Goal: Task Accomplishment & Management: Use online tool/utility

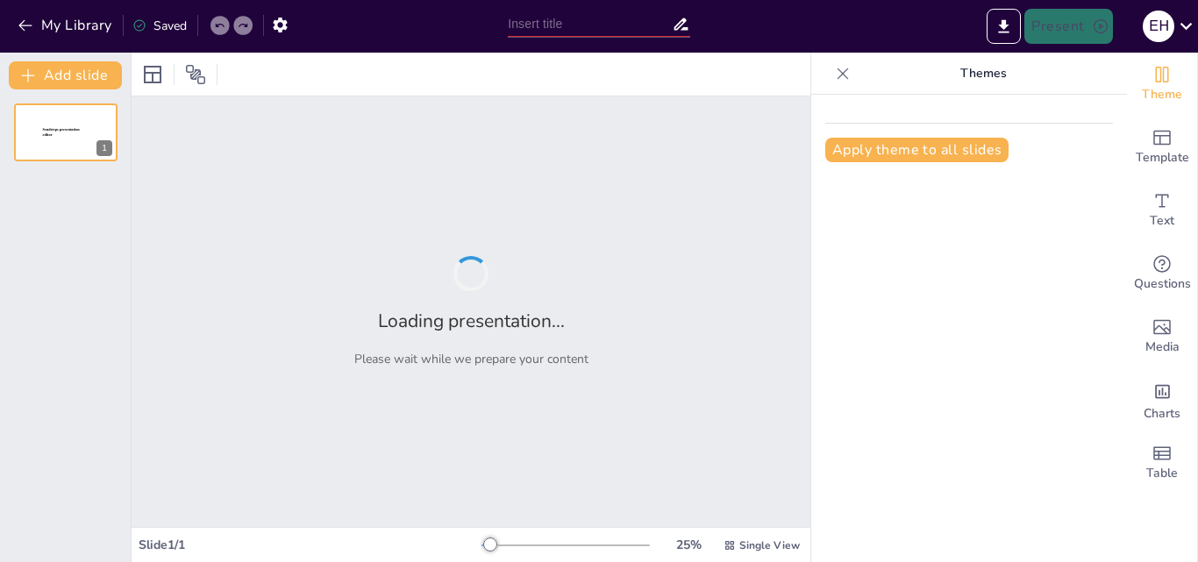
type input "**La Importancia de las TIC en Nuestra Vida Diaria**"
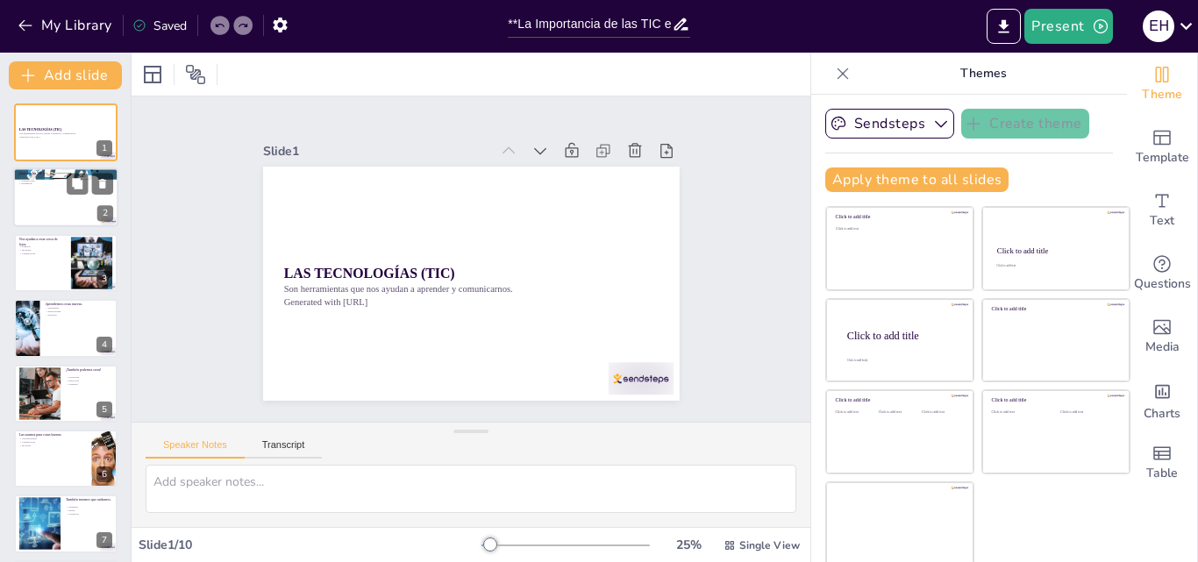
click at [47, 196] on div at bounding box center [65, 198] width 105 height 60
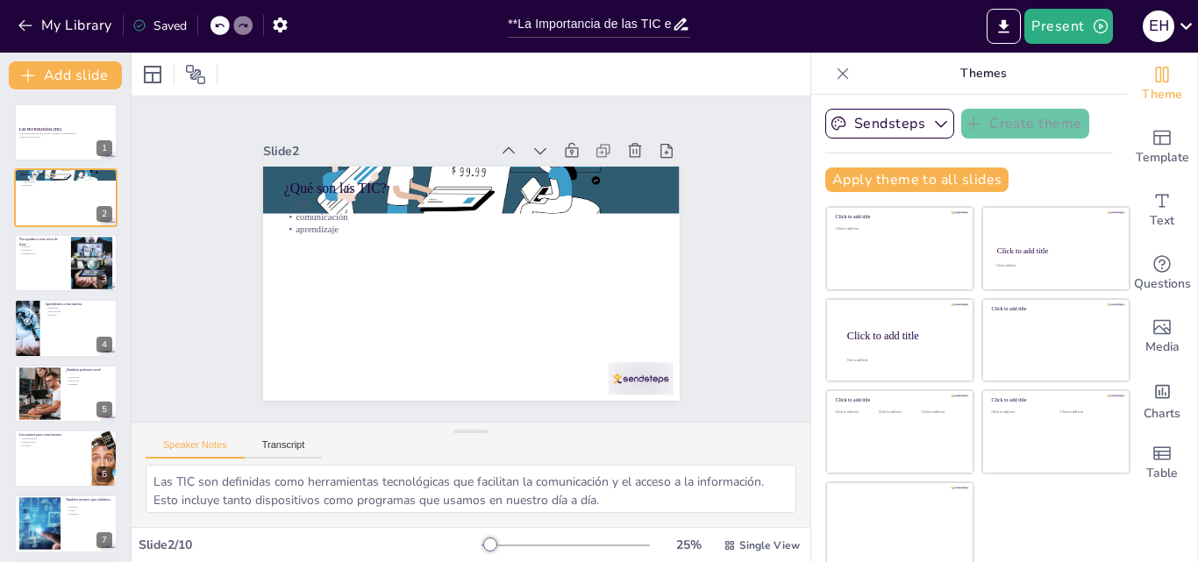
scroll to position [4, 0]
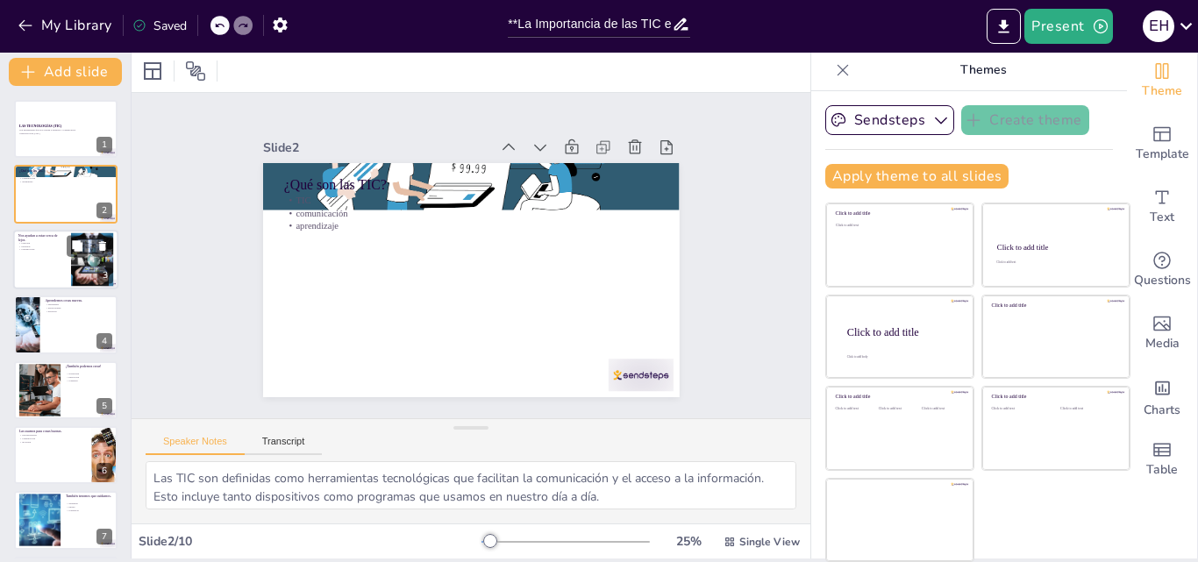
click at [41, 264] on div at bounding box center [65, 260] width 105 height 60
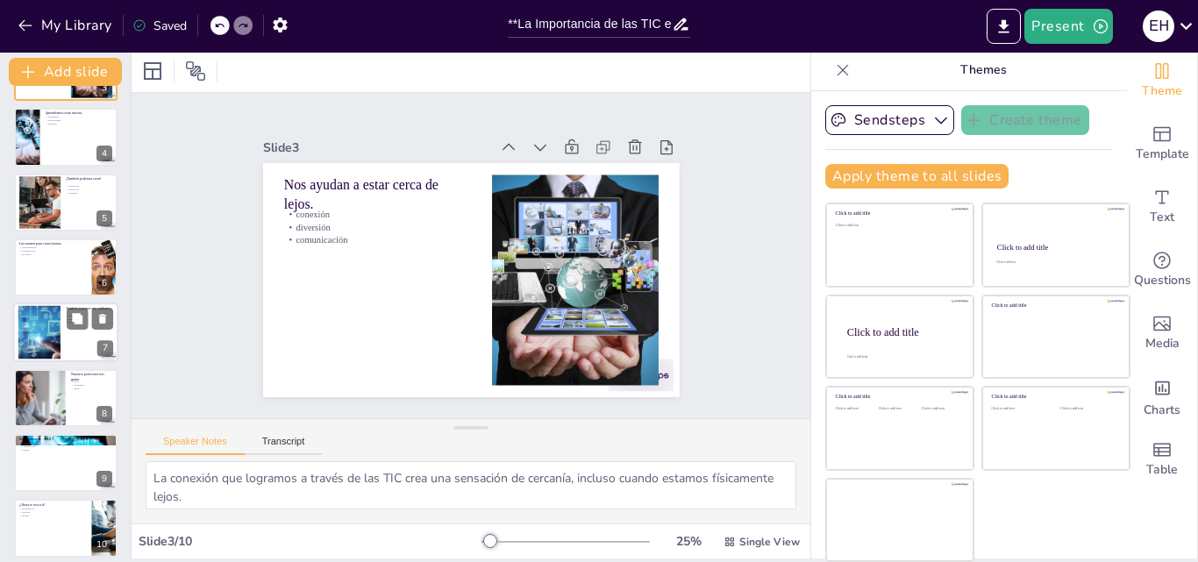
scroll to position [201, 0]
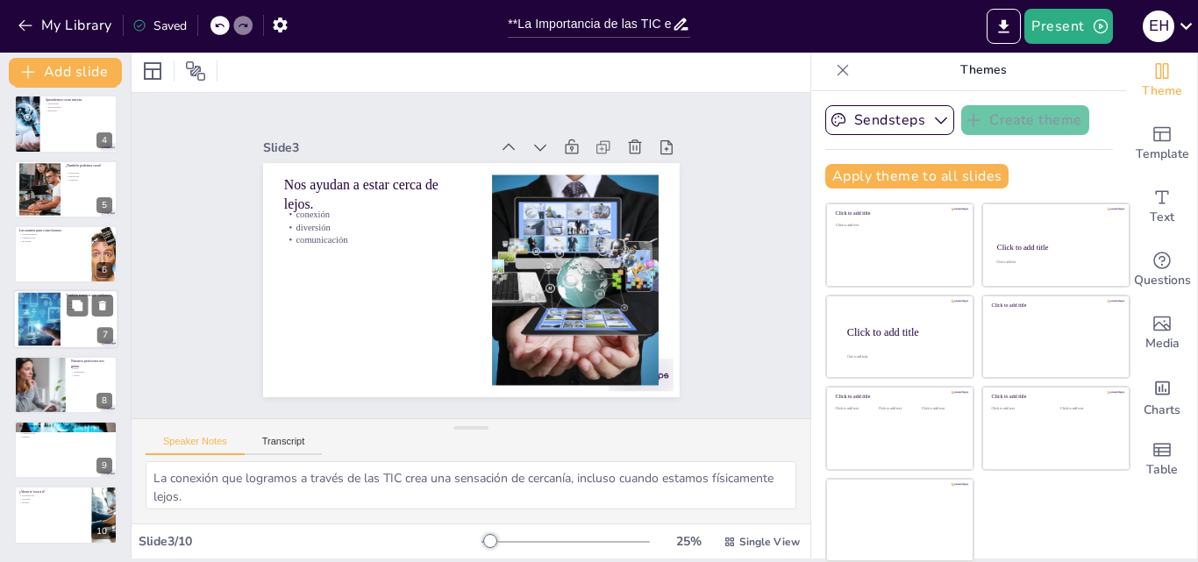
click at [38, 313] on div at bounding box center [39, 320] width 156 height 54
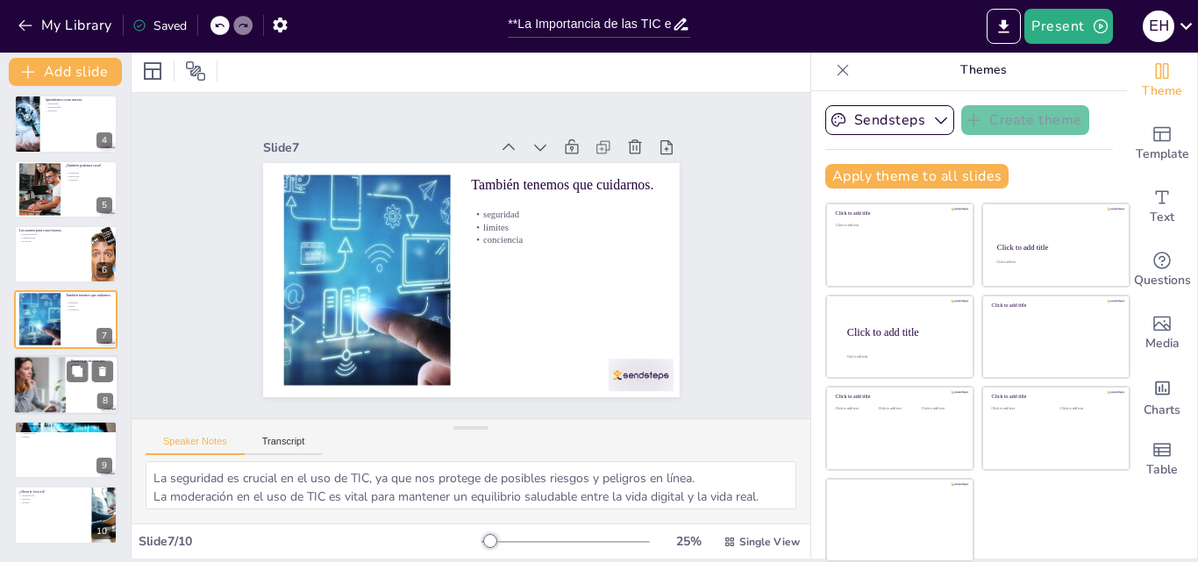
click at [41, 399] on div at bounding box center [39, 385] width 105 height 60
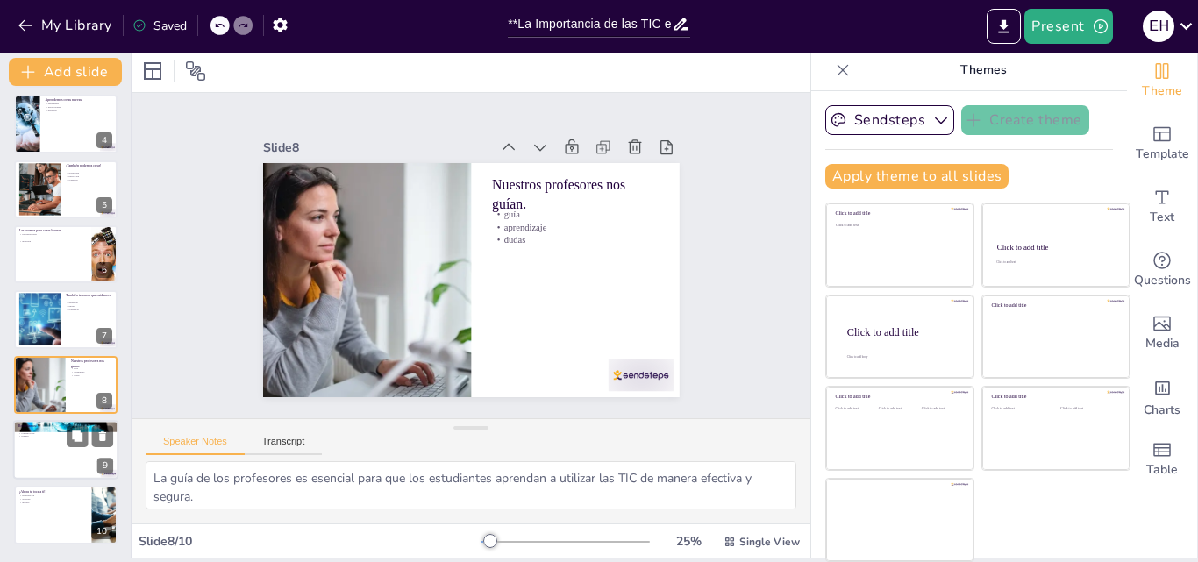
click at [36, 456] on div at bounding box center [65, 450] width 105 height 60
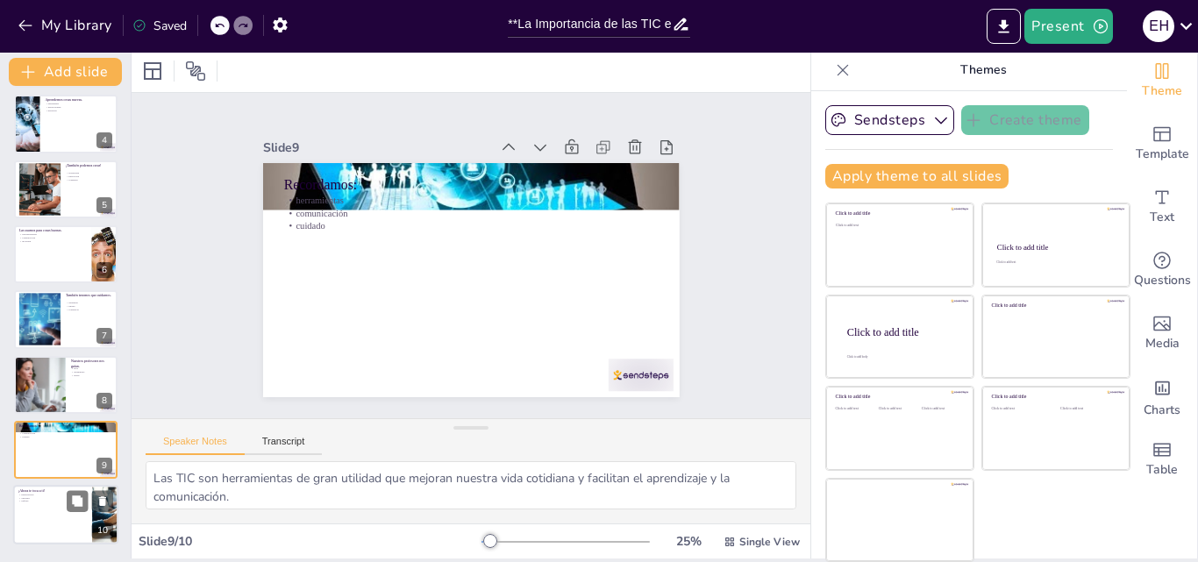
click at [42, 513] on div at bounding box center [65, 516] width 105 height 60
type textarea "La participación activa en la discusión sobre el uso de TIC permite a los estud…"
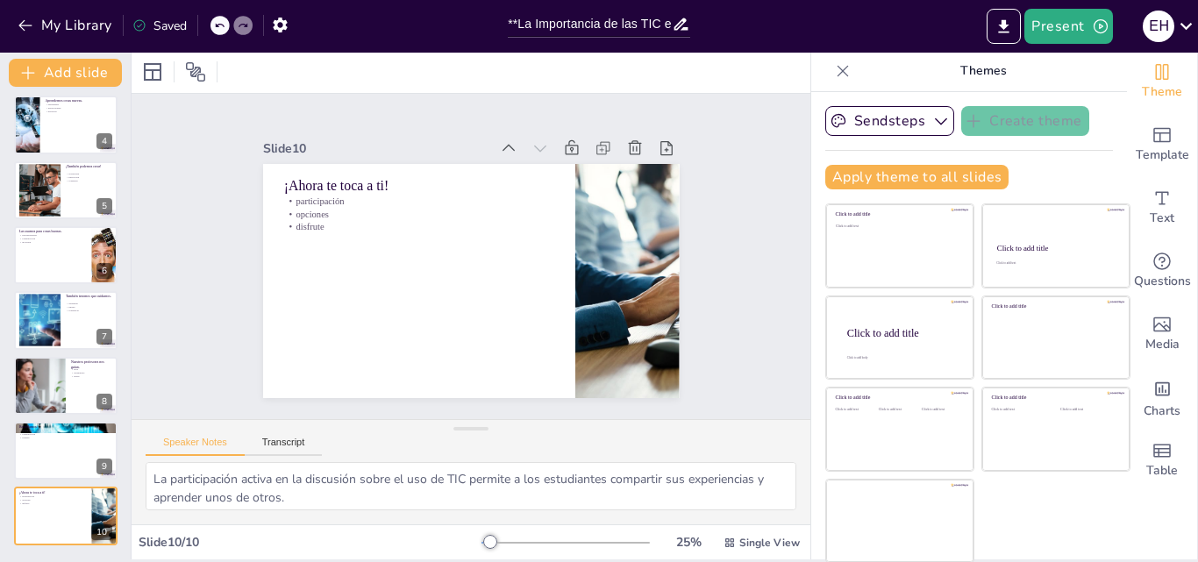
scroll to position [4, 0]
click at [281, 444] on button "Transcript" at bounding box center [284, 445] width 78 height 19
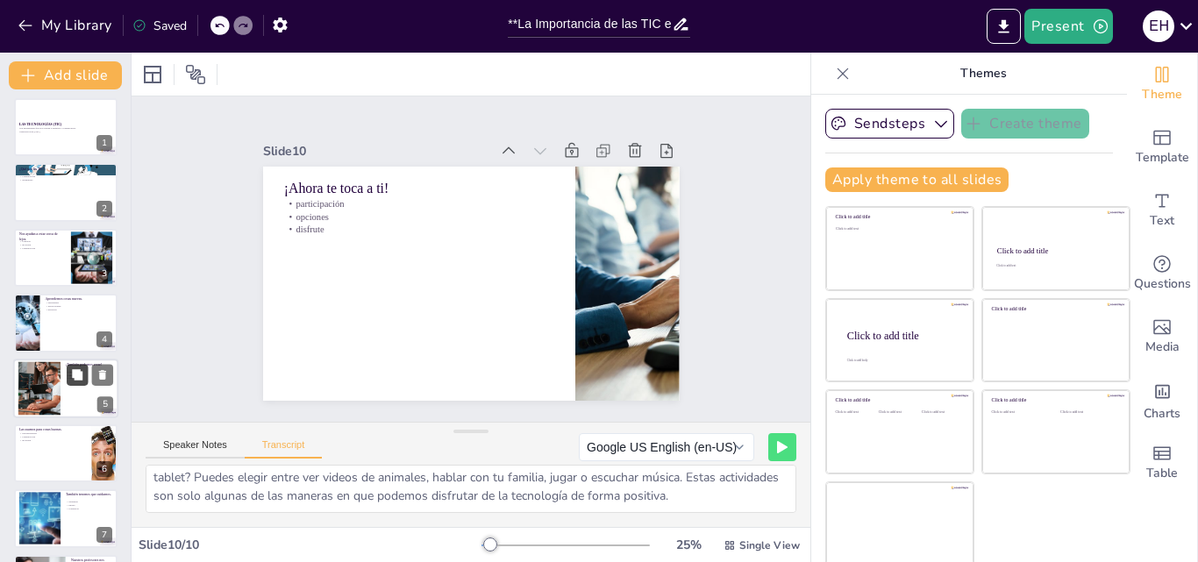
scroll to position [0, 0]
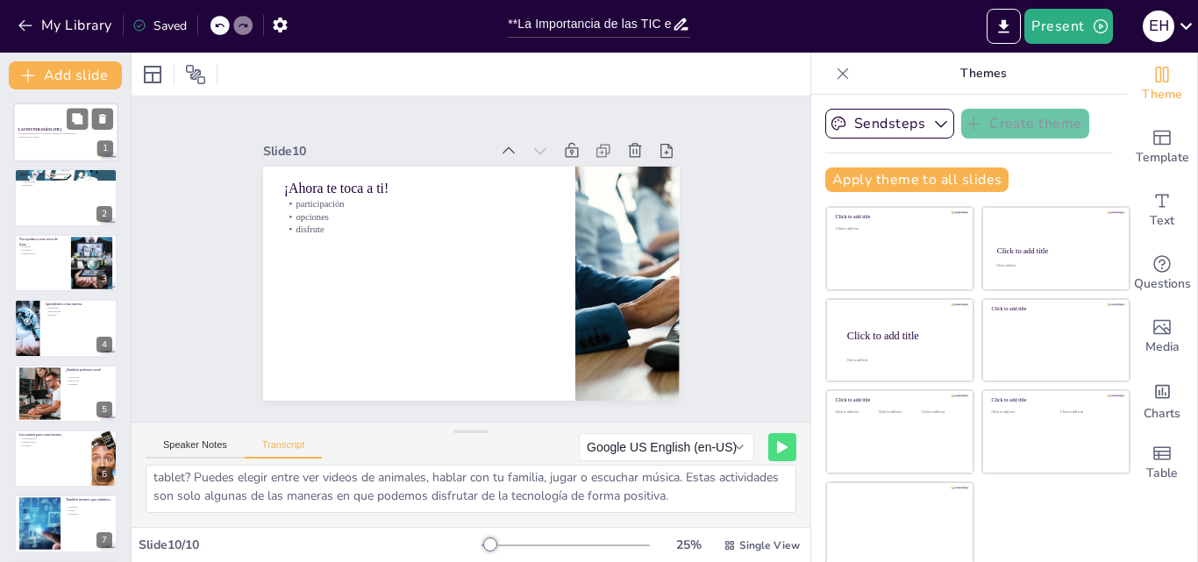
click at [48, 135] on p "Son herramientas que nos ayudan a aprender y comunicarnos." at bounding box center [65, 134] width 95 height 4
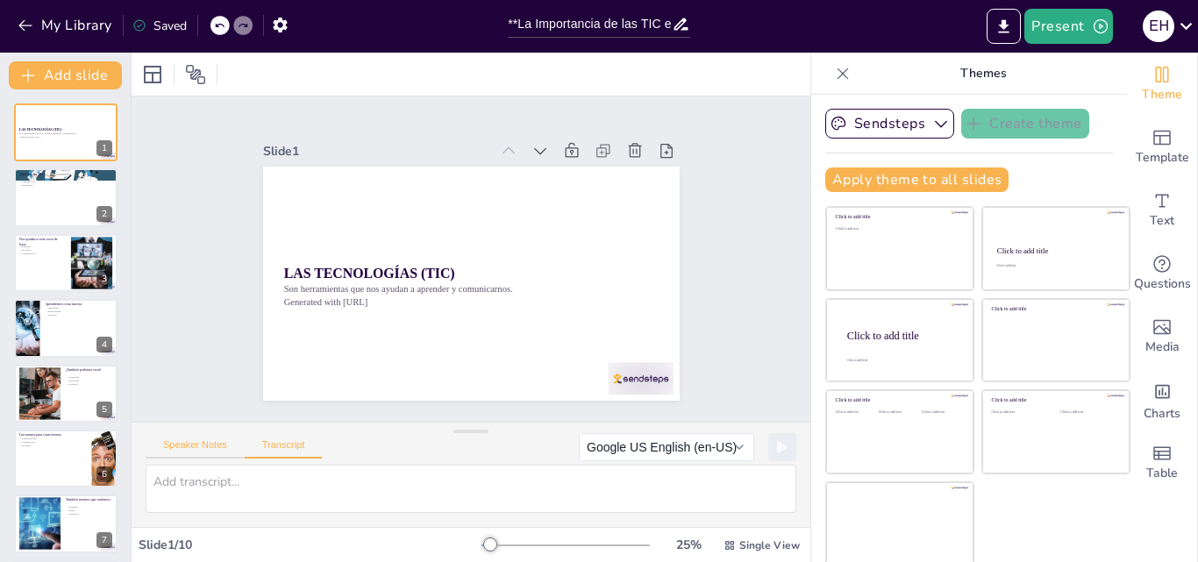
click at [203, 443] on button "Speaker Notes" at bounding box center [195, 448] width 99 height 19
click at [273, 446] on button "Transcript" at bounding box center [284, 448] width 78 height 19
click at [713, 454] on button "Google US English (en-US)" at bounding box center [666, 447] width 175 height 28
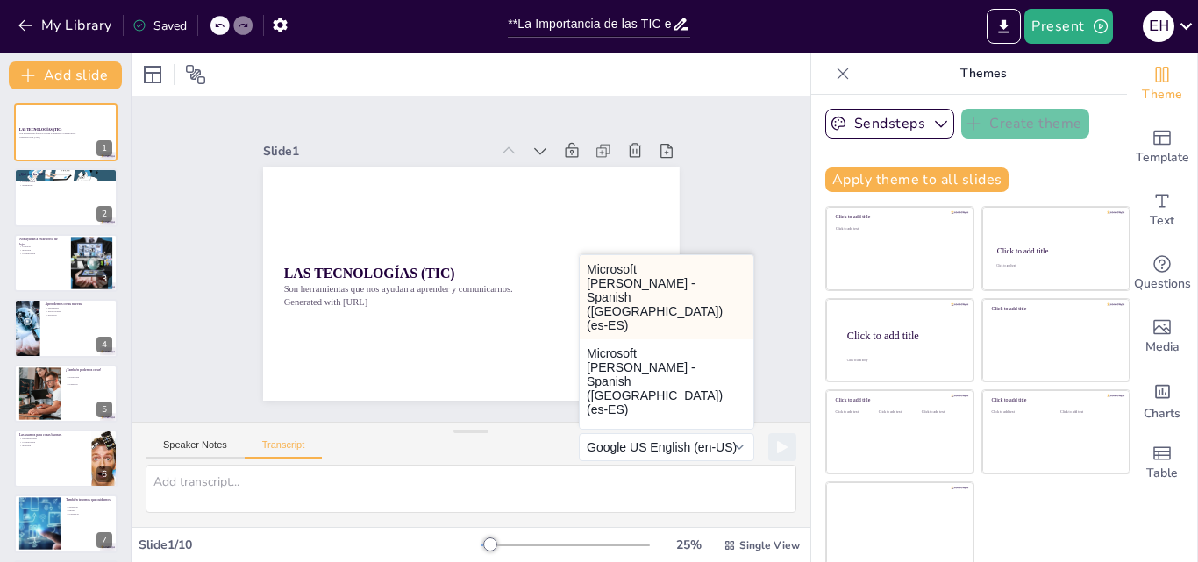
click at [650, 279] on button "Microsoft Helena - Spanish (Spain) (es-ES)" at bounding box center [667, 297] width 174 height 84
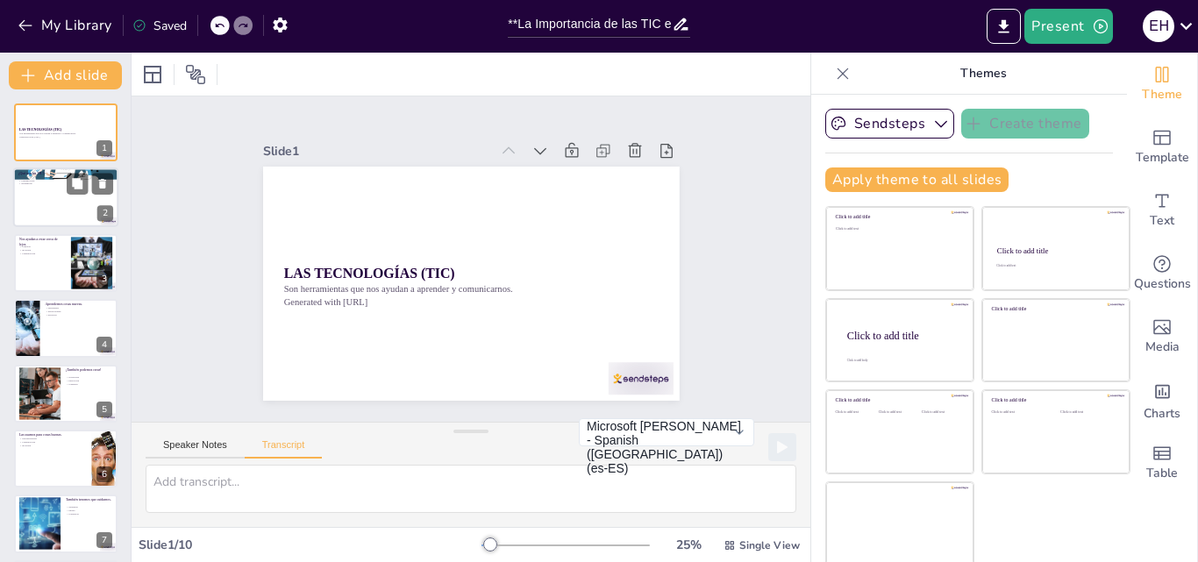
click at [54, 214] on div at bounding box center [65, 198] width 105 height 60
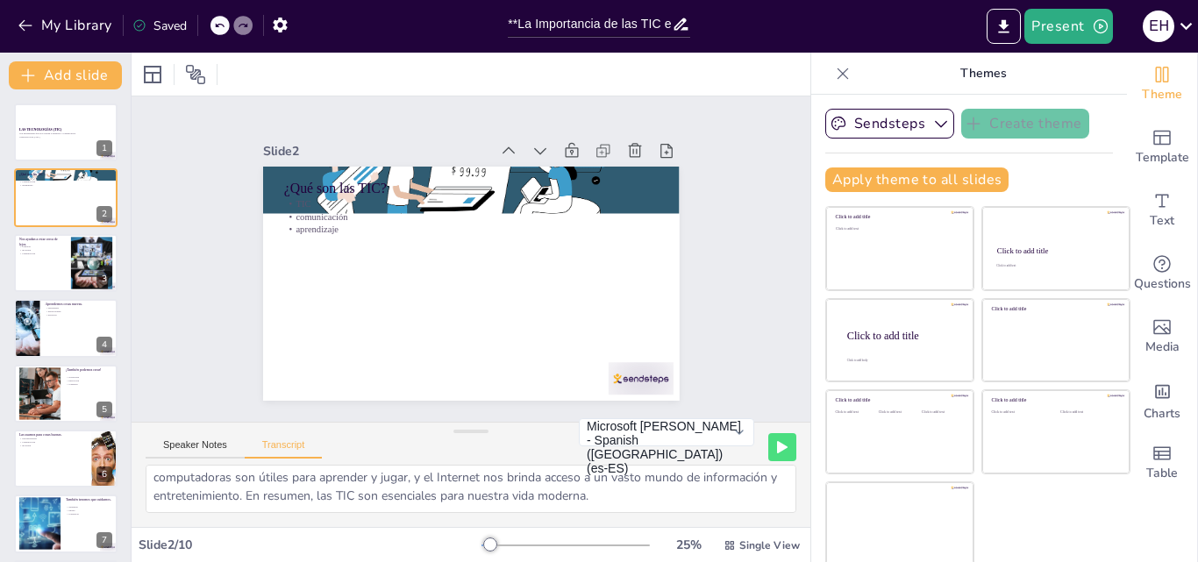
scroll to position [4, 0]
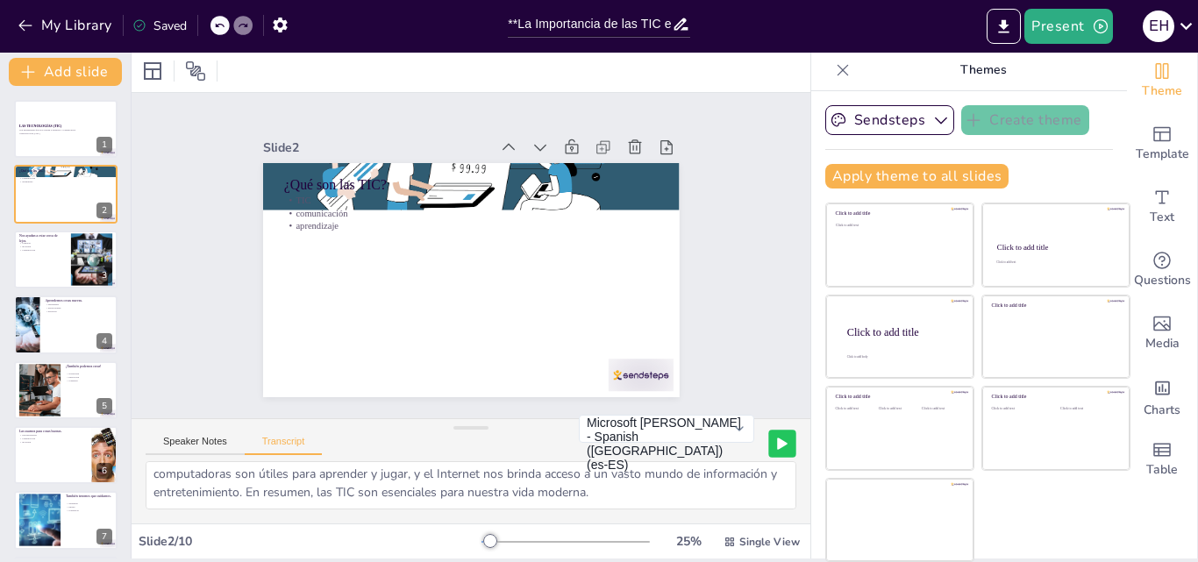
click at [777, 441] on icon at bounding box center [782, 444] width 11 height 12
click at [51, 252] on div at bounding box center [65, 260] width 105 height 60
type textarea "Las TIC nos permiten mantenernos conectados con nuestros seres queridos, sin im…"
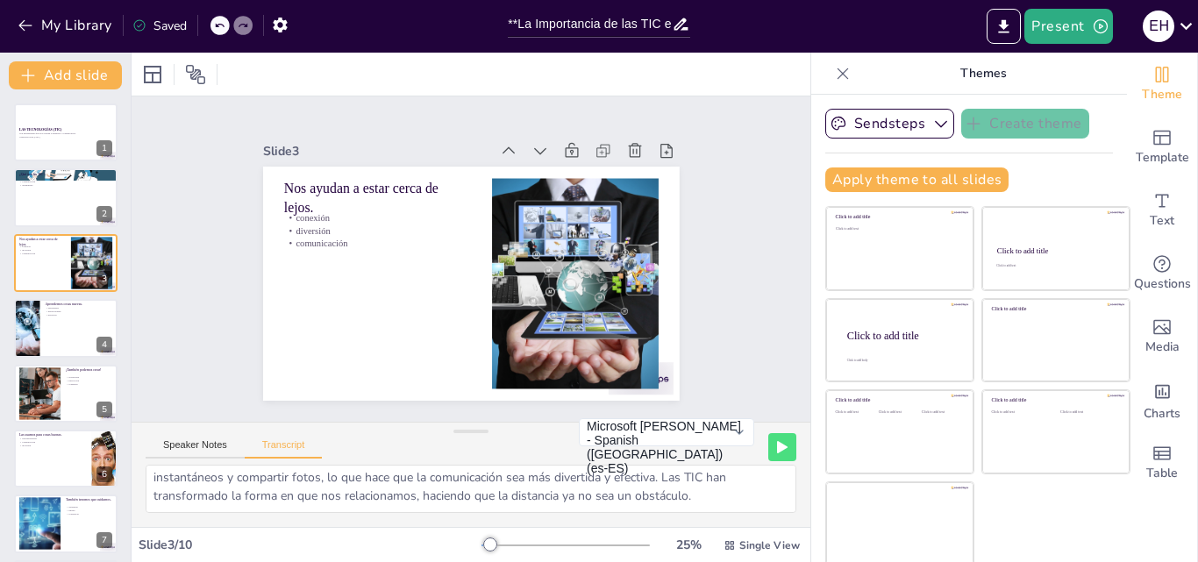
scroll to position [60, 0]
click at [471, 294] on p "conexión" at bounding box center [565, 300] width 188 height 13
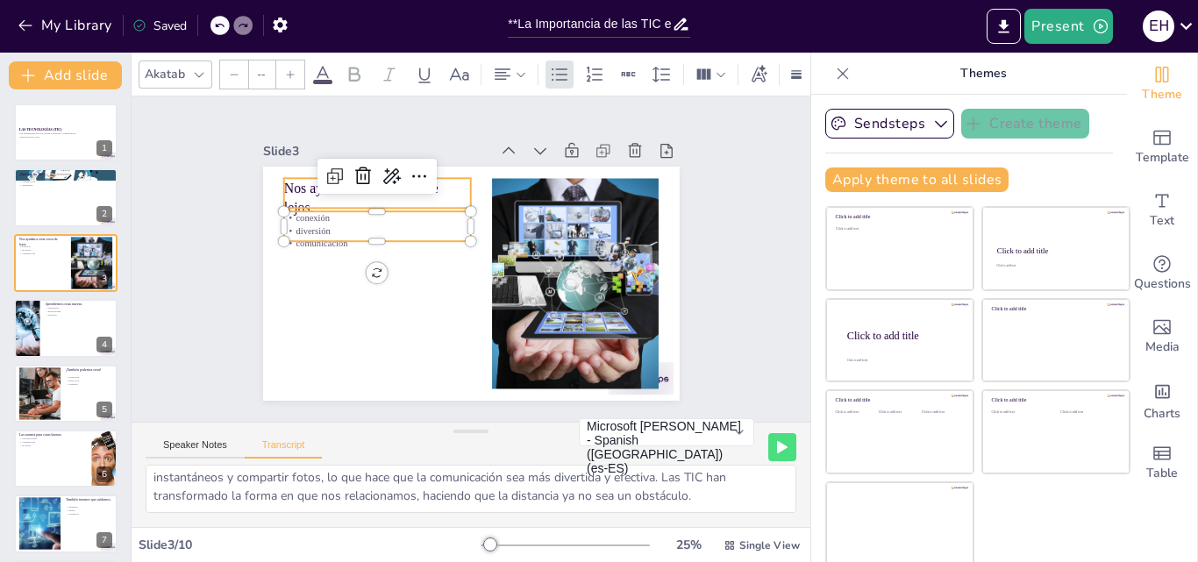
click at [454, 189] on p "Nos ayudan a estar cerca de lejos." at bounding box center [501, 151] width 95 height 190
type input "48"
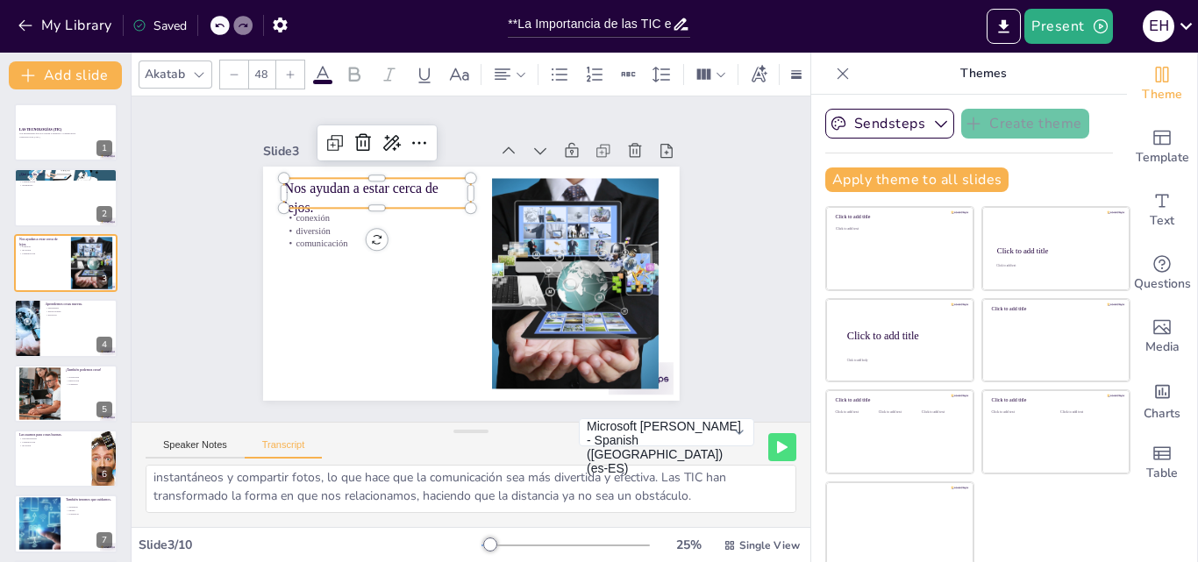
click at [424, 180] on p "Nos ayudan a estar cerca de lejos." at bounding box center [392, 179] width 191 height 77
click at [499, 182] on p "Nos ayudan a estar cerca de lejos." at bounding box center [581, 242] width 165 height 154
click at [411, 288] on p "Nos ayudan a estar cerca de lejos." at bounding box center [488, 370] width 154 height 165
click at [420, 183] on p "Nos ayudan a estar cerca de lejos." at bounding box center [384, 189] width 190 height 58
drag, startPoint x: 424, startPoint y: 182, endPoint x: 358, endPoint y: 176, distance: 66.0
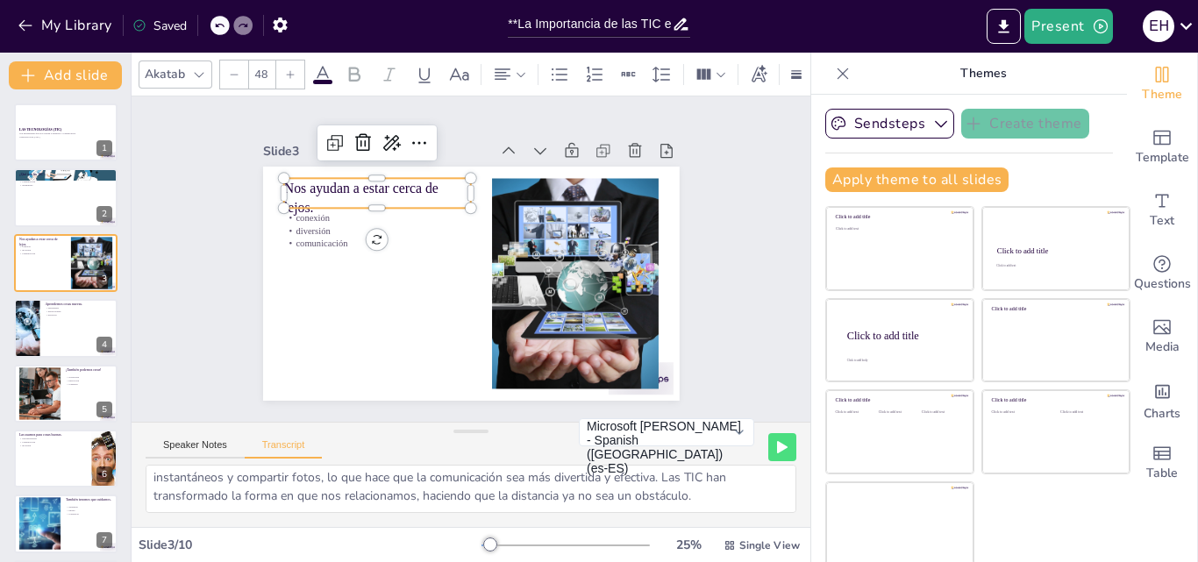
click at [410, 179] on p "Nos ayudan a estar cerca de lejos." at bounding box center [371, 208] width 190 height 58
drag, startPoint x: 327, startPoint y: 193, endPoint x: 342, endPoint y: 184, distance: 17.3
click at [390, 264] on p "Nos ayudan a estar cerca de lejos." at bounding box center [419, 359] width 59 height 190
click at [512, 199] on p "Nos ayudan a estar cerca de lejos." at bounding box center [550, 179] width 77 height 191
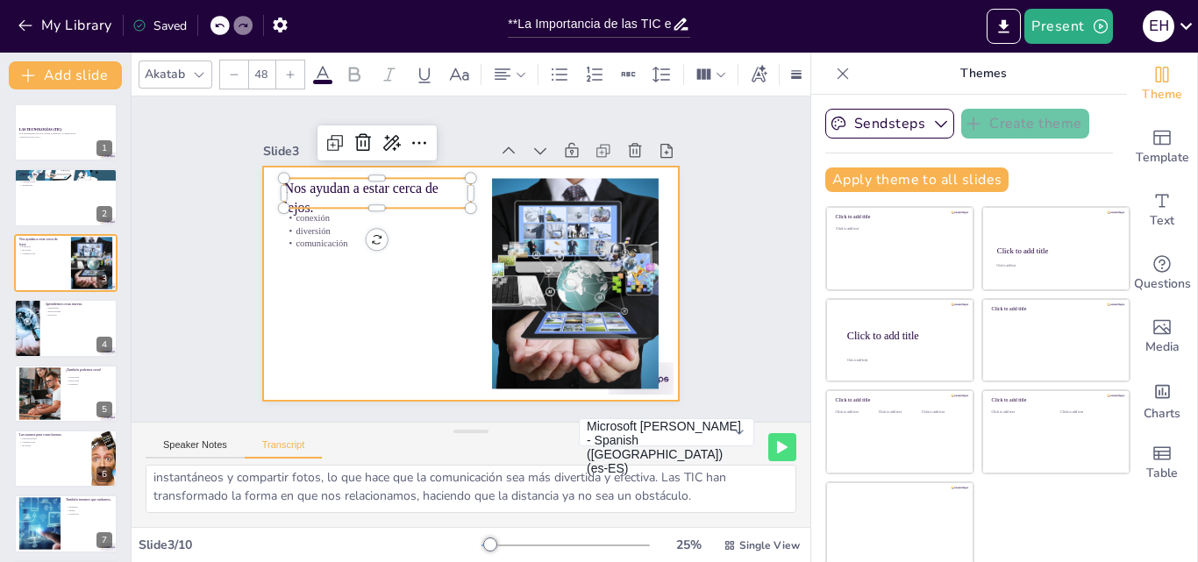
click at [368, 275] on div at bounding box center [471, 284] width 417 height 234
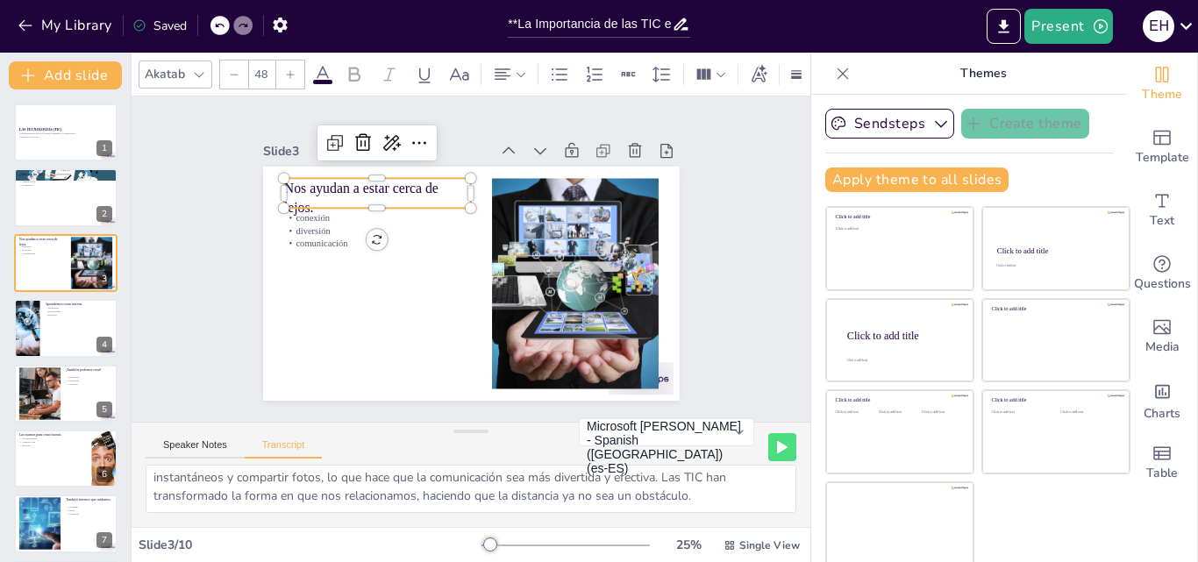
click at [401, 280] on p "Nos ayudan a estar cerca de lejos." at bounding box center [464, 371] width 127 height 182
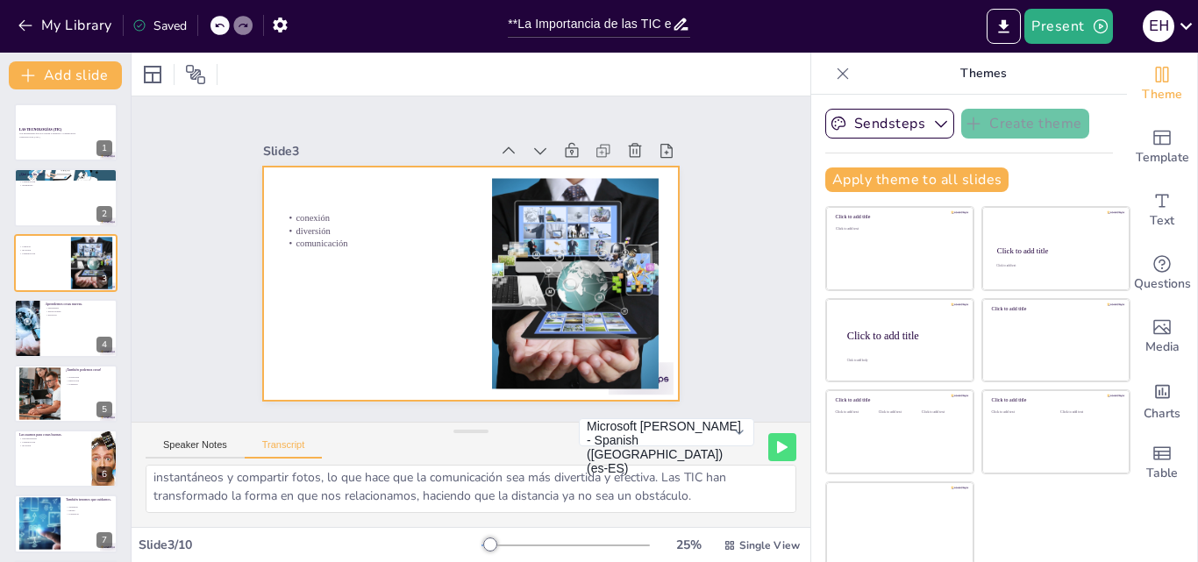
drag, startPoint x: 268, startPoint y: 171, endPoint x: 297, endPoint y: 195, distance: 37.4
click at [269, 174] on div at bounding box center [476, 283] width 456 height 316
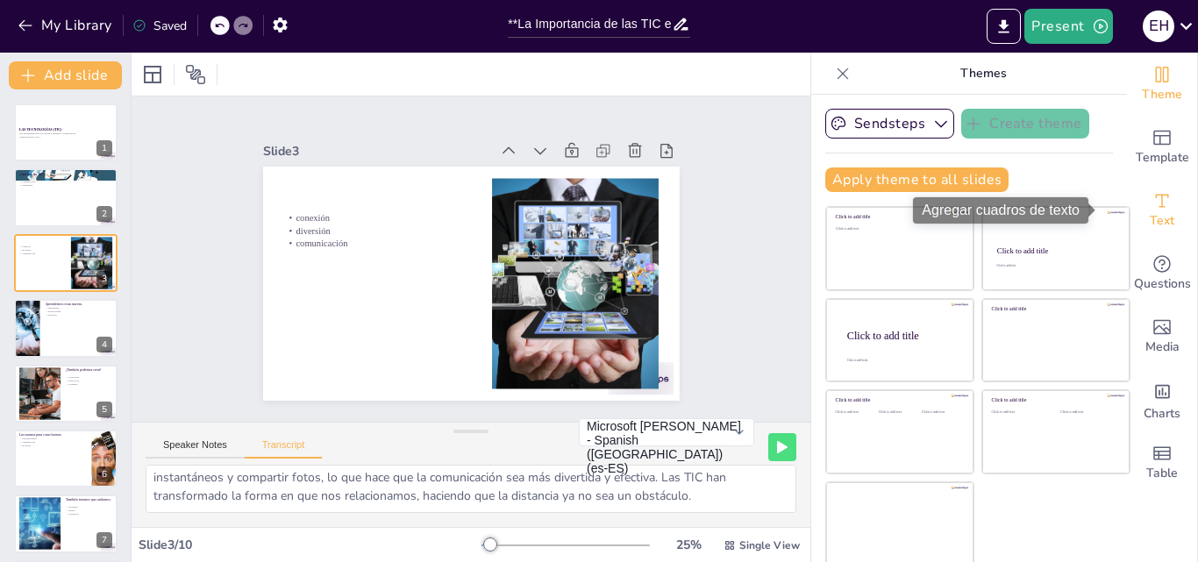
click at [1152, 208] on icon "Add text boxes" at bounding box center [1162, 200] width 21 height 21
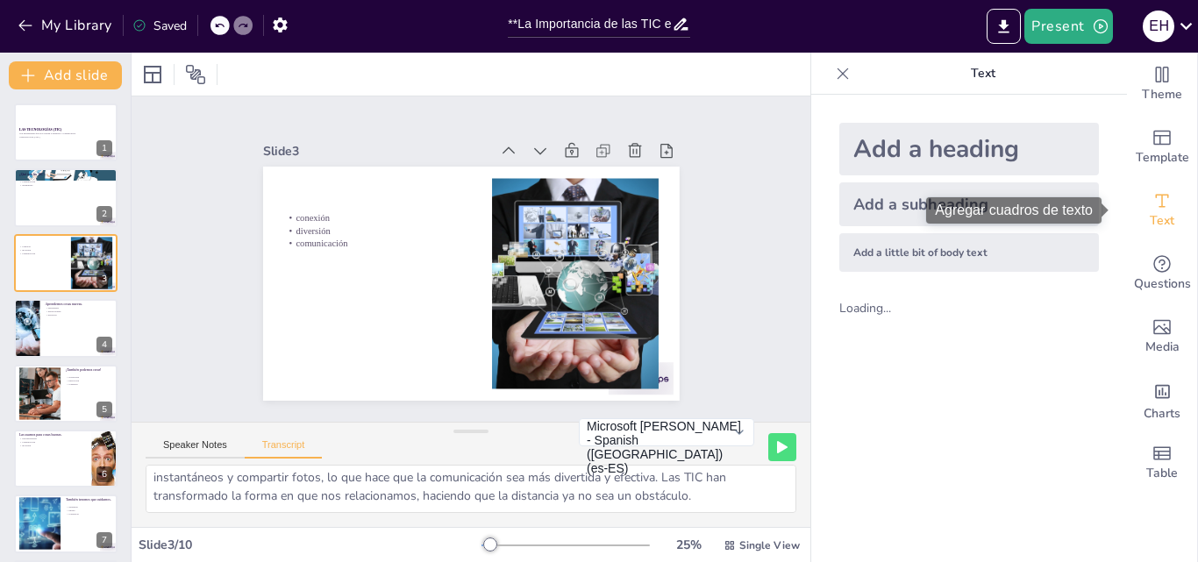
scroll to position [41, 0]
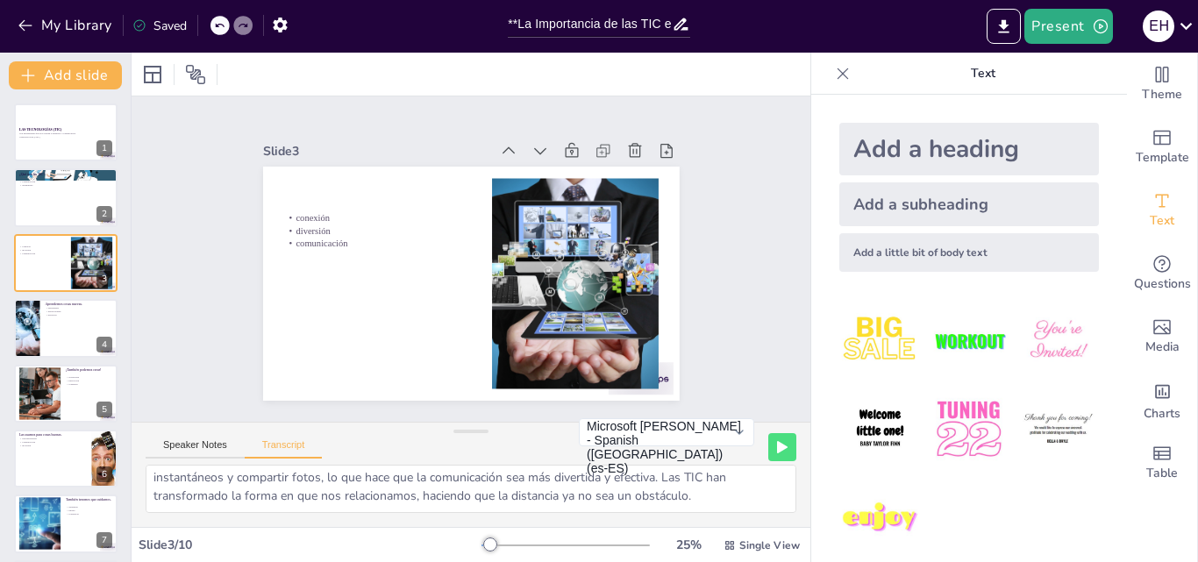
click at [869, 342] on img at bounding box center [881, 341] width 82 height 82
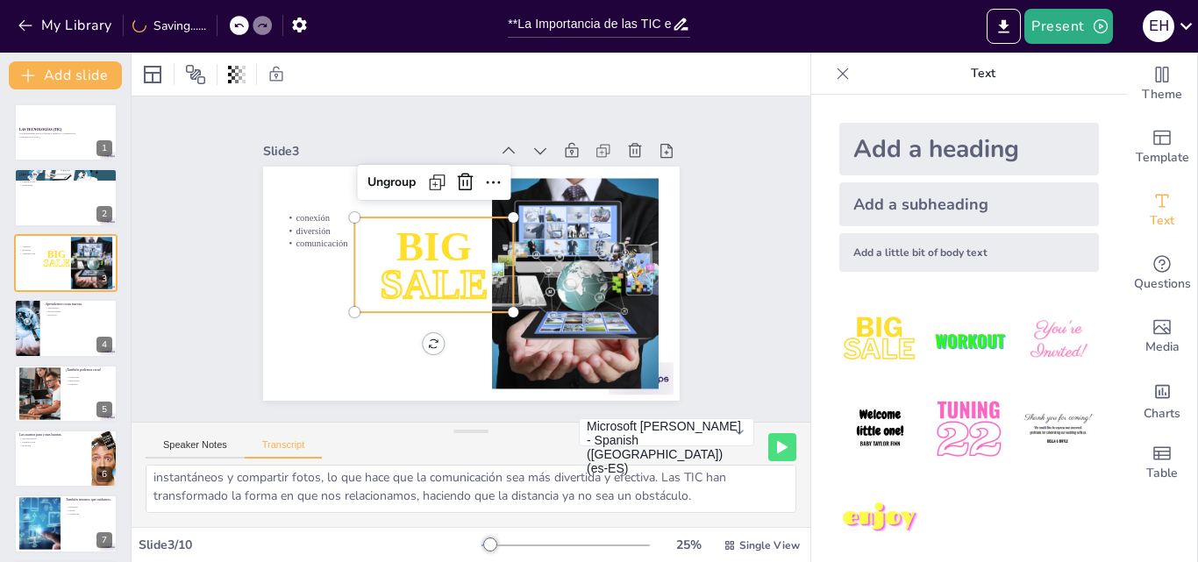
drag, startPoint x: 405, startPoint y: 254, endPoint x: 468, endPoint y: 279, distance: 67.3
click at [407, 255] on p "SALE" at bounding box center [433, 284] width 159 height 58
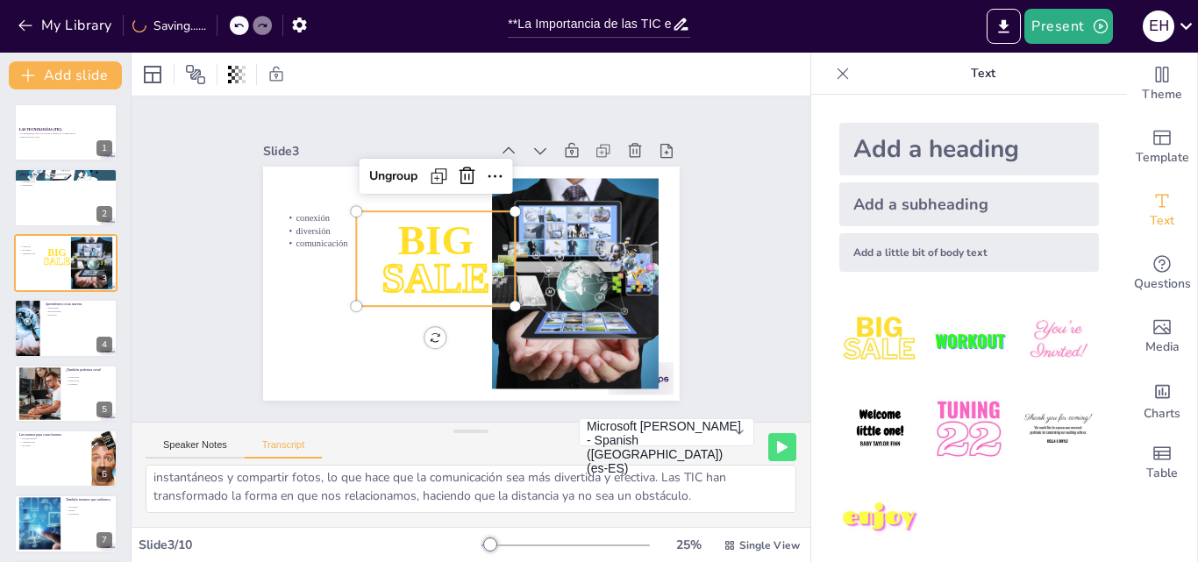
click at [462, 275] on span "SALE" at bounding box center [436, 278] width 108 height 46
click at [464, 275] on span "SALE" at bounding box center [469, 299] width 93 height 116
click at [466, 275] on span "SALE" at bounding box center [507, 266] width 111 height 105
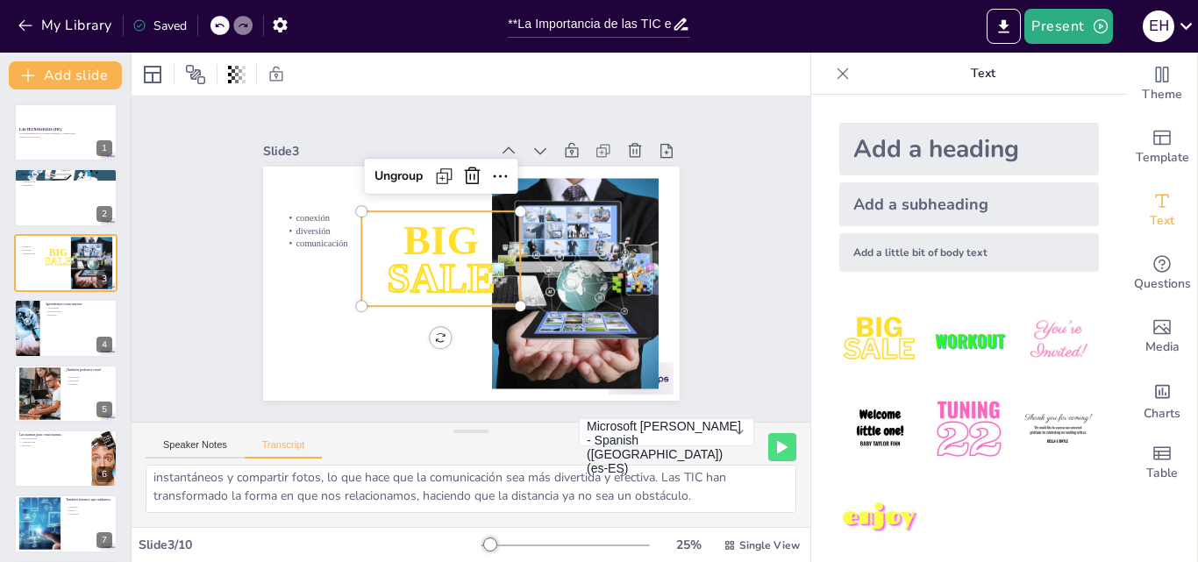
click at [464, 272] on span "SALE" at bounding box center [502, 244] width 111 height 56
click at [454, 268] on span "SALE" at bounding box center [447, 286] width 117 height 76
click at [485, 276] on p "SALE" at bounding box center [485, 226] width 162 height 140
click at [484, 276] on p "SALE" at bounding box center [490, 289] width 58 height 159
click at [477, 275] on span "SALE" at bounding box center [506, 254] width 117 height 85
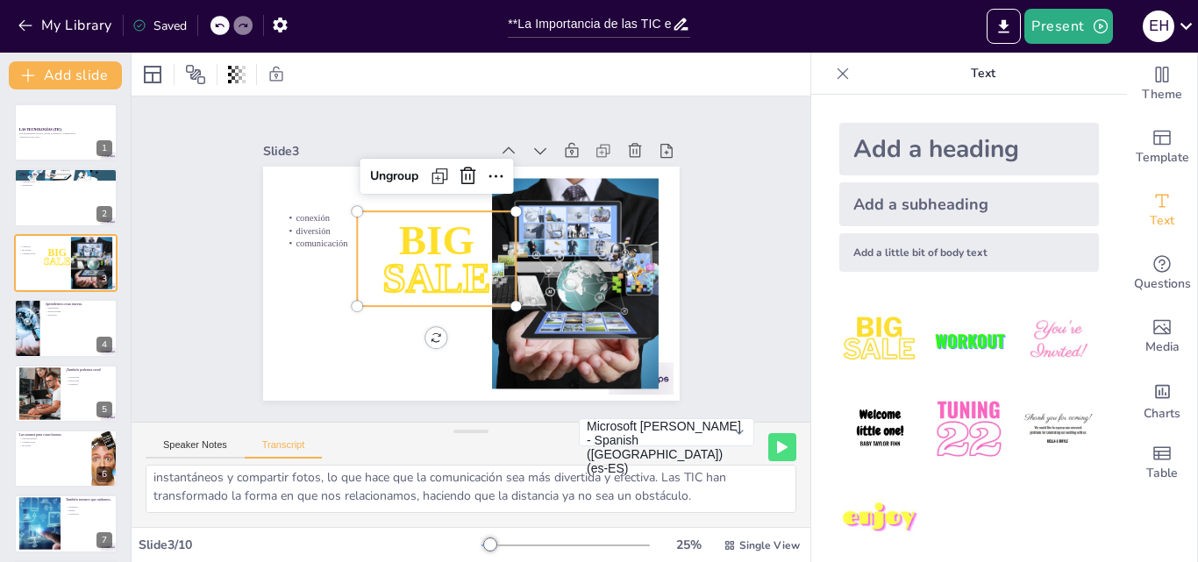
click at [477, 275] on span "SALE" at bounding box center [436, 278] width 108 height 46
click at [477, 275] on span "SALE" at bounding box center [433, 270] width 115 height 67
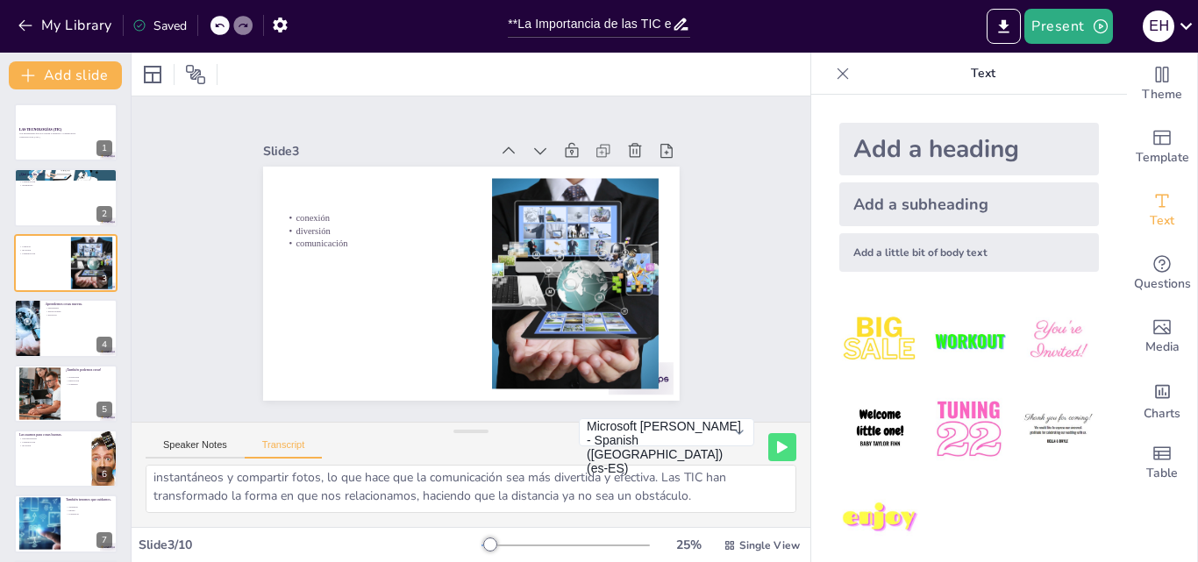
click at [934, 141] on div "Add a heading" at bounding box center [970, 149] width 260 height 53
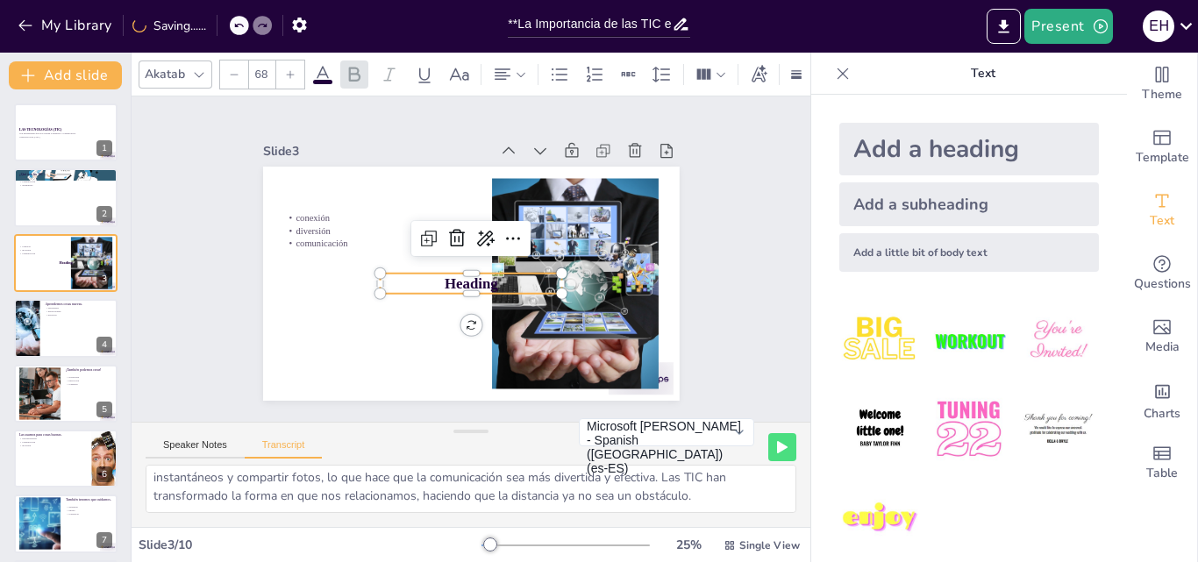
click at [488, 275] on p "Heading" at bounding box center [468, 283] width 183 height 39
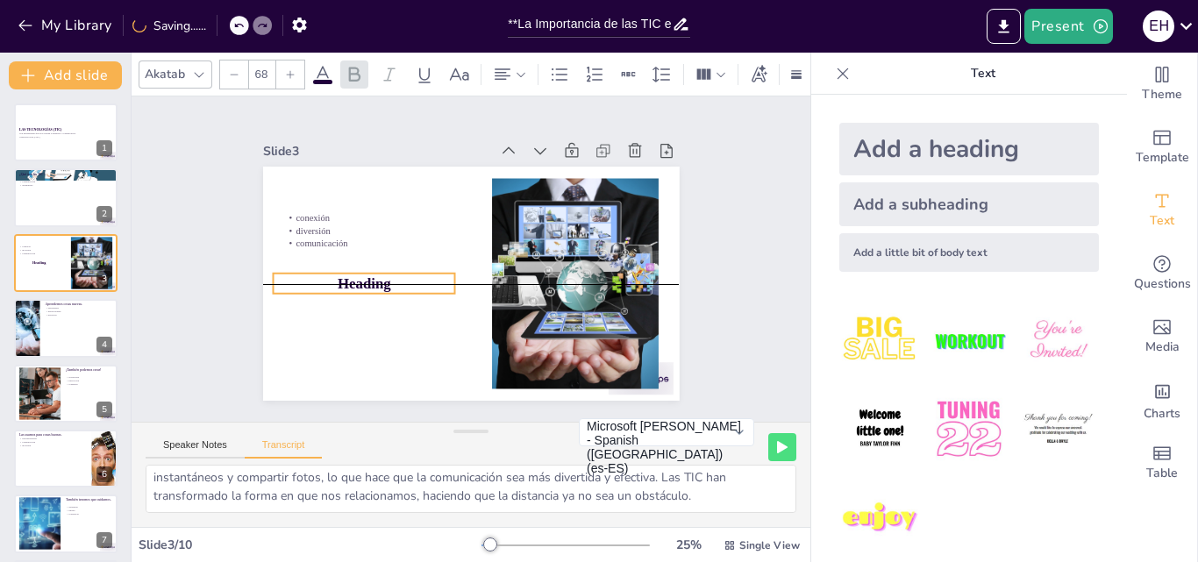
drag, startPoint x: 407, startPoint y: 268, endPoint x: 300, endPoint y: 265, distance: 107.1
click at [357, 265] on div "conexión diversión comunicación Heading" at bounding box center [525, 333] width 337 height 245
click at [463, 239] on p "Heading" at bounding box center [543, 177] width 160 height 124
drag, startPoint x: 394, startPoint y: 277, endPoint x: 378, endPoint y: 277, distance: 15.8
click at [379, 277] on p "Heading" at bounding box center [364, 284] width 182 height 21
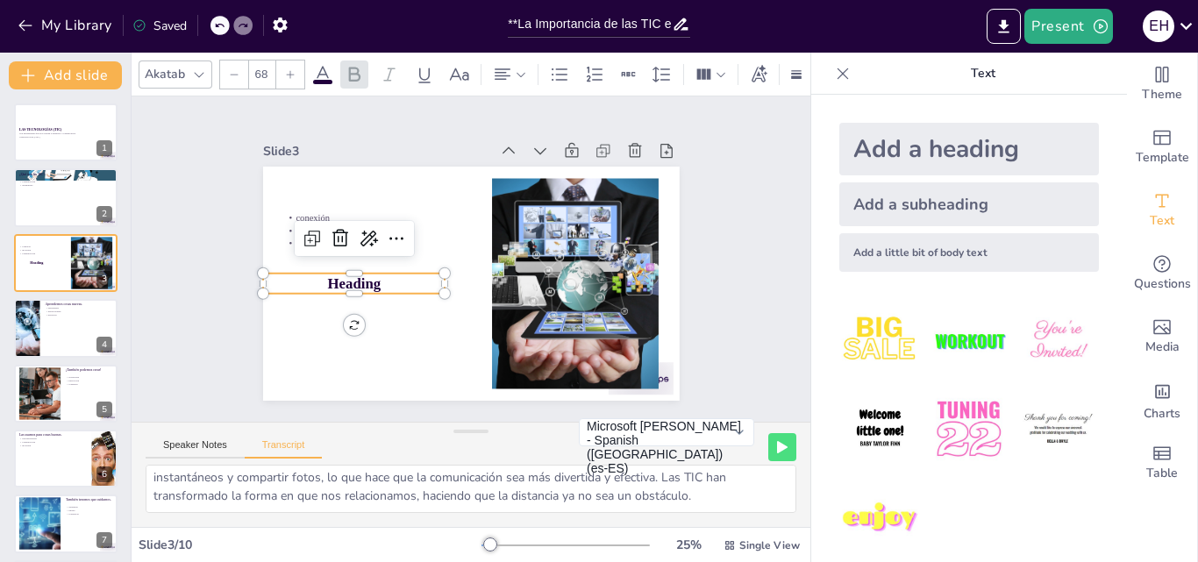
click at [378, 276] on p "Heading" at bounding box center [352, 259] width 182 height 58
click at [239, 23] on icon at bounding box center [238, 25] width 11 height 11
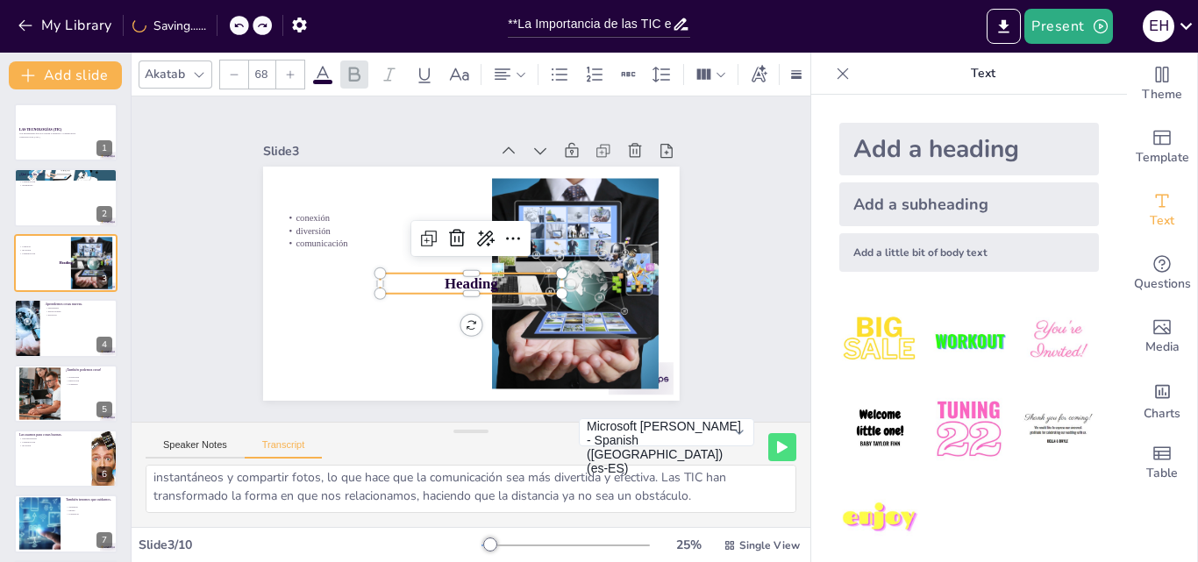
click at [239, 23] on icon at bounding box center [238, 25] width 11 height 11
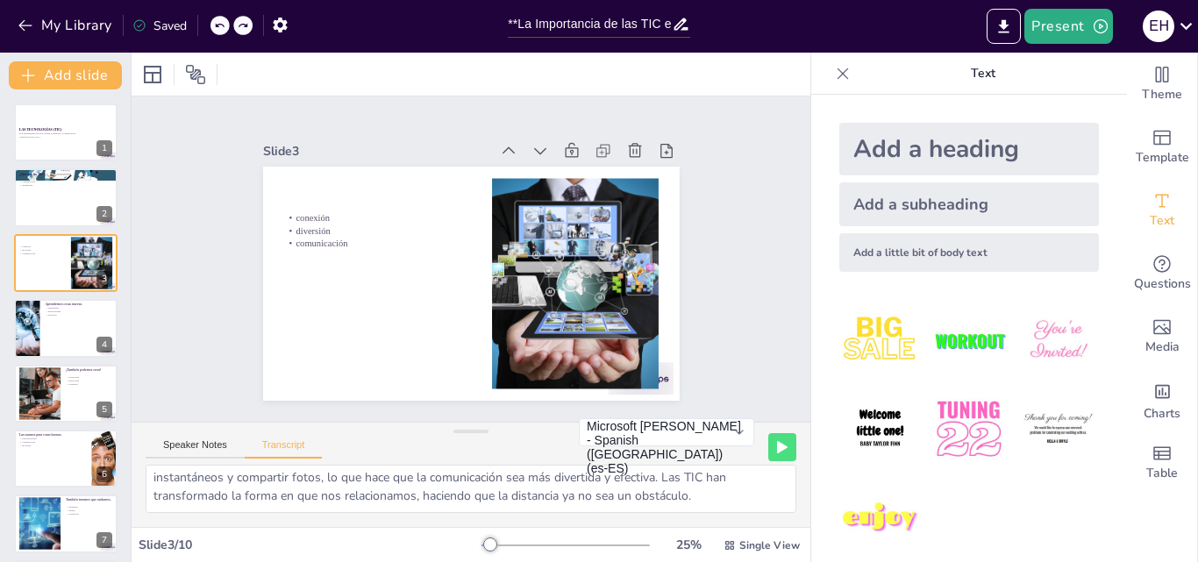
click at [239, 23] on div at bounding box center [232, 25] width 42 height 19
click at [239, 23] on icon at bounding box center [238, 25] width 11 height 11
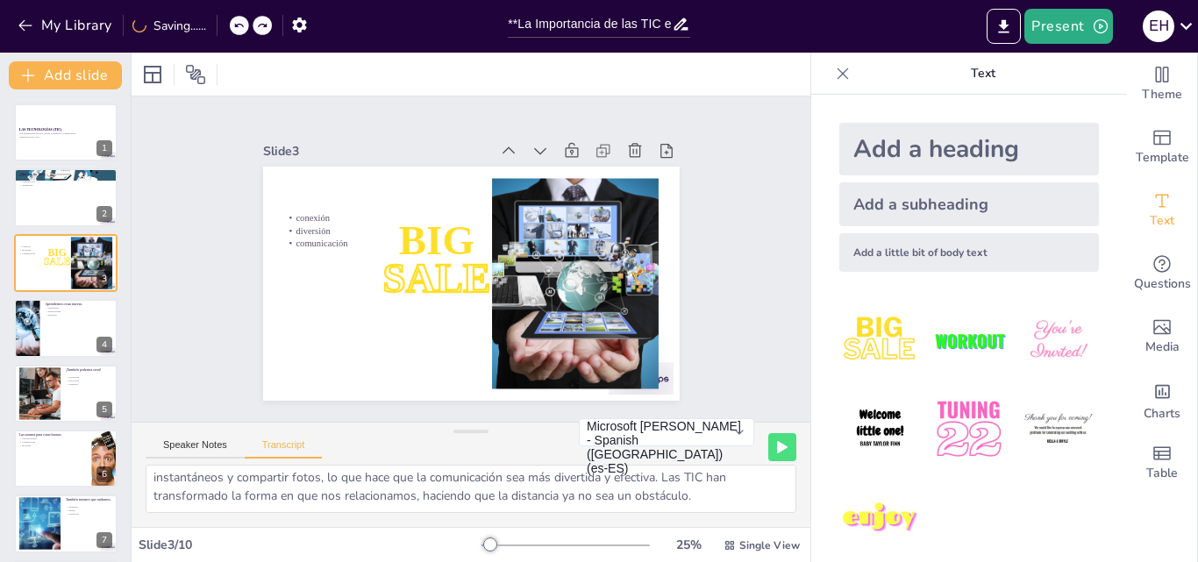
click at [239, 23] on icon at bounding box center [238, 25] width 11 height 11
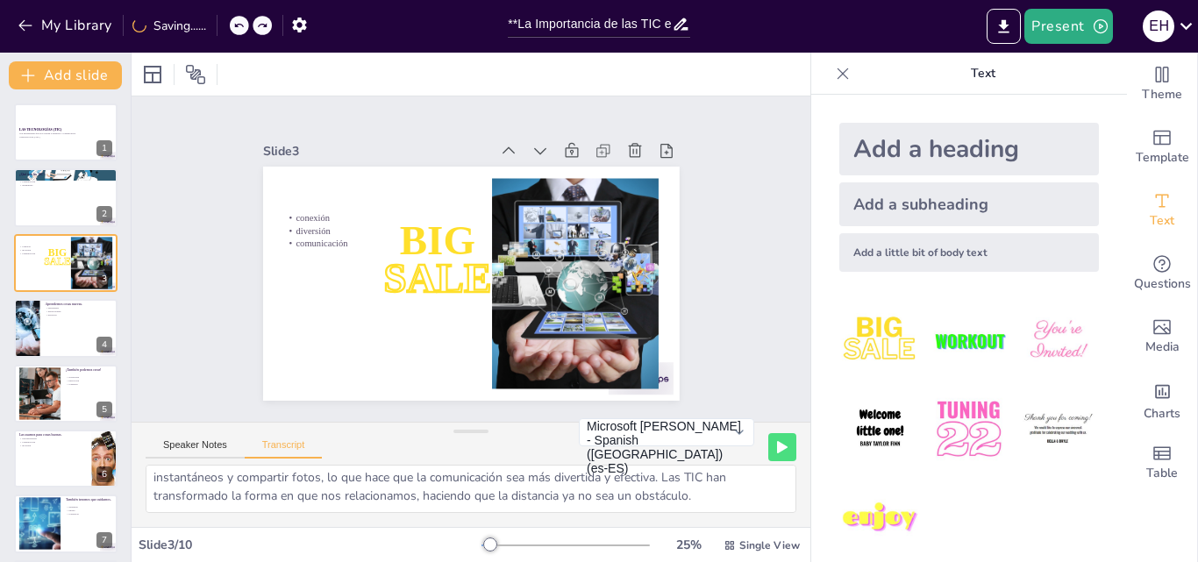
click at [239, 23] on icon at bounding box center [238, 25] width 11 height 11
click at [239, 23] on icon at bounding box center [243, 25] width 11 height 11
click at [409, 255] on span "SALE" at bounding box center [437, 278] width 108 height 46
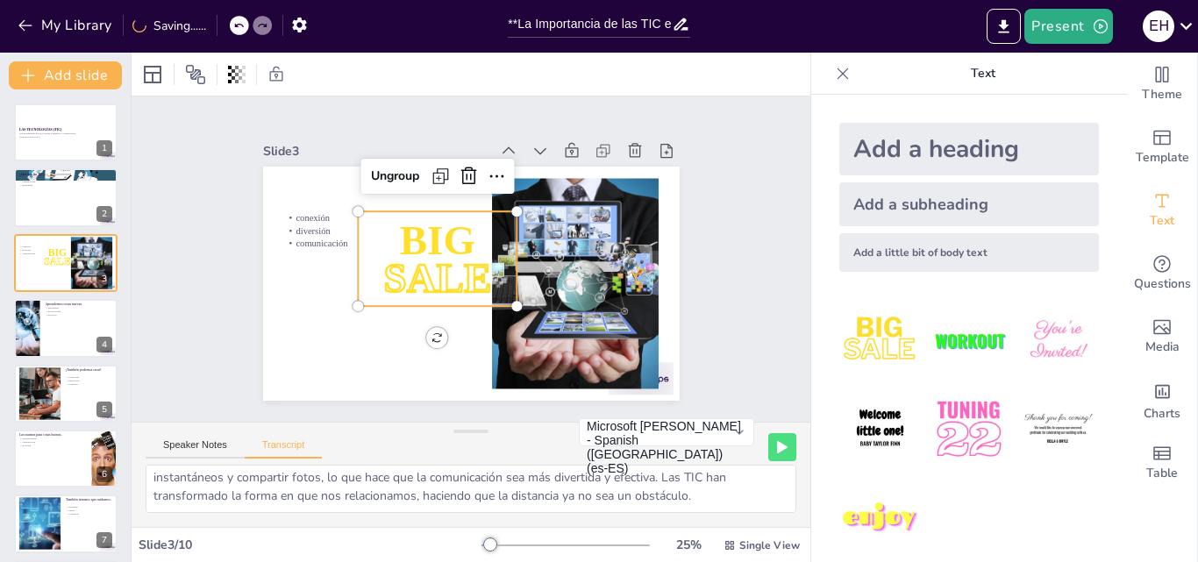
click at [480, 275] on p "SALE" at bounding box center [435, 269] width 168 height 89
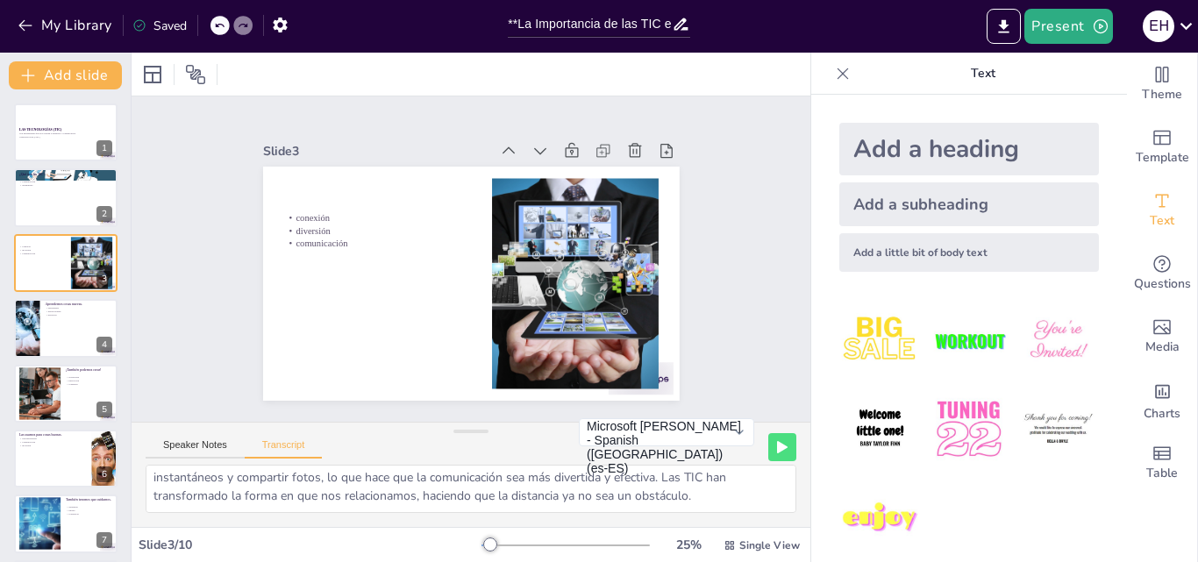
click at [920, 247] on div "Add a little bit of body text" at bounding box center [970, 252] width 260 height 39
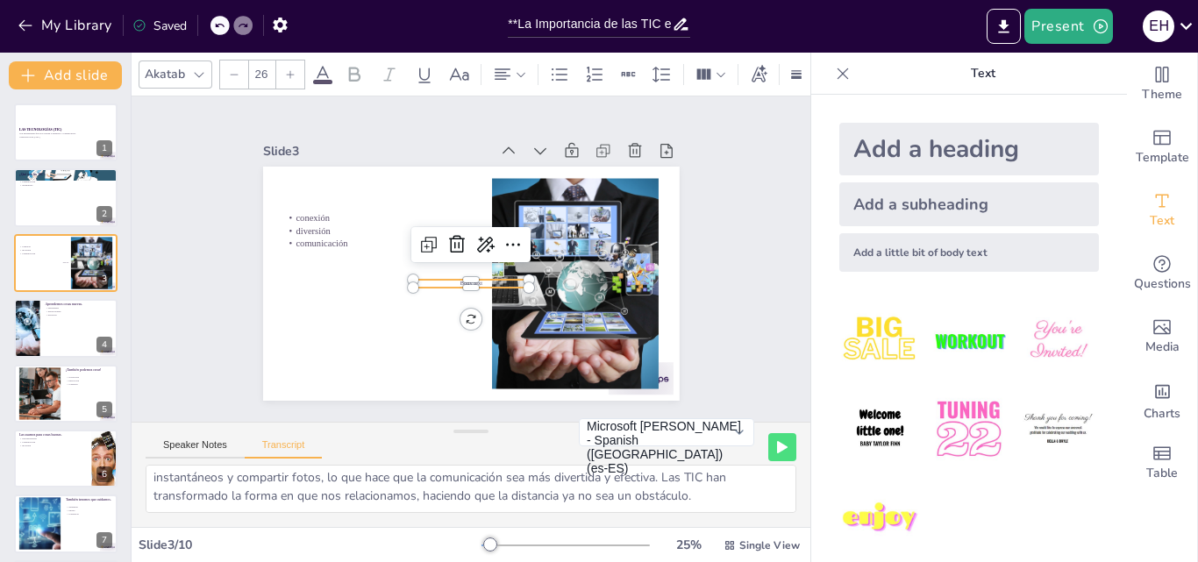
click at [475, 278] on p "Body text" at bounding box center [456, 279] width 99 height 75
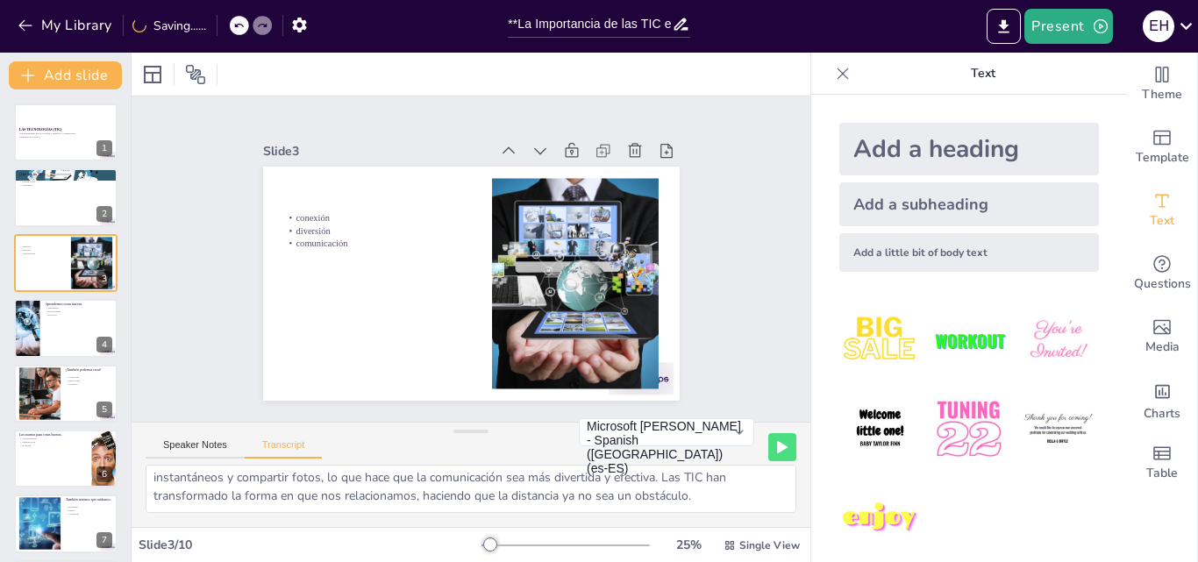
scroll to position [17, 0]
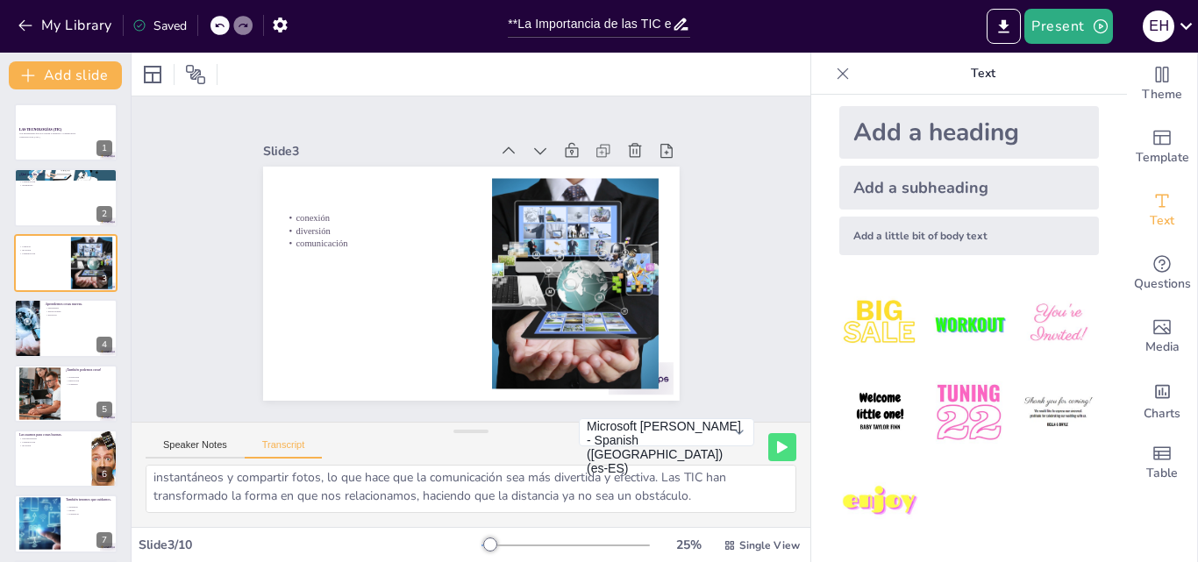
click at [865, 404] on img at bounding box center [881, 413] width 82 height 82
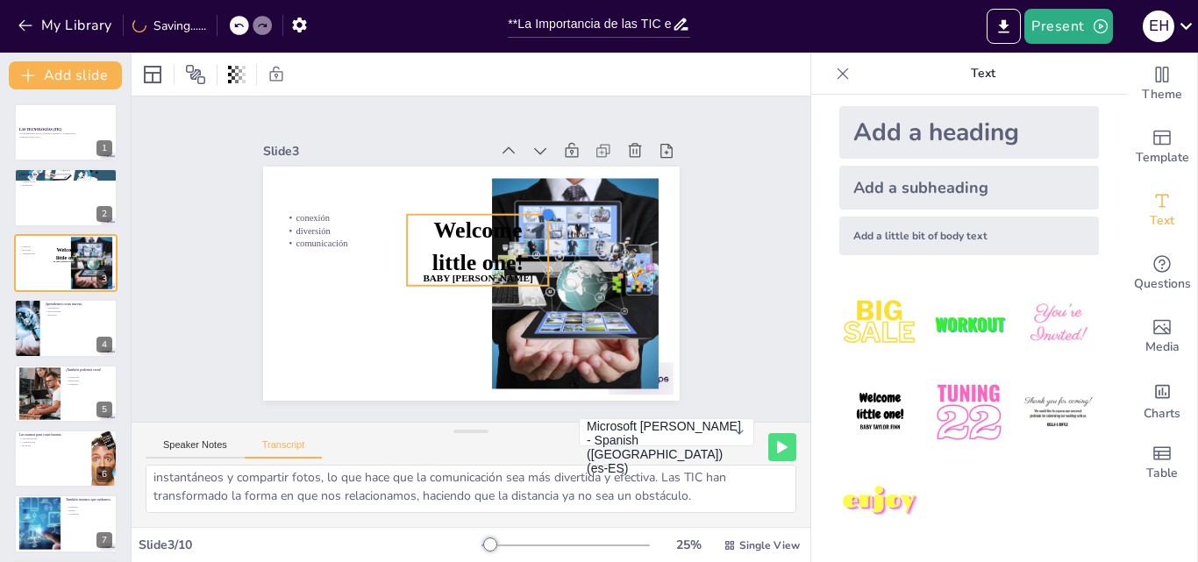
drag, startPoint x: 449, startPoint y: 249, endPoint x: 534, endPoint y: 224, distance: 88.8
click at [534, 224] on div "conexión diversión comunicación Welcome little one! Baby Taylor Finn" at bounding box center [447, 261] width 276 height 439
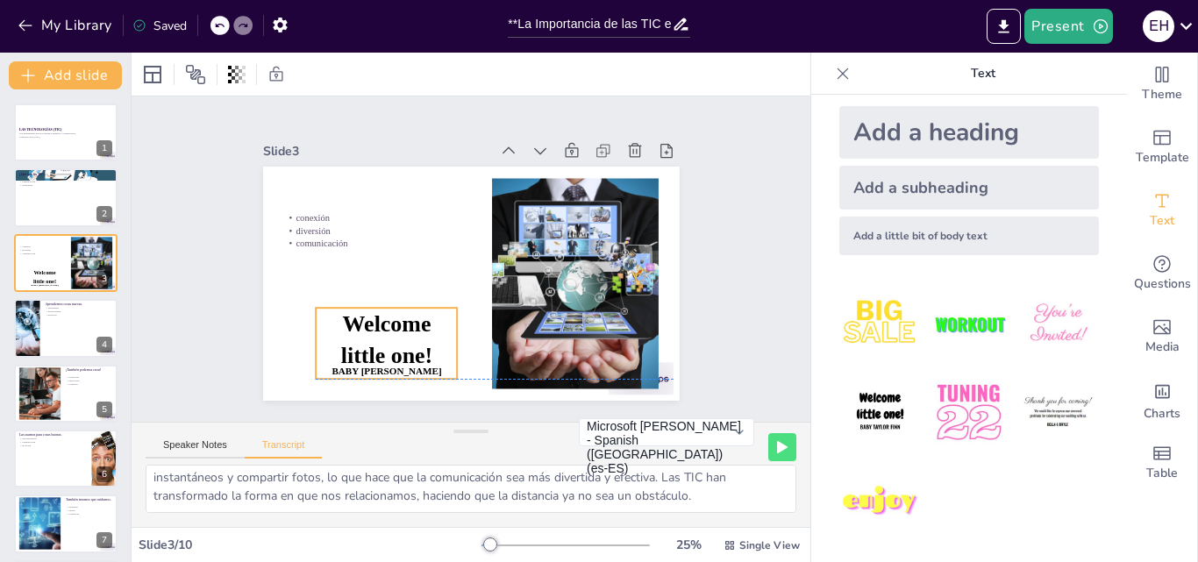
drag, startPoint x: 444, startPoint y: 275, endPoint x: 353, endPoint y: 368, distance: 130.3
click at [582, 368] on span "Baby Taylor Finn" at bounding box center [598, 318] width 33 height 110
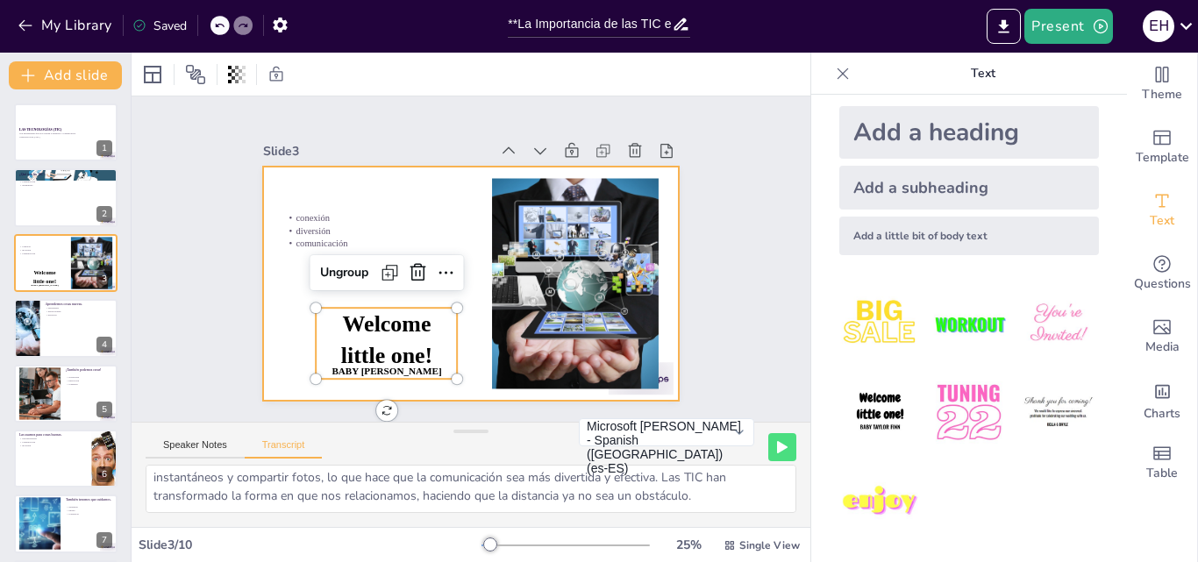
click at [290, 199] on div at bounding box center [473, 234] width 439 height 276
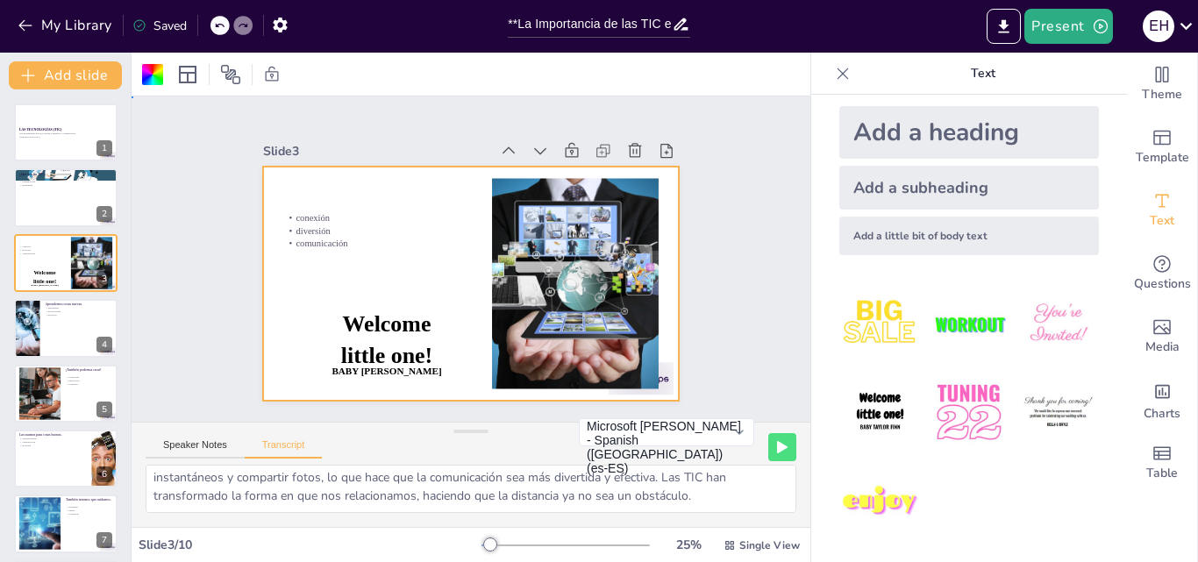
click at [309, 197] on div at bounding box center [447, 261] width 276 height 439
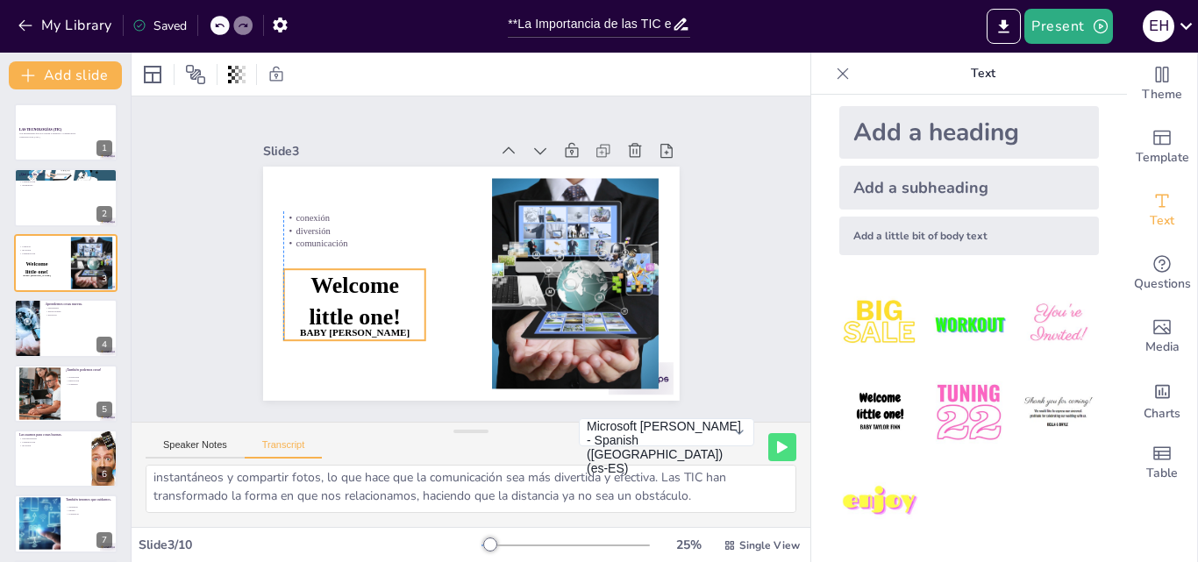
drag, startPoint x: 375, startPoint y: 345, endPoint x: 341, endPoint y: 306, distance: 51.0
click at [538, 306] on span "Welcome little one!" at bounding box center [591, 293] width 106 height 99
click at [388, 299] on p "Welcome little one!" at bounding box center [347, 250] width 117 height 98
click at [380, 318] on span "Welcome little one!" at bounding box center [413, 369] width 105 height 103
click at [377, 213] on span "Welcome little one!" at bounding box center [397, 162] width 82 height 104
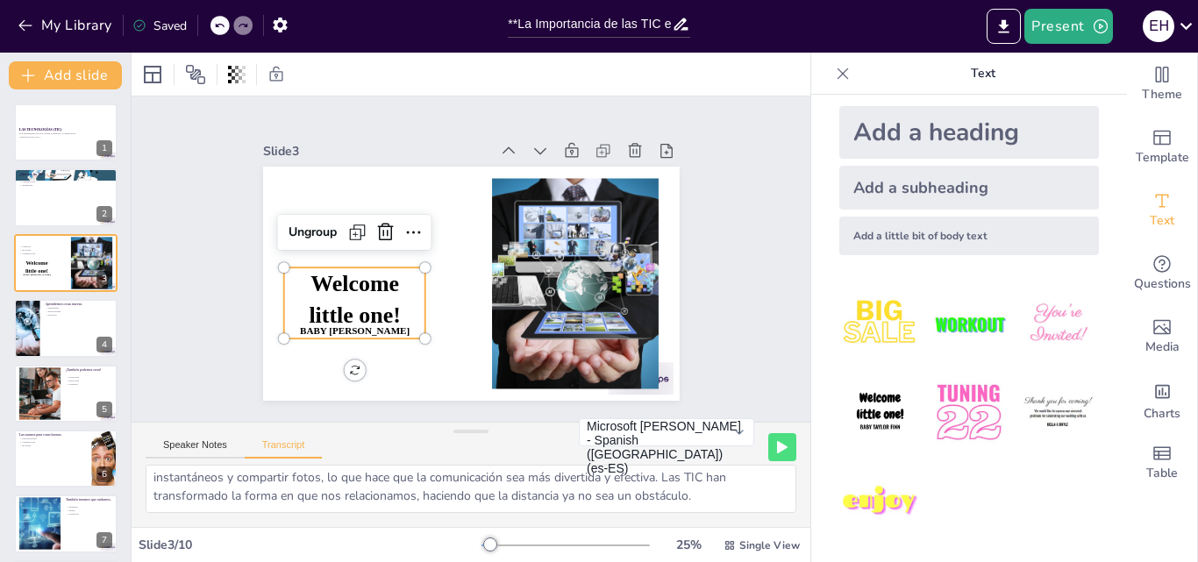
click at [432, 332] on span "Welcome little one!" at bounding box center [473, 384] width 82 height 104
click at [378, 321] on span "Welcome little one!" at bounding box center [423, 373] width 103 height 105
click at [379, 311] on span "Welcome little one!" at bounding box center [400, 359] width 106 height 99
click at [464, 332] on span "Welcome little one!" at bounding box center [497, 380] width 66 height 96
click at [380, 261] on span "Welcome little one!" at bounding box center [358, 210] width 105 height 103
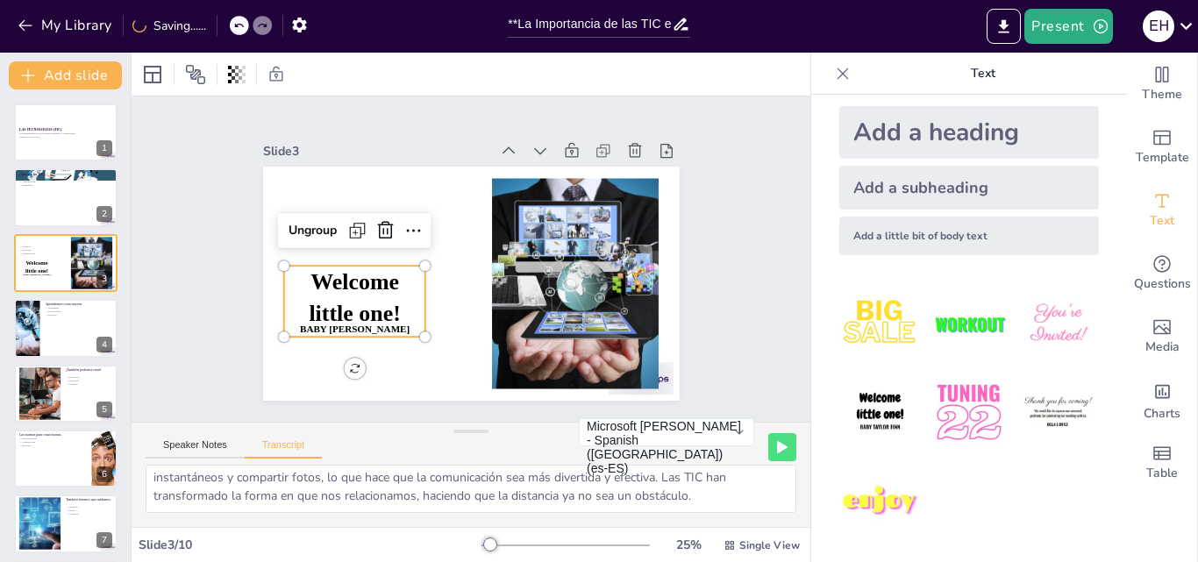
click at [539, 311] on span "Welcome little one!" at bounding box center [592, 284] width 106 height 94
click at [380, 311] on span "Welcome little one!" at bounding box center [373, 332] width 104 height 82
drag, startPoint x: 380, startPoint y: 311, endPoint x: 323, endPoint y: 289, distance: 60.8
click at [378, 232] on span "Welcome little one!" at bounding box center [379, 178] width 94 height 106
click at [404, 189] on span "Welcome little one!" at bounding box center [432, 142] width 57 height 91
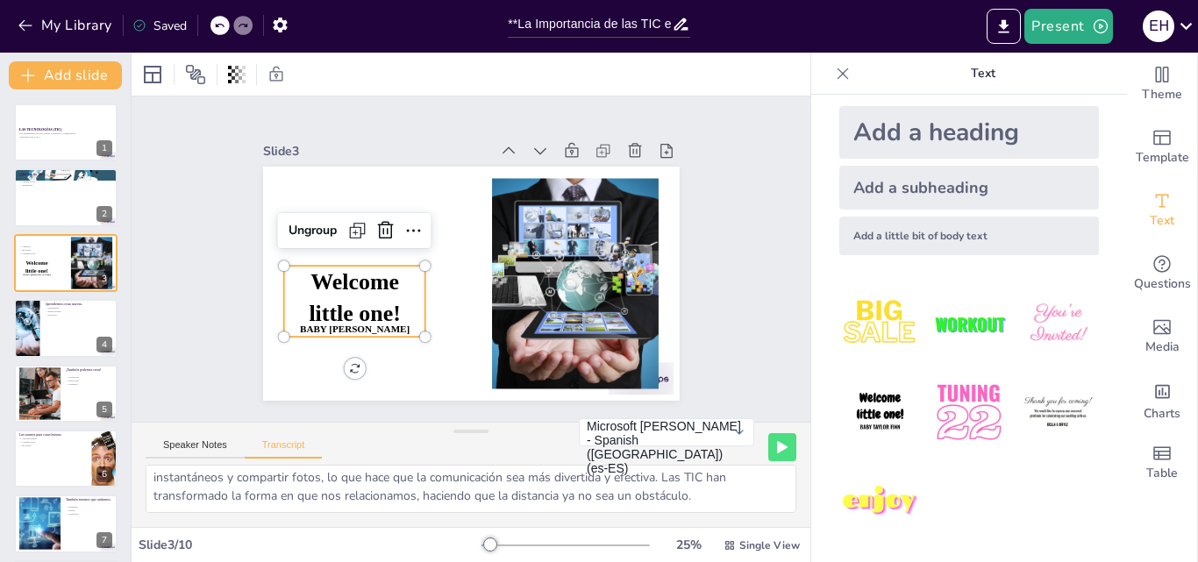
click at [479, 204] on span "Welcome little one!" at bounding box center [531, 152] width 105 height 103
click at [430, 188] on span "Welcome little one!" at bounding box center [471, 136] width 82 height 104
click at [309, 268] on span "Welcome little one!" at bounding box center [354, 222] width 106 height 99
click at [534, 241] on span "Welcome little one!" at bounding box center [582, 208] width 96 height 66
click at [971, 73] on p "Text" at bounding box center [983, 74] width 253 height 42
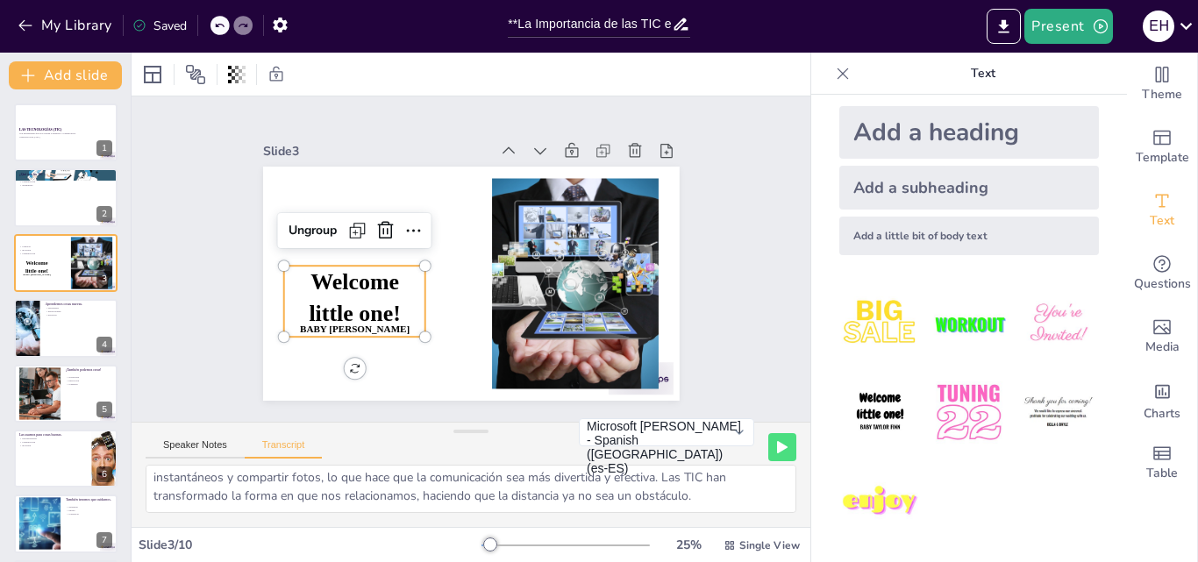
click at [979, 72] on p "Text" at bounding box center [983, 74] width 253 height 42
click at [980, 71] on p "Text" at bounding box center [983, 74] width 253 height 42
click at [980, 70] on p "Text" at bounding box center [983, 74] width 253 height 42
click at [1152, 202] on icon "Add text boxes" at bounding box center [1162, 200] width 21 height 21
click at [496, 314] on span "Welcome little one!" at bounding box center [533, 364] width 75 height 100
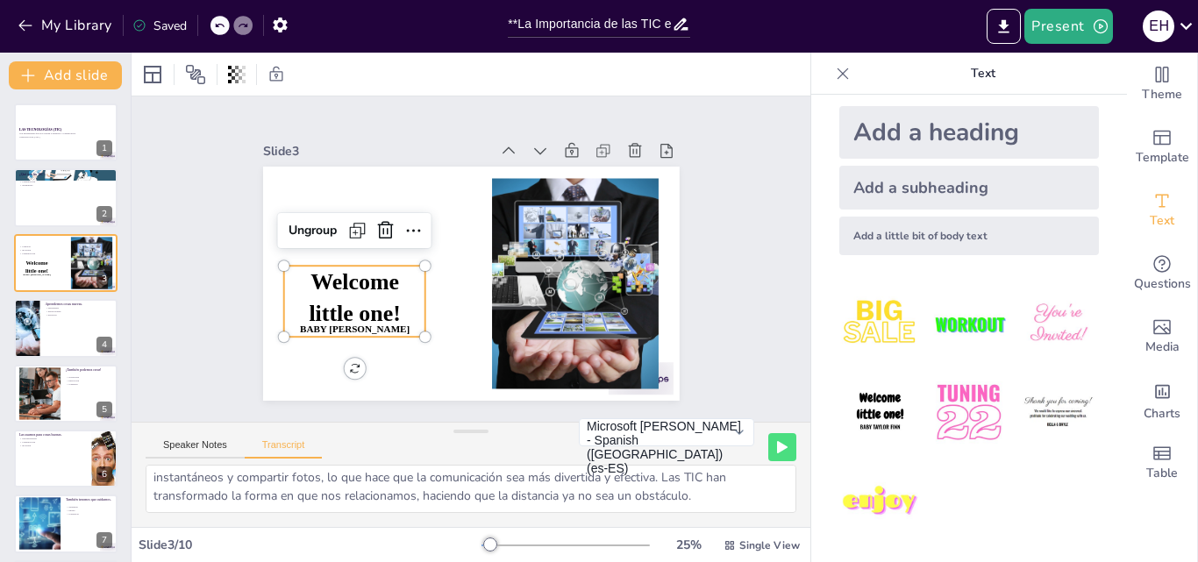
click at [549, 323] on p "Baby Taylor Finn" at bounding box center [596, 311] width 95 height 123
click at [495, 323] on p "Baby Taylor Finn" at bounding box center [516, 387] width 43 height 141
drag, startPoint x: 395, startPoint y: 320, endPoint x: 383, endPoint y: 320, distance: 11.4
click at [499, 188] on p "Baby Taylor Finn" at bounding box center [569, 166] width 141 height 43
click at [394, 249] on p "Baby Taylor Finn" at bounding box center [359, 181] width 70 height 135
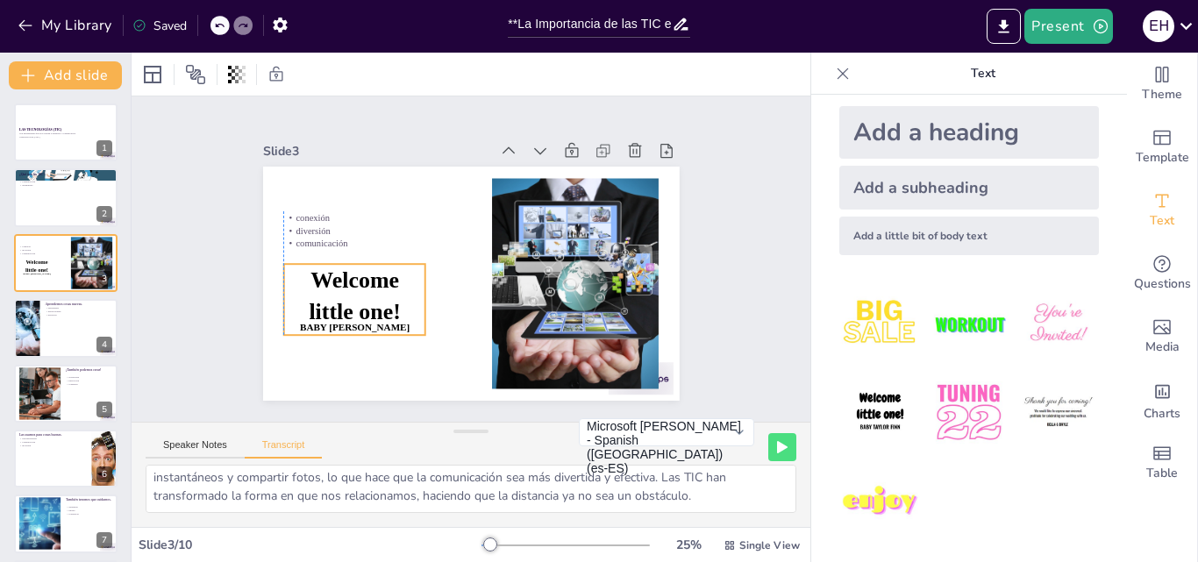
click at [356, 285] on p "Welcome little one!" at bounding box center [352, 233] width 118 height 104
click at [538, 289] on p "Welcome little one!" at bounding box center [593, 247] width 111 height 83
click at [357, 275] on p "Welcome little one!" at bounding box center [356, 221] width 118 height 110
click at [357, 246] on p "Welcome little one!" at bounding box center [373, 187] width 110 height 118
click at [359, 285] on p "Welcome little one!" at bounding box center [352, 232] width 118 height 105
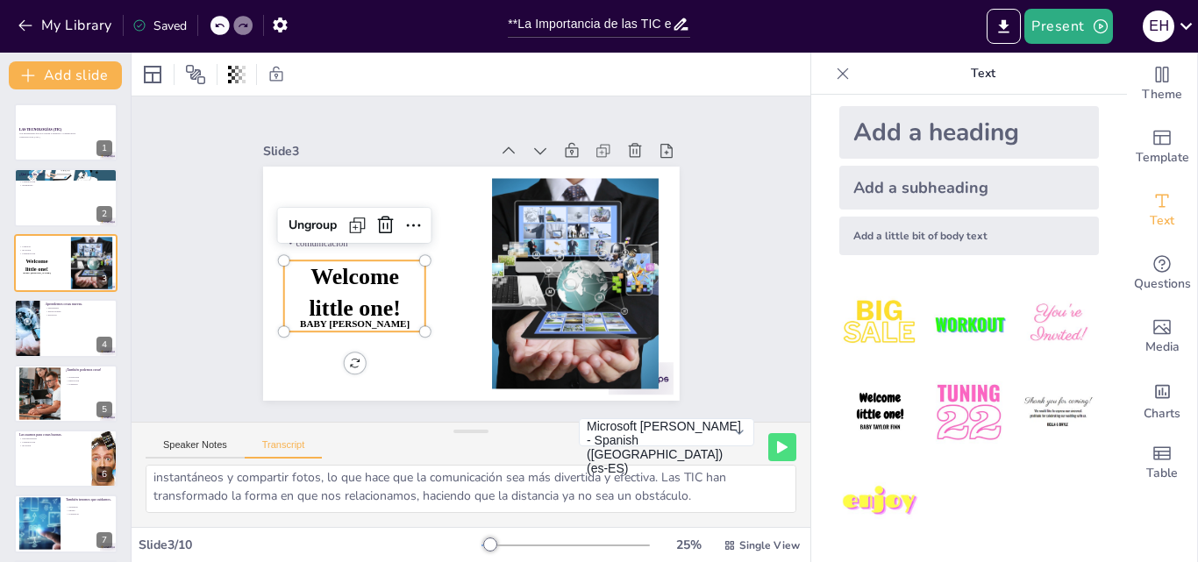
click at [359, 233] on p "Welcome little one!" at bounding box center [384, 175] width 105 height 118
click at [359, 263] on p "Welcome little one!" at bounding box center [362, 206] width 117 height 114
click at [359, 305] on p "Welcome little one!" at bounding box center [406, 362] width 117 height 114
click at [406, 192] on p "Welcome little one!" at bounding box center [438, 142] width 64 height 99
click at [527, 240] on span "Welcome little one!" at bounding box center [577, 203] width 100 height 75
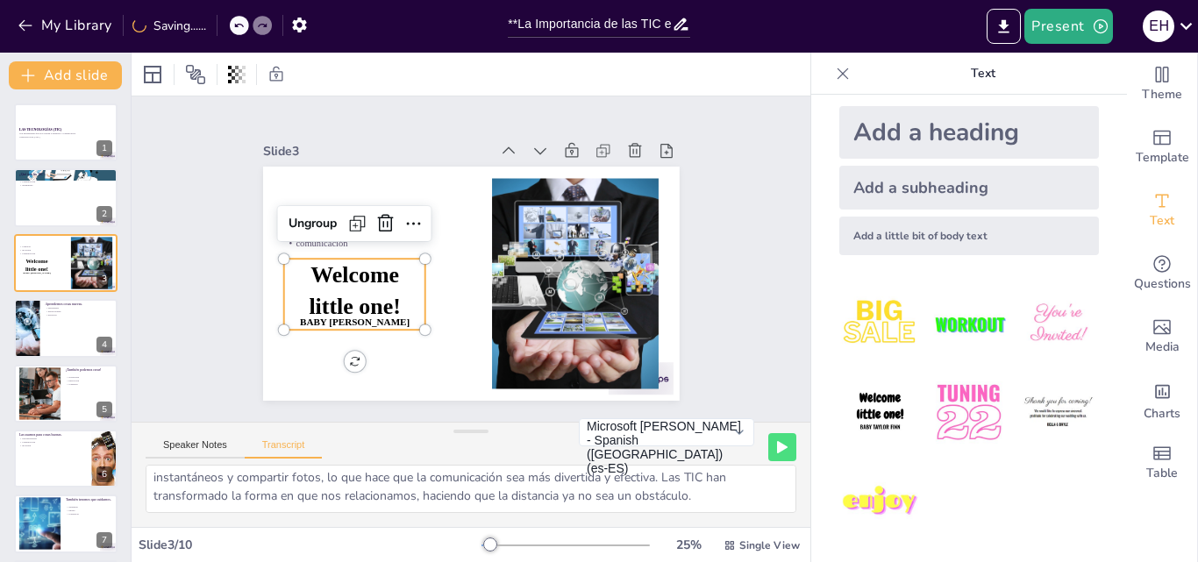
click at [446, 192] on span "Welcome little one!" at bounding box center [490, 139] width 89 height 105
click at [377, 247] on span "Welcome little one!" at bounding box center [369, 194] width 103 height 105
click at [540, 273] on span "Welcome little one!" at bounding box center [592, 266] width 104 height 82
click at [406, 218] on icon at bounding box center [417, 218] width 23 height 23
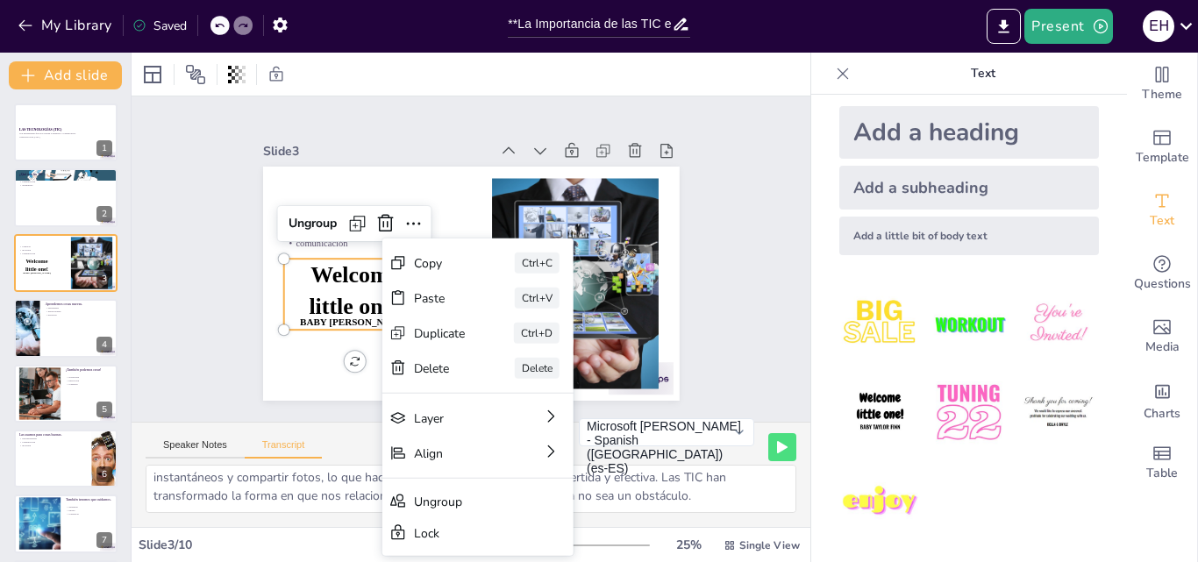
click at [483, 209] on span "Welcome little one!" at bounding box center [535, 157] width 105 height 103
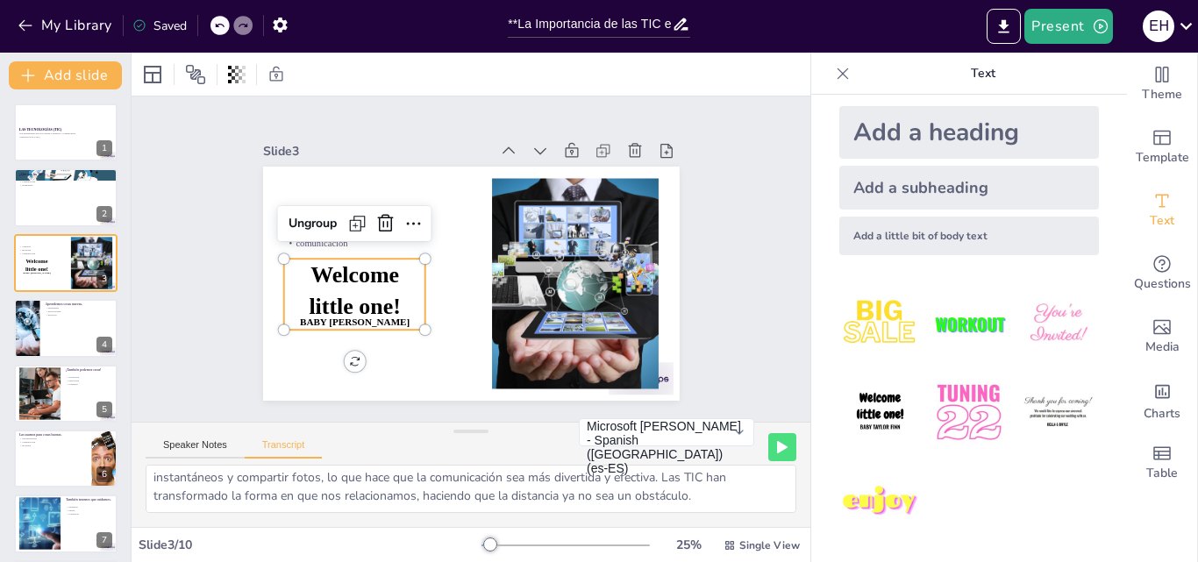
drag, startPoint x: 293, startPoint y: 268, endPoint x: 416, endPoint y: 318, distance: 132.6
click at [449, 201] on p "Welcome little one!" at bounding box center [501, 142] width 105 height 118
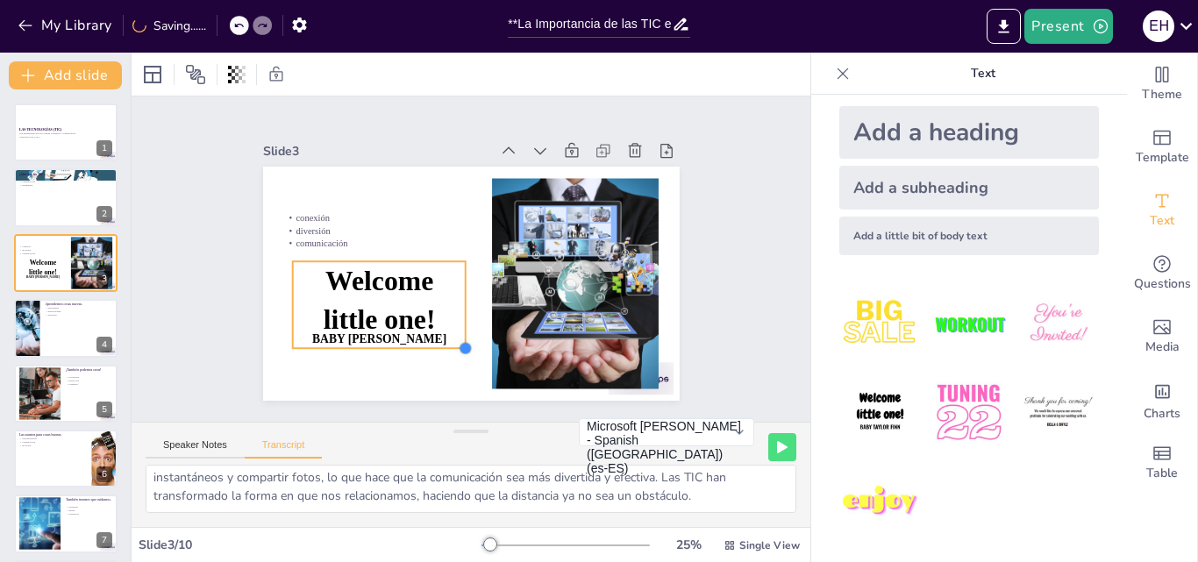
drag, startPoint x: 421, startPoint y: 325, endPoint x: 453, endPoint y: 337, distance: 33.9
click at [495, 185] on div at bounding box center [504, 177] width 18 height 18
click at [439, 191] on p "Baby Taylor Finn" at bounding box center [521, 148] width 165 height 86
click at [431, 326] on p "Baby Taylor Finn" at bounding box center [371, 329] width 175 height 35
click at [403, 290] on p "Baby Taylor Finn" at bounding box center [360, 207] width 86 height 165
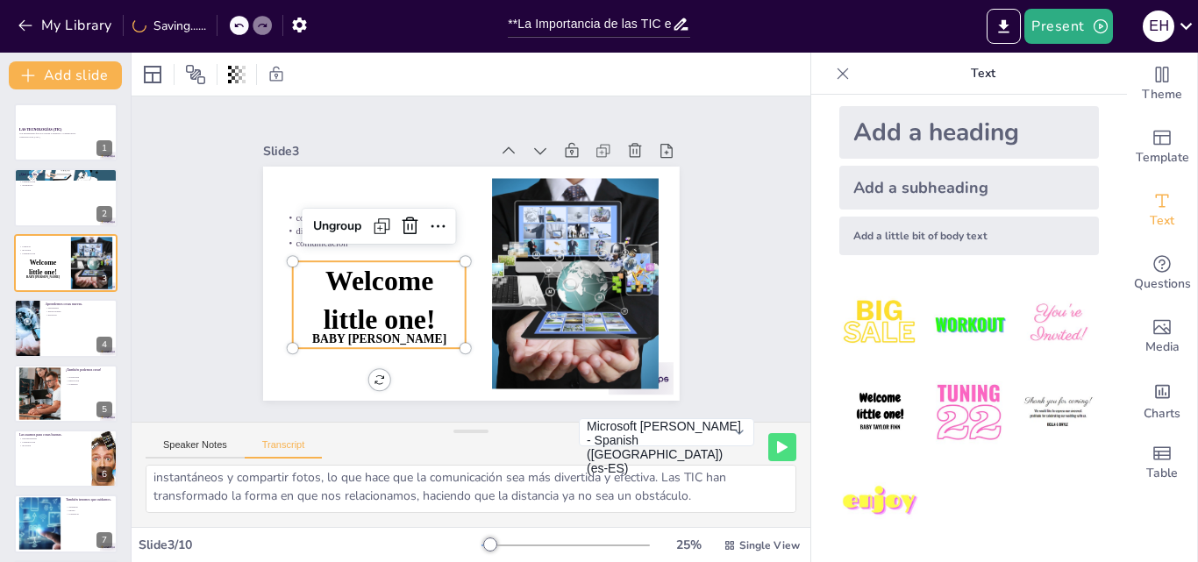
click at [432, 218] on p "Baby Taylor Finn" at bounding box center [447, 139] width 101 height 159
click at [413, 315] on p "Baby Taylor Finn" at bounding box center [349, 245] width 128 height 140
click at [194, 450] on button "Speaker Notes" at bounding box center [195, 448] width 99 height 19
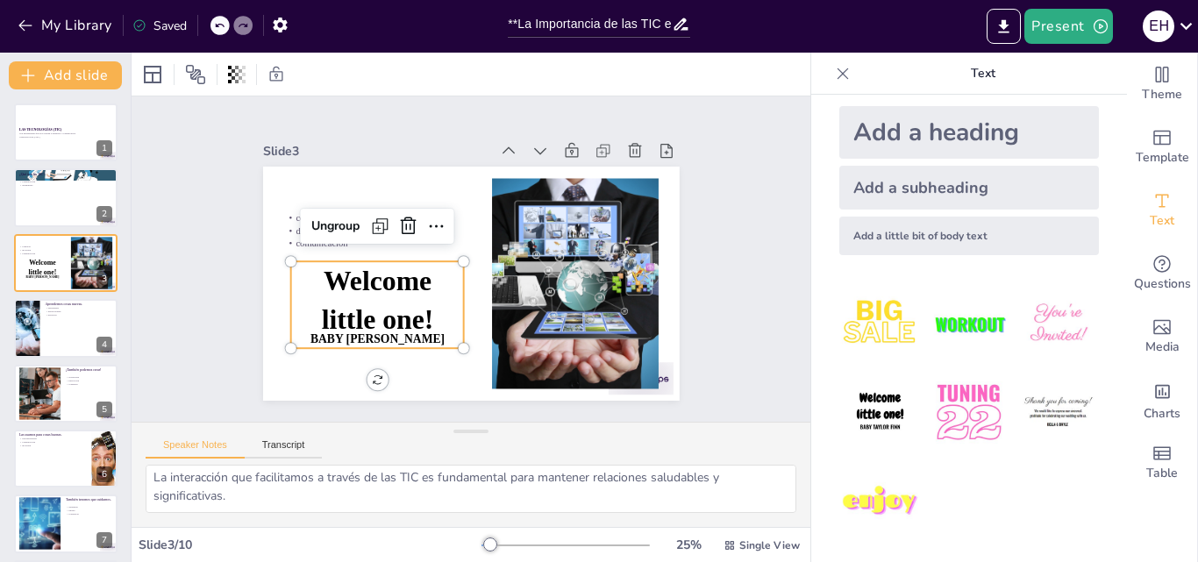
scroll to position [0, 0]
click at [493, 226] on p "Baby Taylor Finn" at bounding box center [579, 200] width 173 height 53
click at [425, 197] on p "Baby Taylor Finn" at bounding box center [500, 140] width 150 height 116
click at [540, 332] on p "Baby Taylor Finn" at bounding box center [583, 311] width 86 height 165
click at [399, 281] on p "Baby Taylor Finn" at bounding box center [364, 196] width 69 height 170
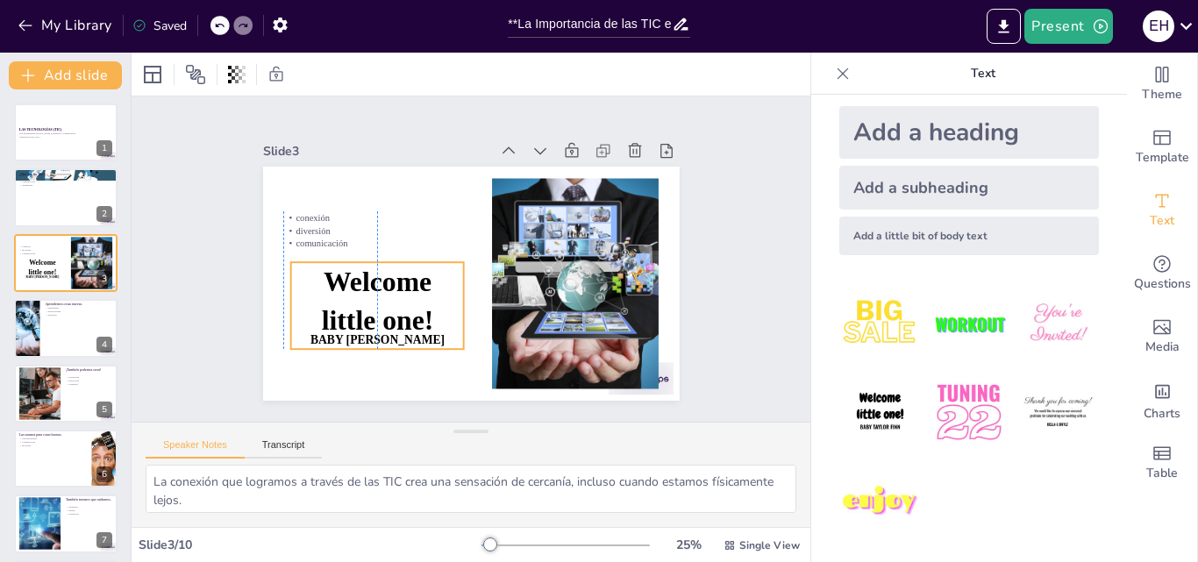
click at [469, 181] on span "Baby Taylor Finn" at bounding box center [535, 153] width 132 height 54
click at [422, 194] on span "Baby Taylor Finn" at bounding box center [460, 135] width 89 height 117
click at [392, 261] on span "Baby Taylor Finn" at bounding box center [365, 195] width 54 height 132
click at [507, 306] on span "Welcome little one!" at bounding box center [572, 279] width 130 height 121
click at [398, 262] on p "Baby Taylor Finn" at bounding box center [380, 175] width 35 height 175
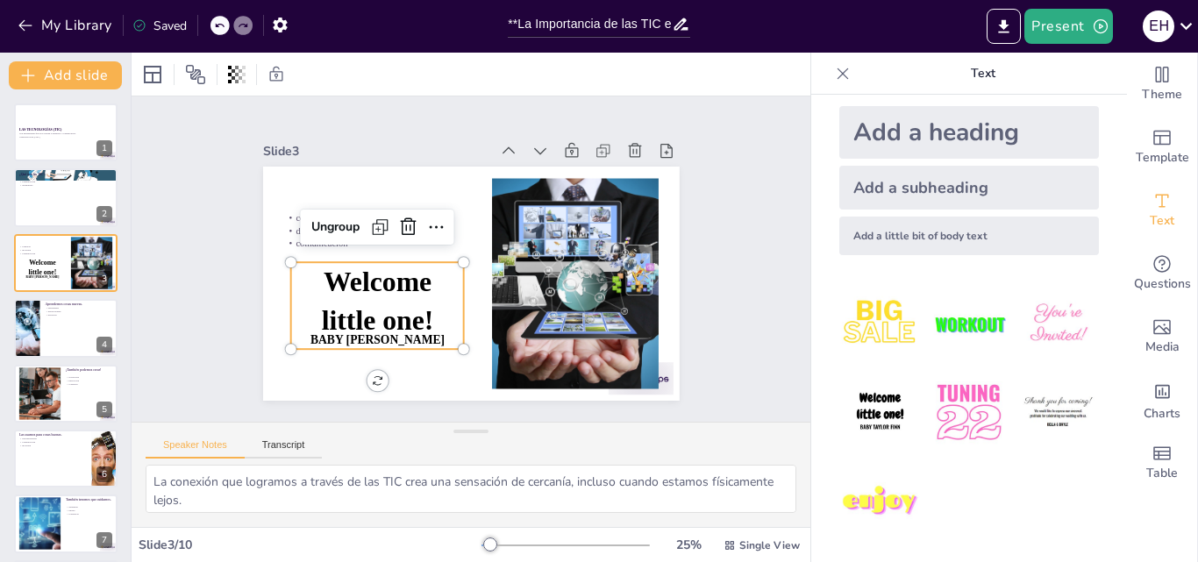
click at [428, 330] on p "Baby Taylor Finn" at bounding box center [431, 377] width 159 height 102
click at [398, 271] on p "Baby Taylor Finn" at bounding box center [372, 184] width 53 height 173
click at [426, 205] on p "Baby Taylor Finn" at bounding box center [473, 135] width 128 height 140
click at [543, 330] on p "Baby Taylor Finn" at bounding box center [577, 323] width 69 height 170
click at [507, 266] on p "Baby Taylor Finn" at bounding box center [589, 223] width 165 height 86
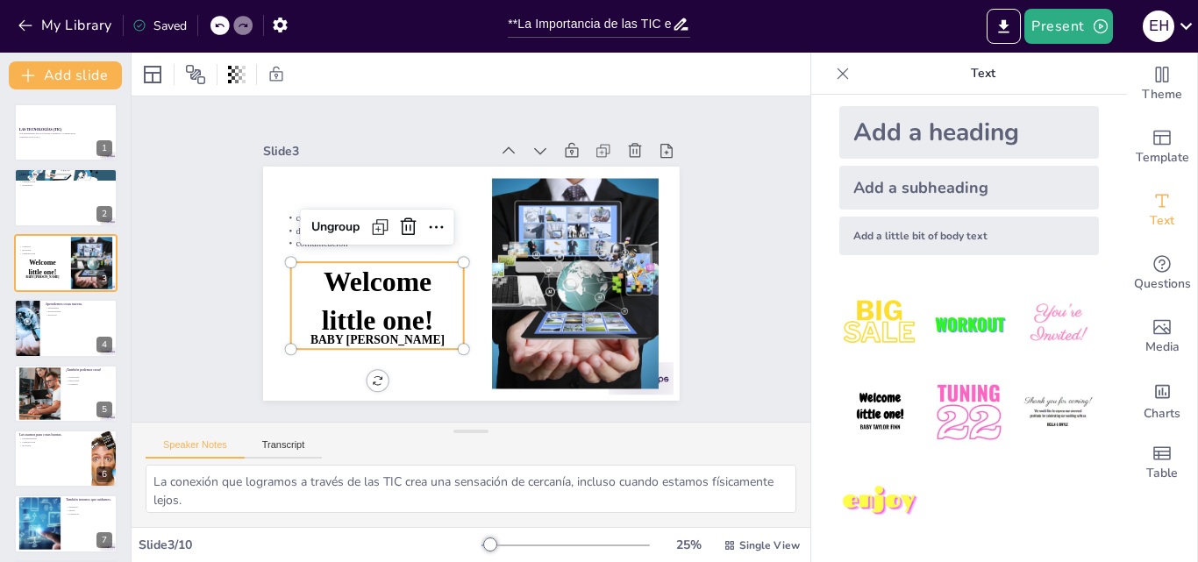
click at [450, 188] on p "Baby Taylor Finn" at bounding box center [535, 152] width 170 height 69
click at [425, 330] on p "Baby Taylor Finn" at bounding box center [349, 282] width 159 height 101
click at [459, 186] on p "Baby Taylor Finn" at bounding box center [545, 159] width 173 height 53
click at [404, 298] on p "Baby Taylor Finn" at bounding box center [353, 218] width 101 height 159
click at [422, 327] on p "Baby Taylor Finn" at bounding box center [347, 269] width 150 height 115
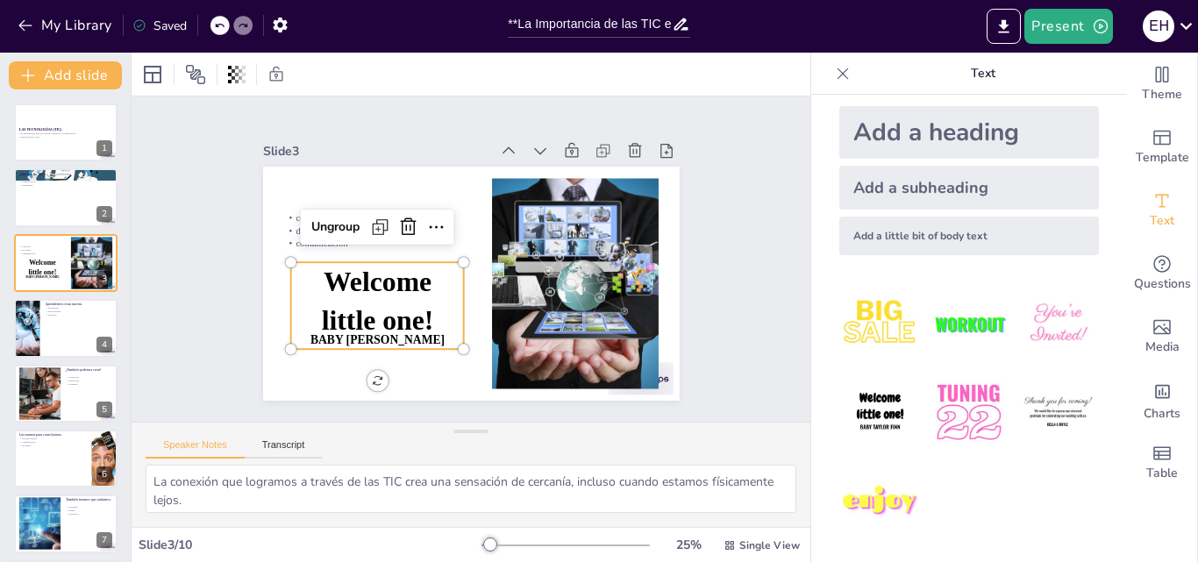
click at [425, 332] on p "Baby Taylor Finn" at bounding box center [396, 358] width 173 height 53
click at [425, 196] on p "Baby Taylor Finn" at bounding box center [499, 139] width 150 height 116
click at [544, 330] on p "Baby Taylor Finn" at bounding box center [570, 333] width 53 height 173
click at [425, 217] on p "Baby Taylor Finn" at bounding box center [447, 137] width 101 height 159
click at [425, 223] on p "Baby Taylor Finn" at bounding box center [435, 140] width 86 height 165
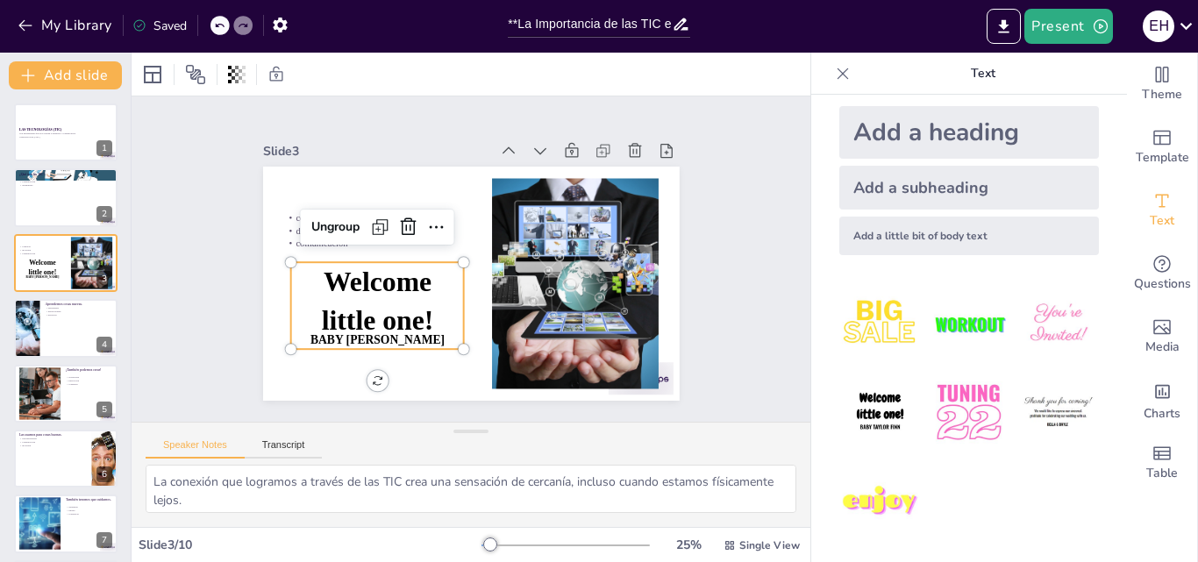
click at [321, 272] on span "Welcome little one!" at bounding box center [381, 209] width 121 height 130
drag, startPoint x: 318, startPoint y: 272, endPoint x: 356, endPoint y: 274, distance: 38.6
click at [497, 272] on span "Welcome little one!" at bounding box center [554, 319] width 115 height 130
click at [503, 275] on span "Welcome little one!" at bounding box center [565, 300] width 125 height 128
click at [511, 267] on span "Welcome little one!" at bounding box center [569, 226] width 117 height 81
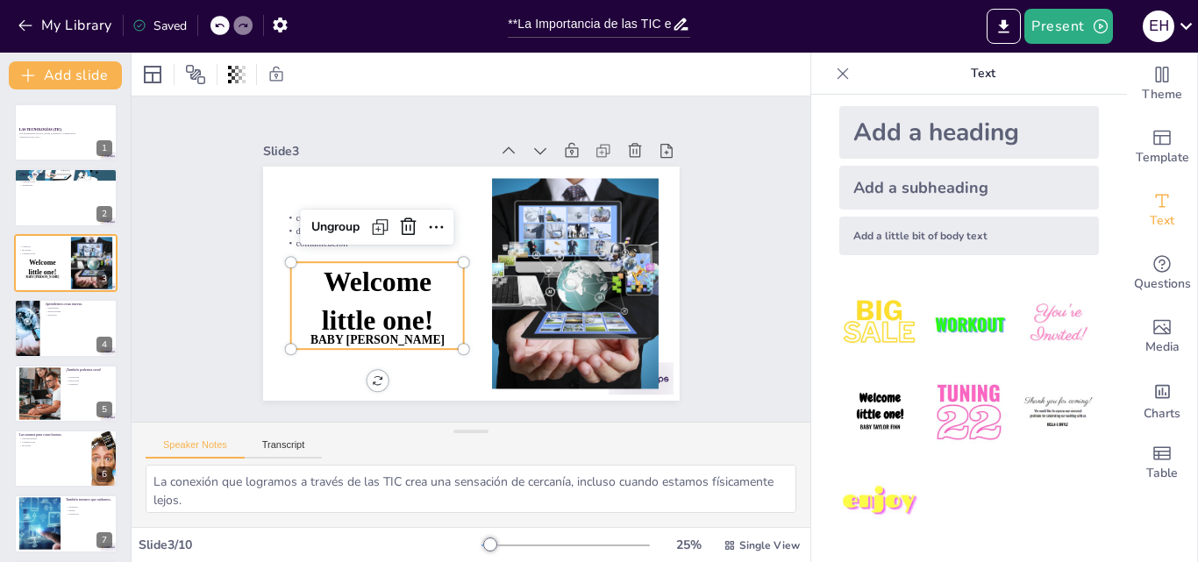
click at [352, 247] on span "Welcome little one!" at bounding box center [402, 184] width 100 height 126
click at [356, 289] on span "Welcome little one!" at bounding box center [421, 349] width 130 height 121
click at [339, 265] on span "Welcome little one!" at bounding box center [387, 200] width 115 height 130
click at [511, 274] on span "Welcome little one!" at bounding box center [575, 258] width 129 height 108
click at [340, 256] on span "Welcome little one!" at bounding box center [394, 191] width 108 height 129
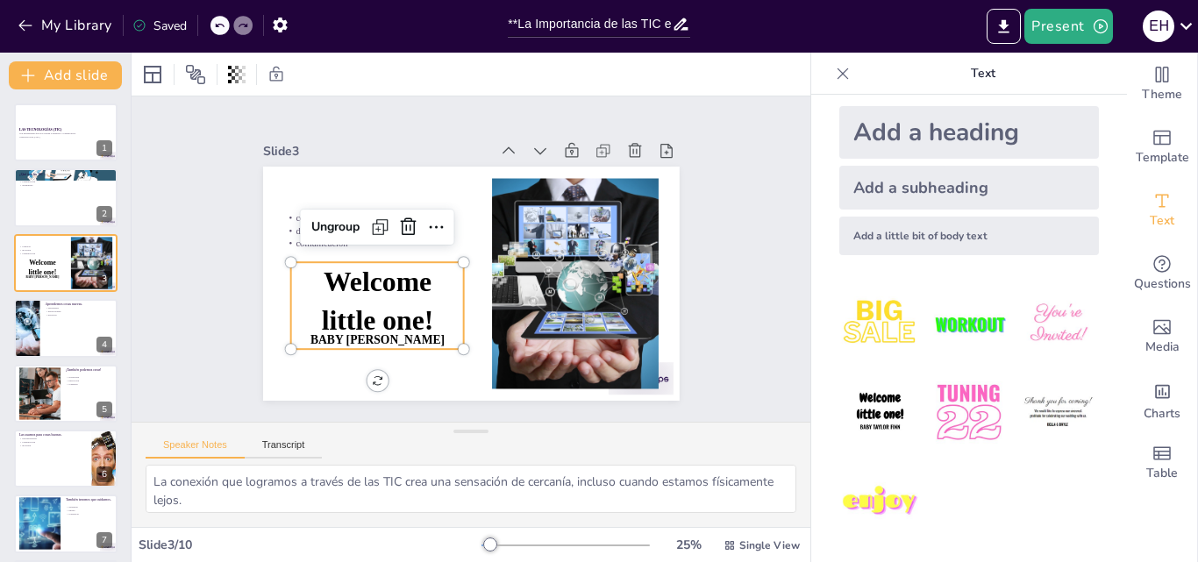
click at [365, 238] on span "Welcome little one!" at bounding box center [410, 177] width 91 height 122
click at [507, 274] on span "Welcome little one!" at bounding box center [572, 279] width 130 height 121
click at [439, 225] on span "Welcome little one!" at bounding box center [501, 160] width 125 height 128
click at [337, 265] on span "Welcome little one!" at bounding box center [387, 200] width 115 height 130
click at [615, 28] on input "**La Importancia de las TIC en Nuestra Vida Diaria**" at bounding box center [590, 23] width 164 height 25
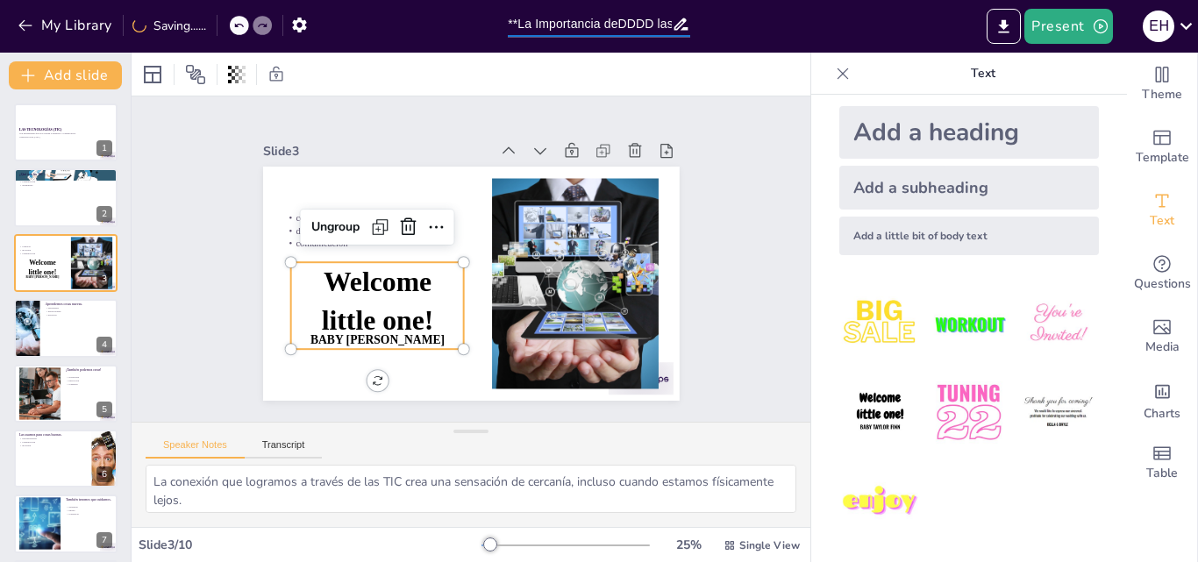
click at [242, 25] on icon at bounding box center [238, 26] width 9 height 4
click at [242, 25] on icon at bounding box center [243, 26] width 9 height 4
click at [243, 25] on icon at bounding box center [243, 26] width 9 height 4
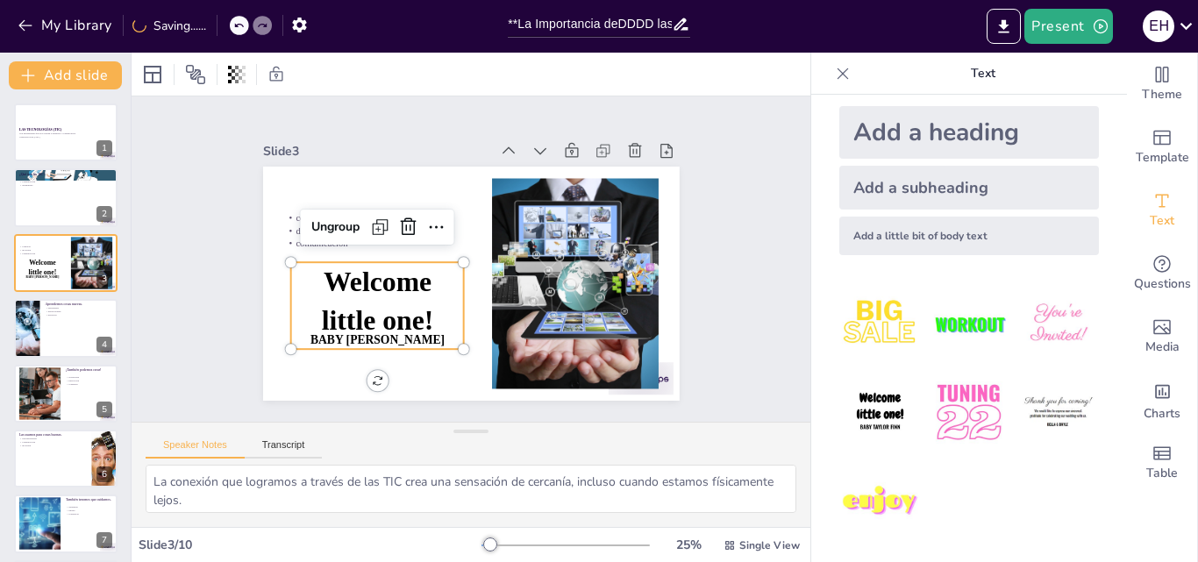
click at [221, 23] on div "My Library Saving......" at bounding box center [158, 25] width 316 height 32
click at [219, 25] on icon at bounding box center [219, 25] width 11 height 11
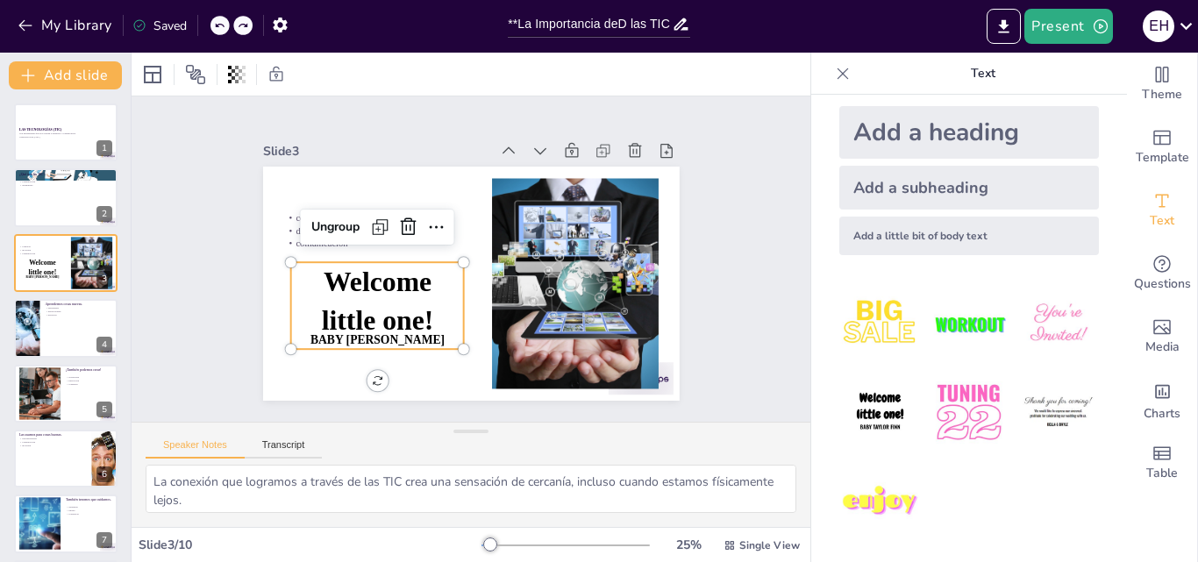
type input "**La Importancia de las TIC en Nuestra Vida Diaria**"
click at [166, 541] on div "Slide 3 / 10" at bounding box center [310, 545] width 343 height 17
click at [257, 489] on textarea "La conexión que logramos a través de las TIC crea una sensación de cercanía, in…" at bounding box center [471, 489] width 651 height 48
click at [264, 502] on textarea "La conexión que logramos a través de las TIC crea una sensación de cercanía, in…" at bounding box center [471, 489] width 651 height 48
type textarea "La conexión que logramos a través de las TIC crea una sensación de cercanía, in…"
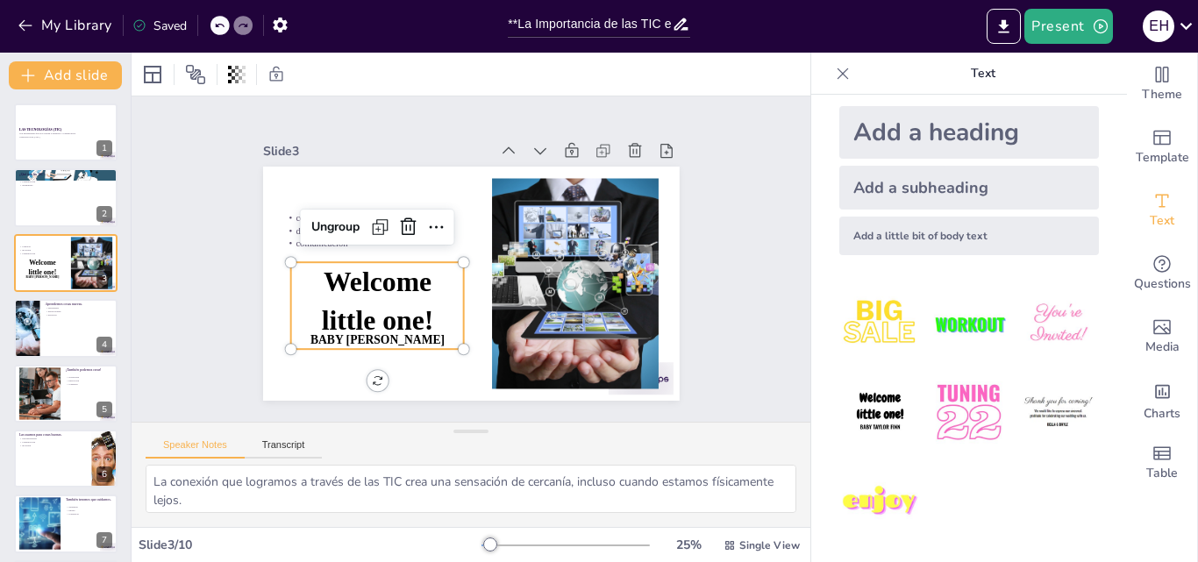
click at [408, 306] on p "Baby Taylor Finn" at bounding box center [350, 231] width 116 height 150
click at [502, 300] on icon at bounding box center [516, 314] width 28 height 28
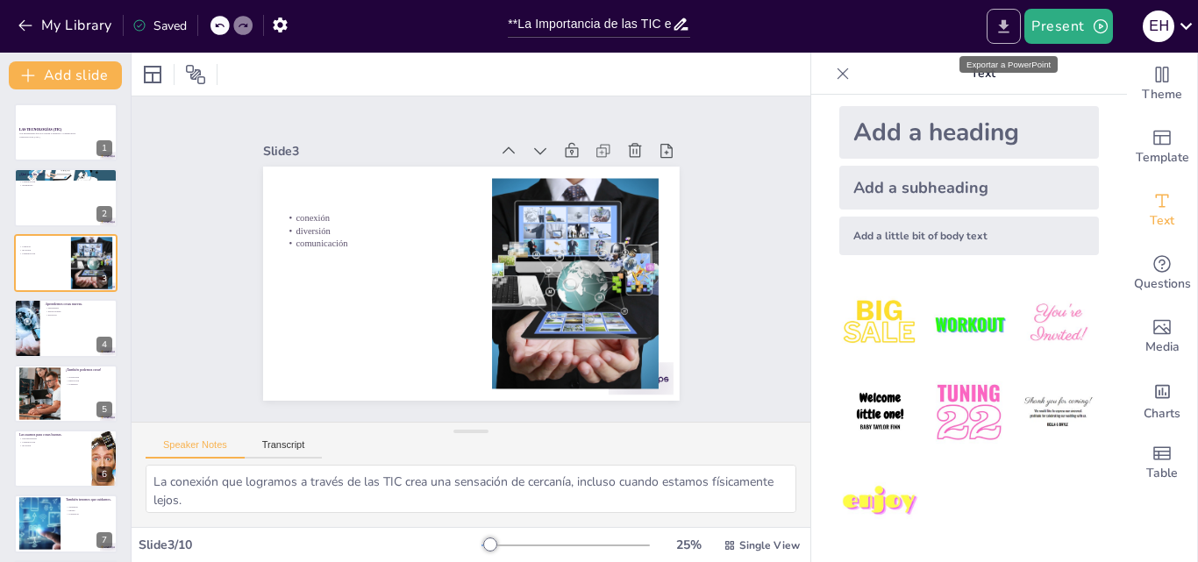
click at [1004, 28] on icon "Export to PowerPoint" at bounding box center [1004, 27] width 18 height 18
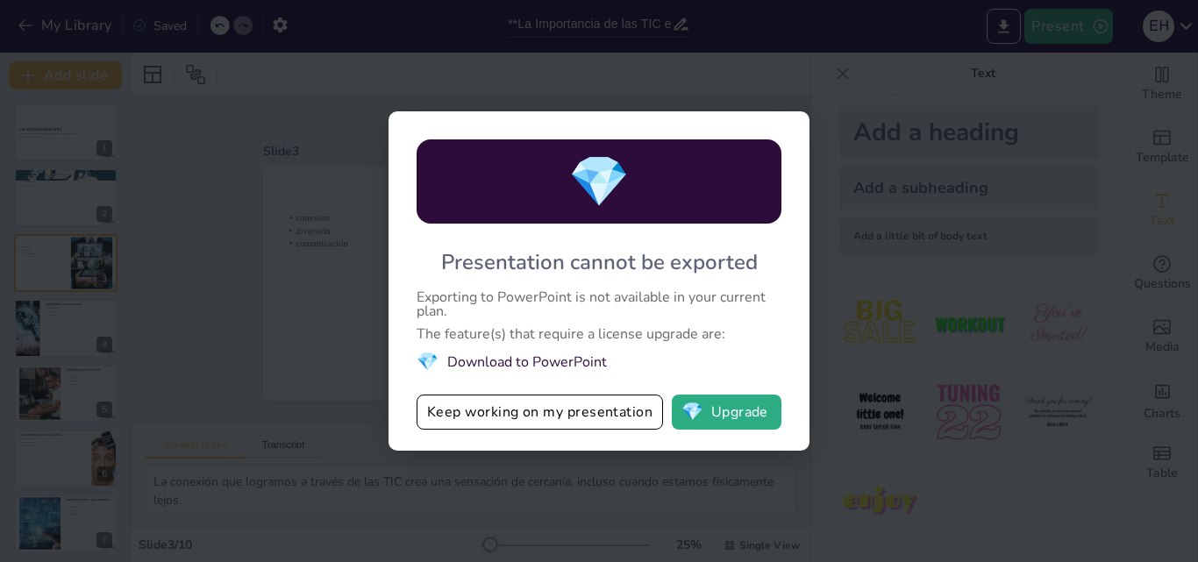
click at [793, 87] on div "💎 Presentation cannot be exported Exporting to PowerPoint is not available in y…" at bounding box center [599, 281] width 1198 height 562
click at [325, 361] on div "💎 Presentation cannot be exported Exporting to PowerPoint is not available in y…" at bounding box center [599, 281] width 1198 height 562
drag, startPoint x: 430, startPoint y: 410, endPoint x: 612, endPoint y: 395, distance: 183.1
click at [612, 395] on div "💎 Presentation cannot be exported Exporting to PowerPoint is not available in y…" at bounding box center [599, 280] width 421 height 339
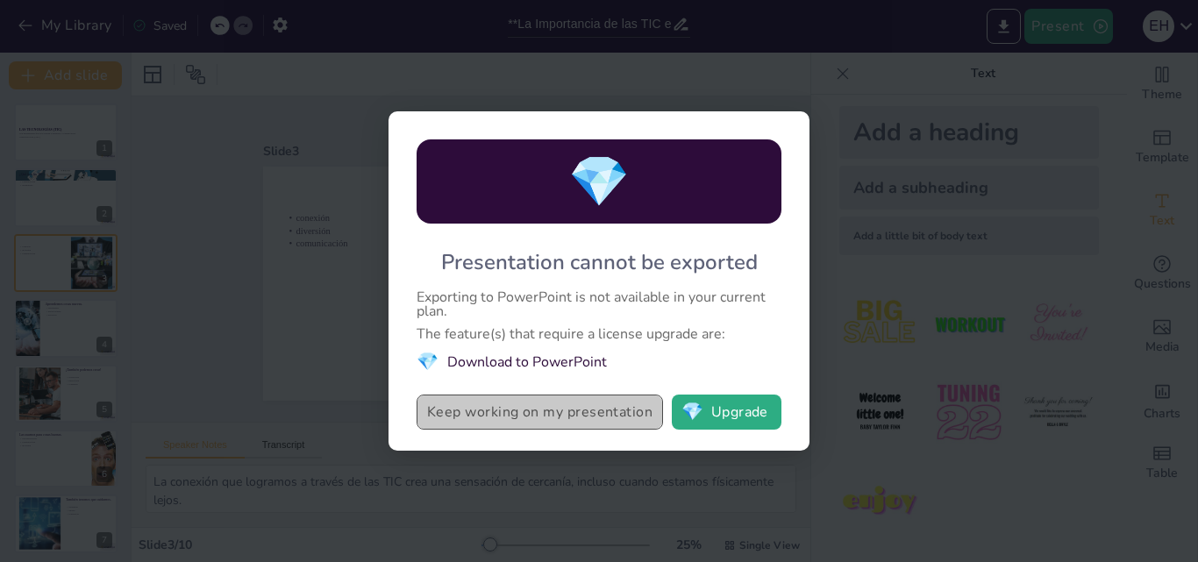
drag, startPoint x: 418, startPoint y: 418, endPoint x: 512, endPoint y: 411, distance: 95.1
click at [512, 411] on button "Keep working on my presentation" at bounding box center [540, 412] width 247 height 35
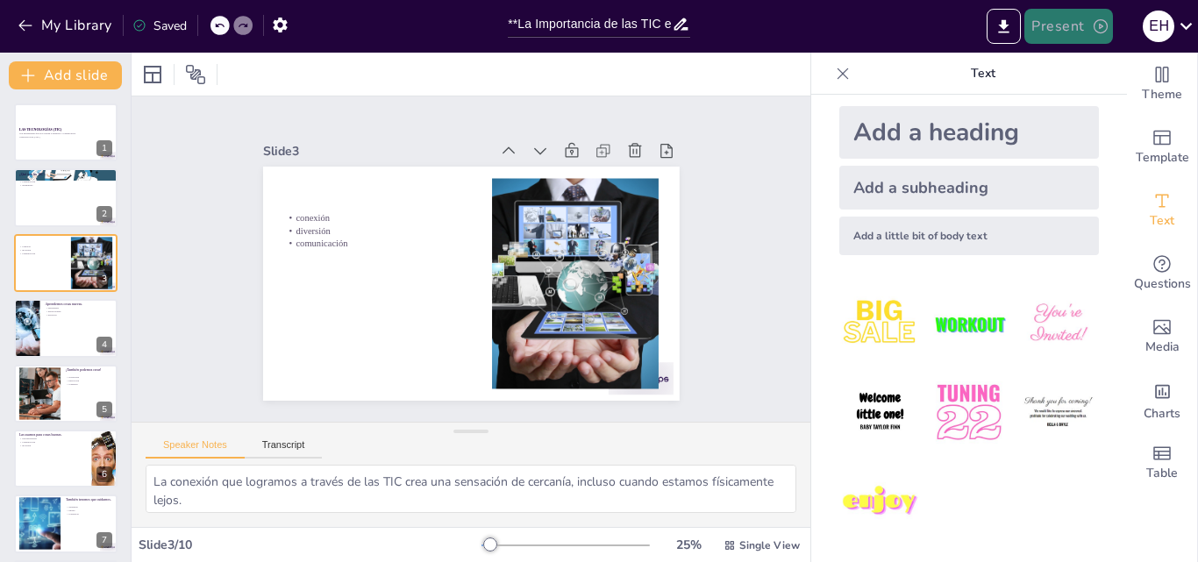
click at [1103, 27] on icon "button" at bounding box center [1101, 27] width 18 height 18
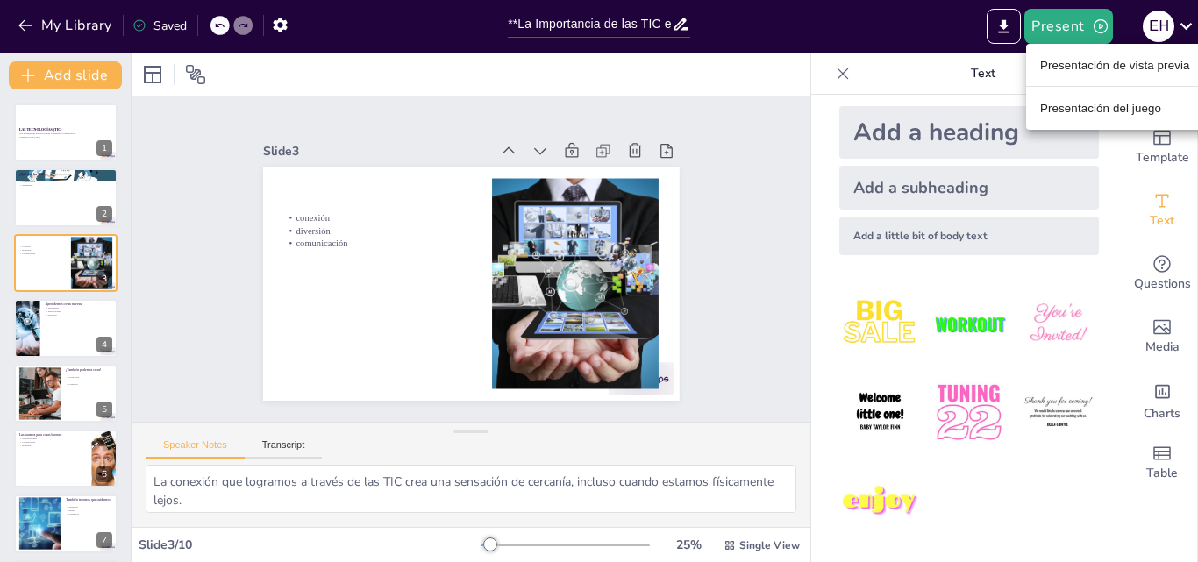
click at [1102, 108] on font "Presentación del juego" at bounding box center [1100, 108] width 121 height 13
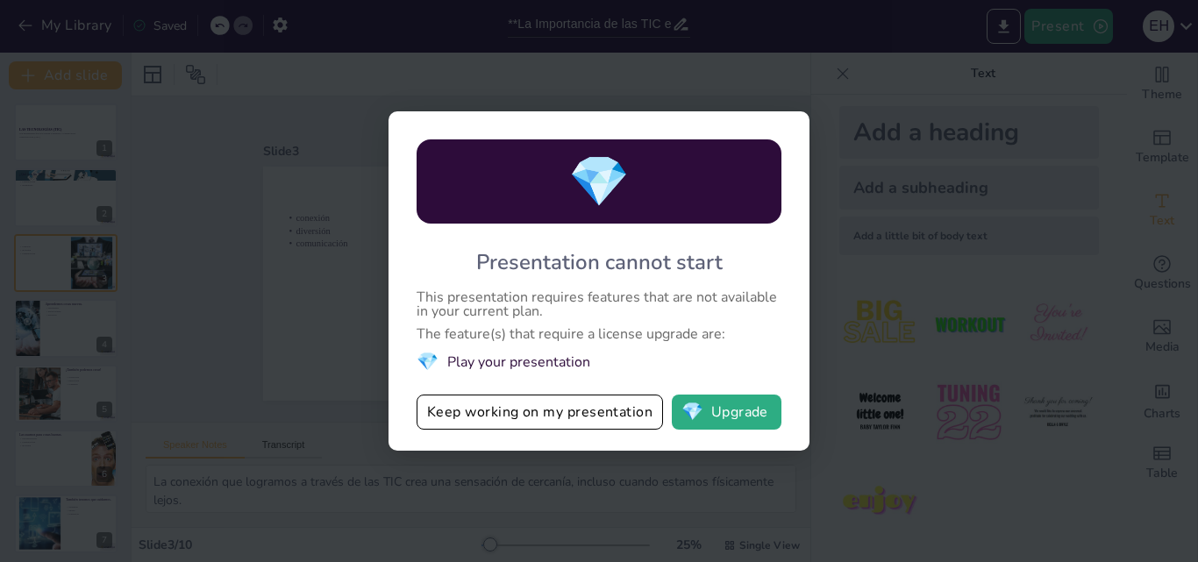
click at [281, 214] on div "💎 Presentation cannot start This presentation requires features that are not av…" at bounding box center [599, 281] width 1198 height 562
drag, startPoint x: 565, startPoint y: 416, endPoint x: 582, endPoint y: 411, distance: 17.2
click at [565, 416] on button "Keep working on my presentation" at bounding box center [540, 412] width 247 height 35
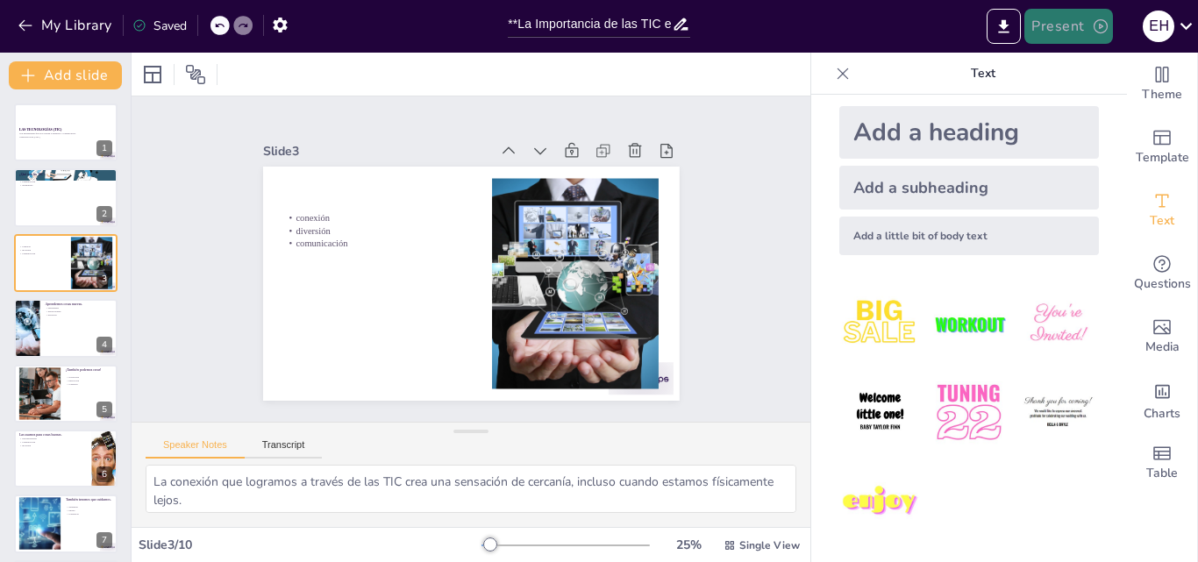
click at [1107, 28] on icon "button" at bounding box center [1101, 26] width 14 height 14
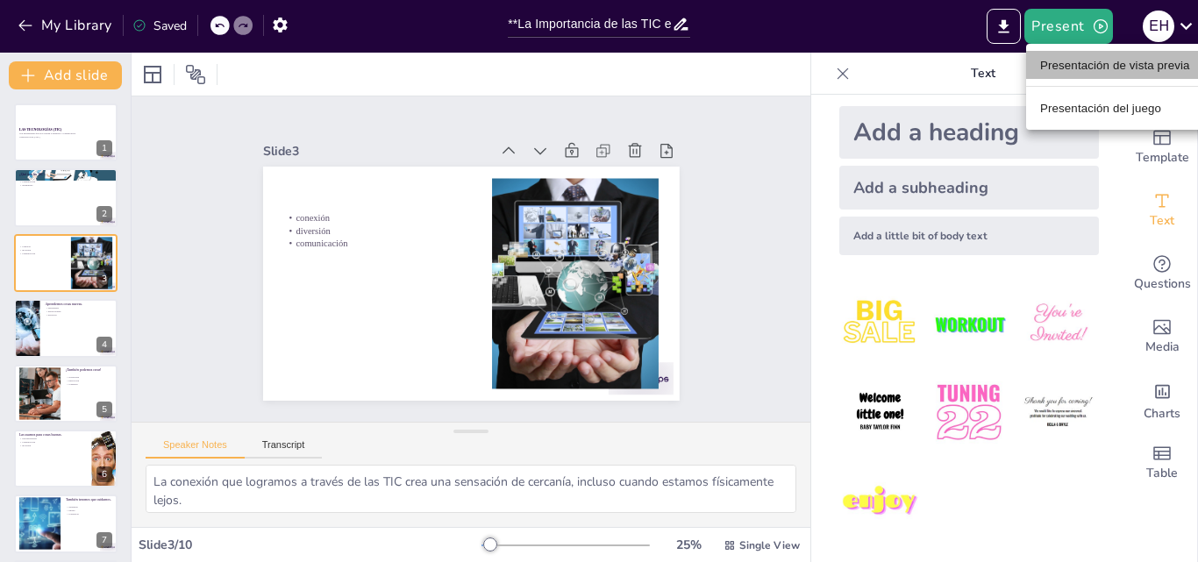
click at [1095, 70] on font "Presentación de vista previa" at bounding box center [1115, 65] width 150 height 13
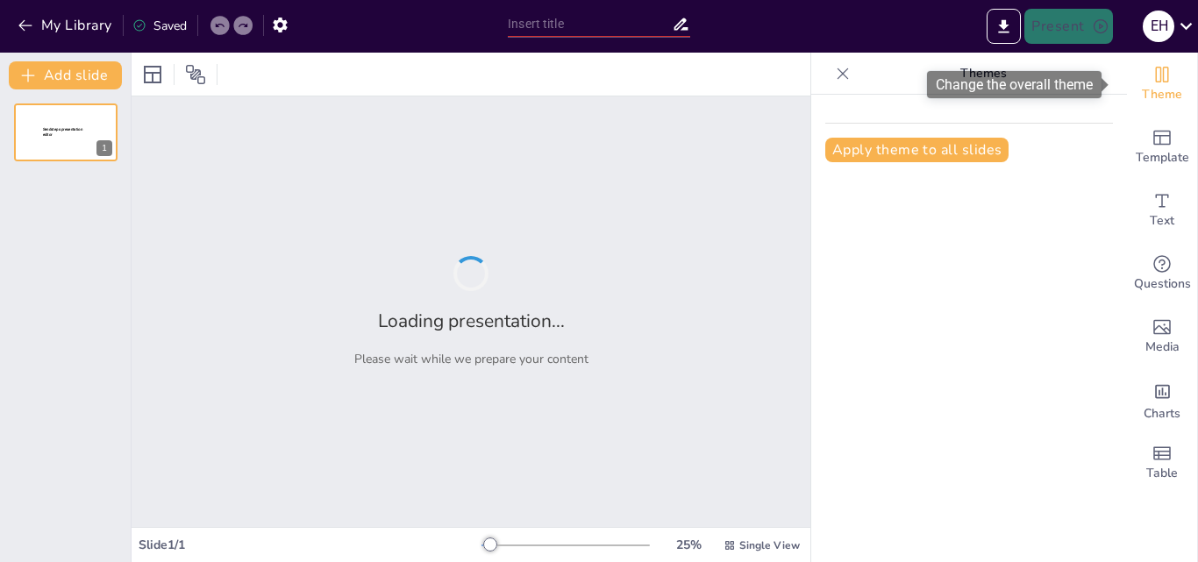
type input "**La Importancia de las TIC en Nuestra Vida Diaria**"
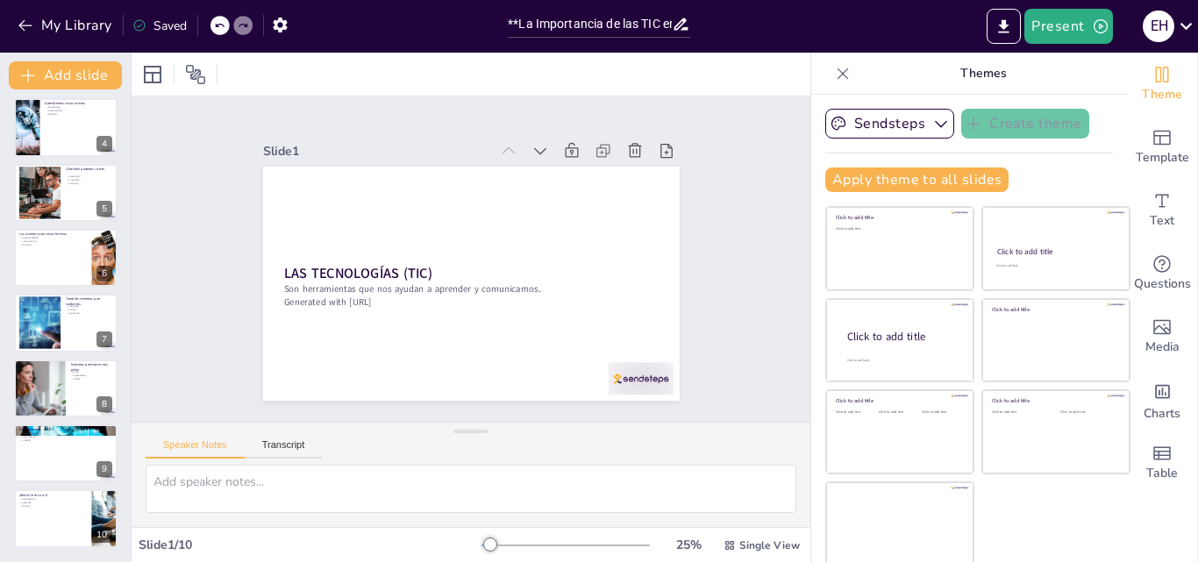
scroll to position [4, 0]
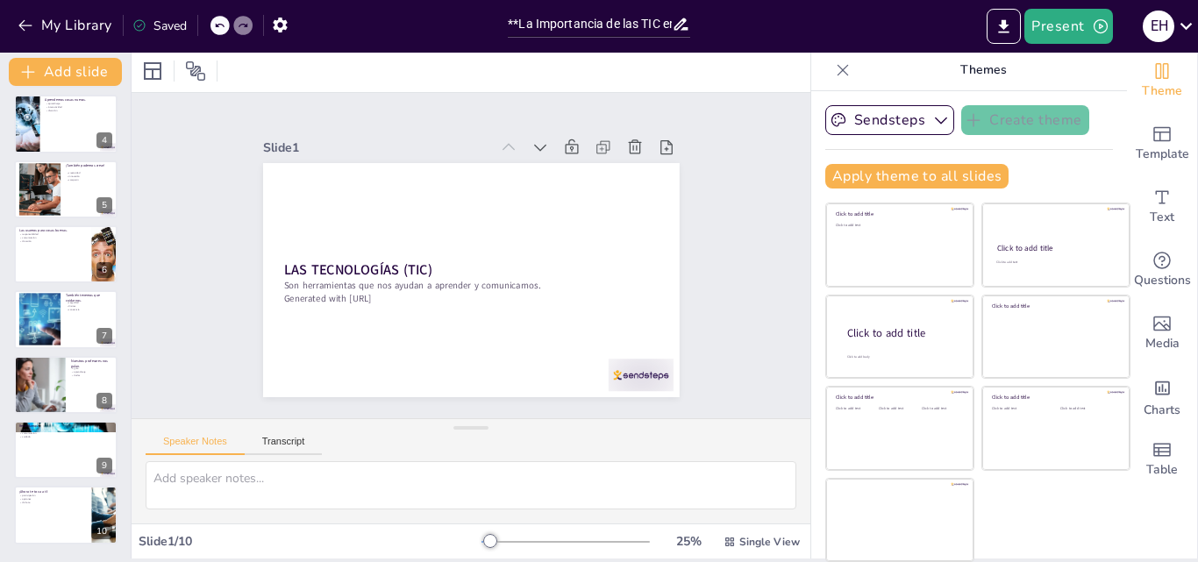
click at [719, 242] on div "Slide 1 LAS TECNOLOGÍAS (TIC) Son herramientas que nos ayudan a aprender y comu…" at bounding box center [472, 256] width 710 height 395
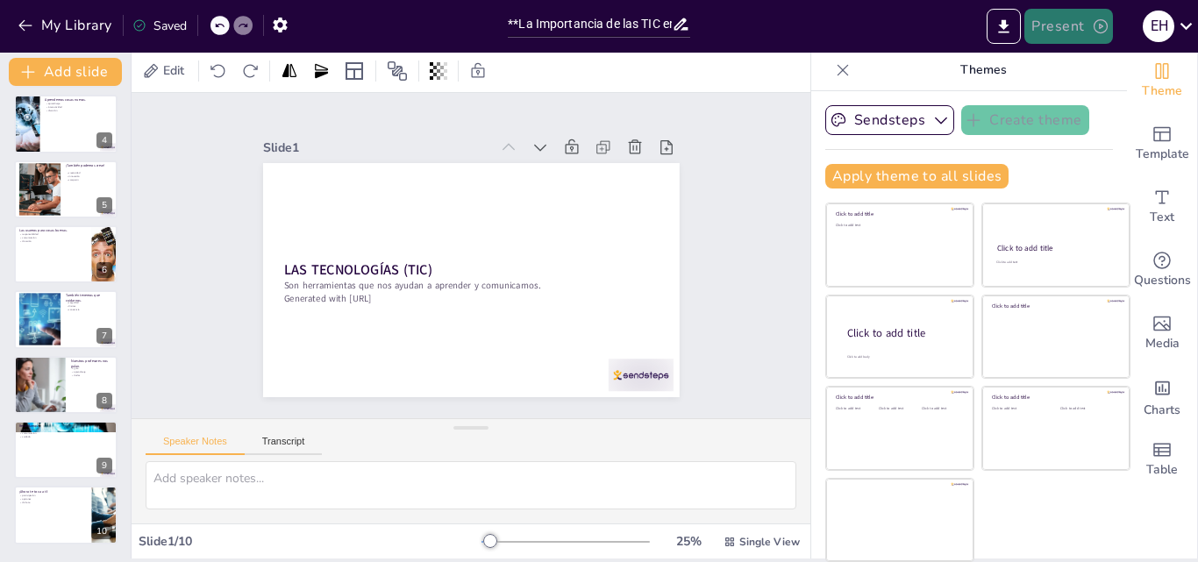
click at [1110, 29] on button "Present" at bounding box center [1069, 26] width 88 height 35
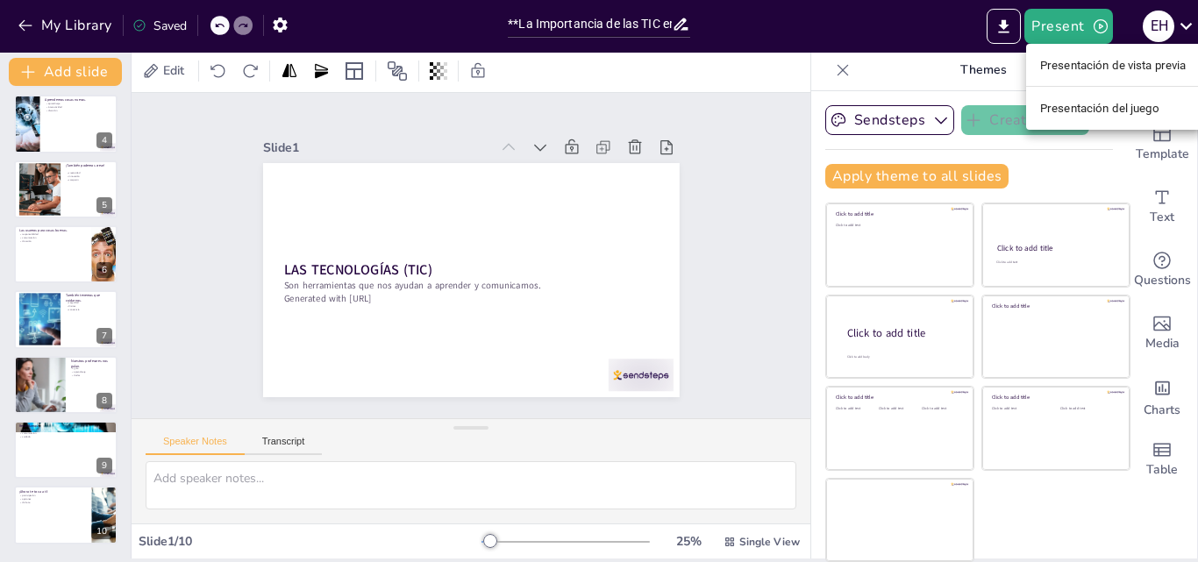
click at [1094, 61] on font "Presentación de vista previa" at bounding box center [1113, 65] width 146 height 13
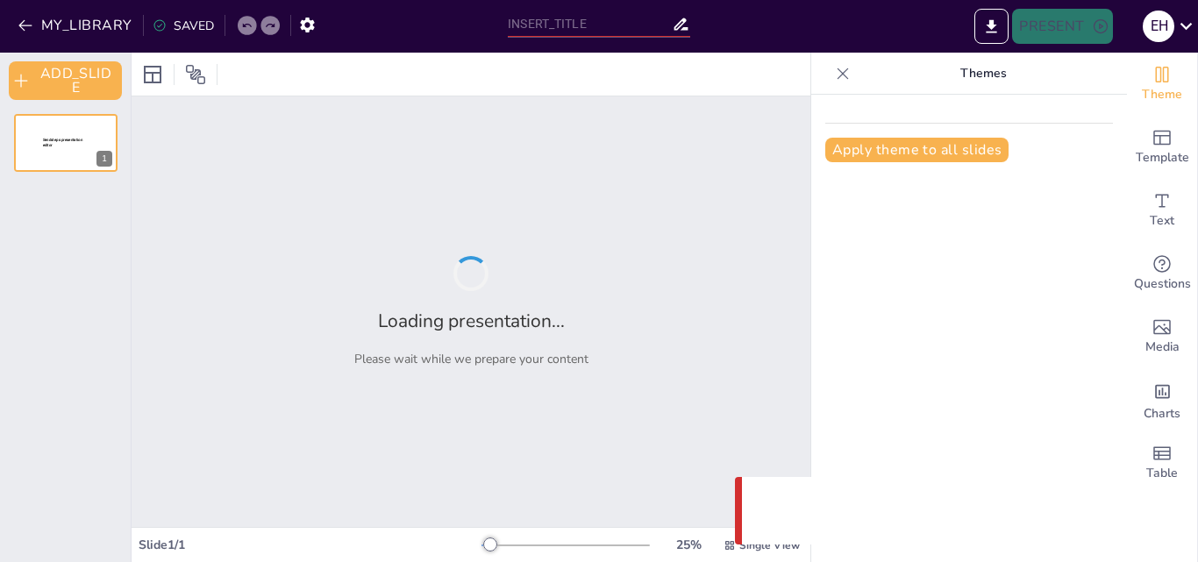
type input "**La Importancia de las TIC en Nuestra Vida Diaria**"
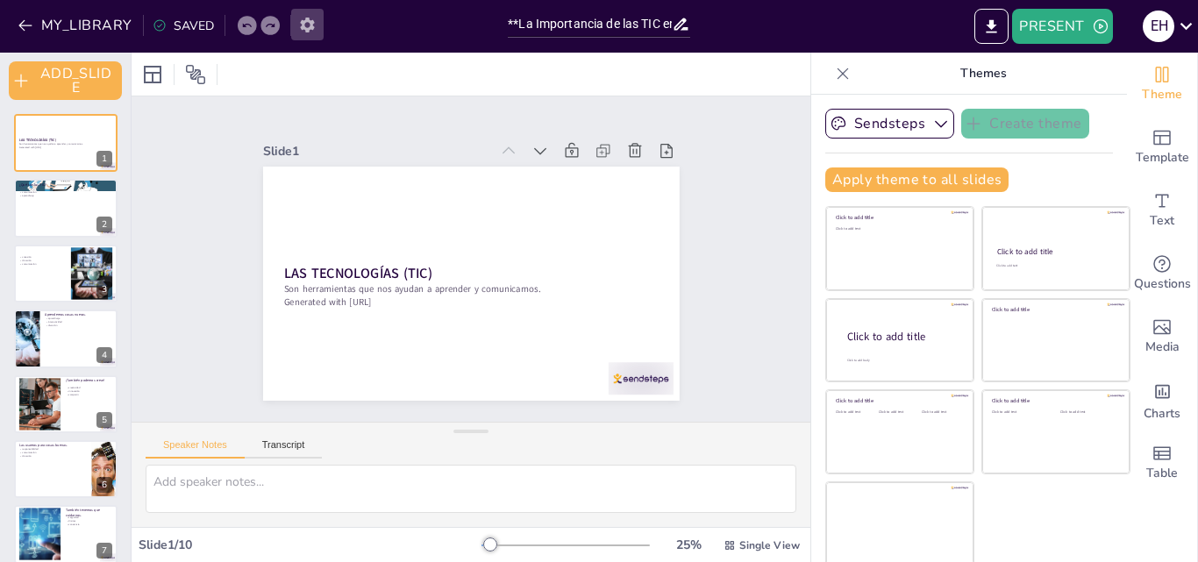
click at [305, 27] on icon "button" at bounding box center [307, 25] width 18 height 18
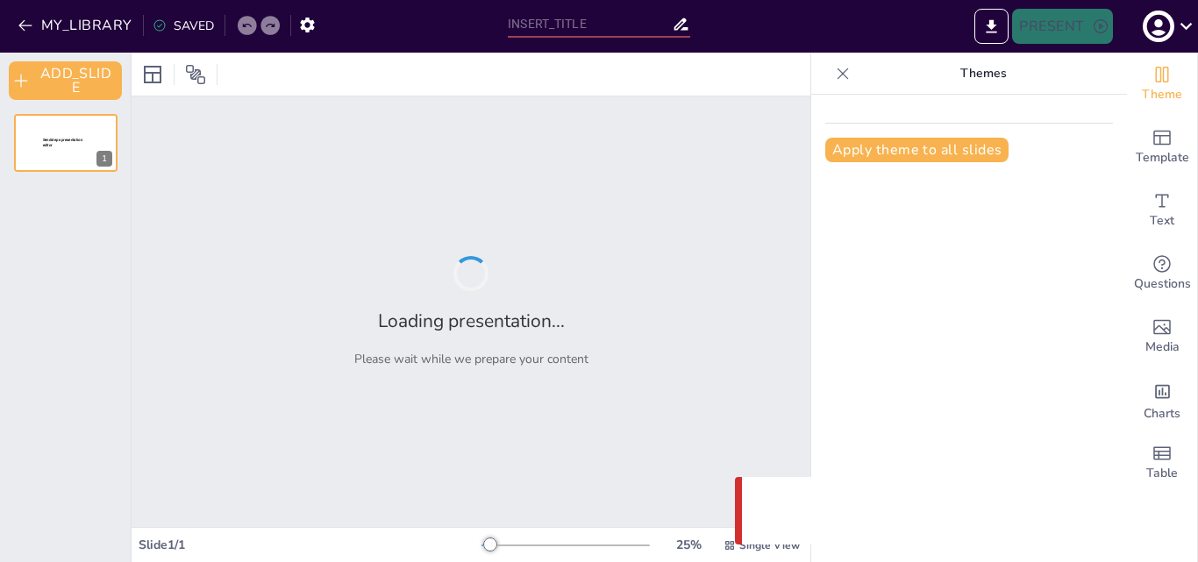
type input "**La Importancia de las TIC en Nuestra Vida Diaria**"
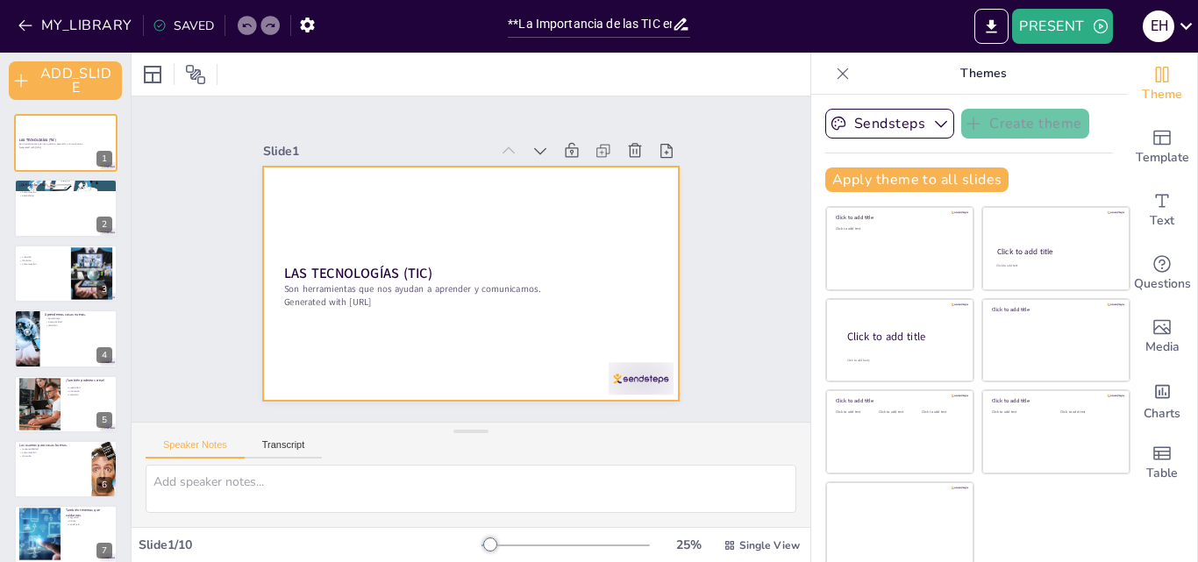
scroll to position [4, 0]
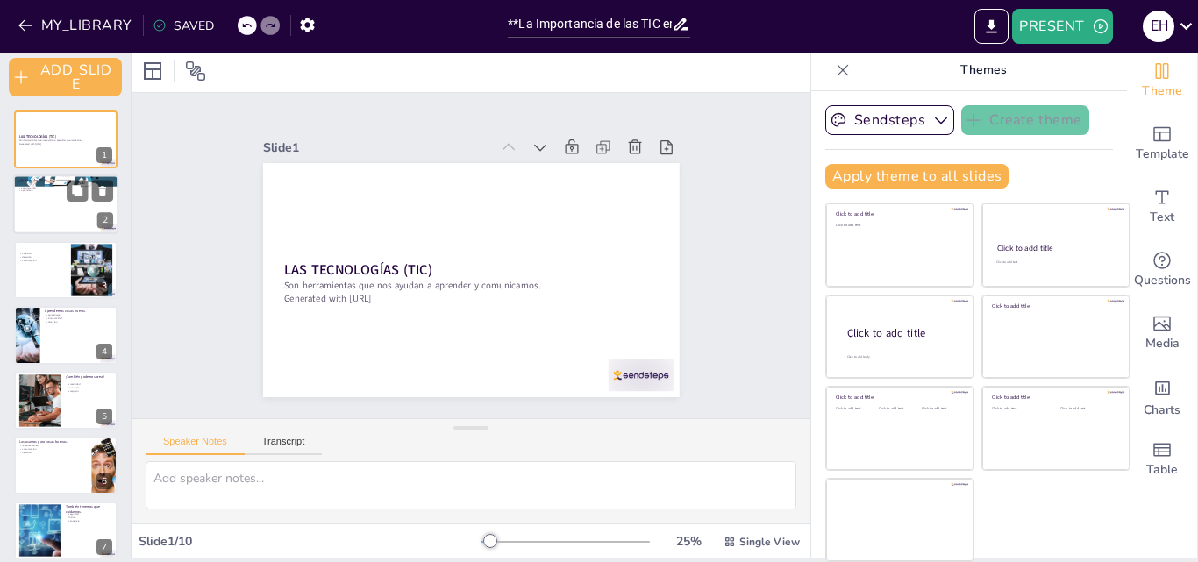
click at [42, 200] on div at bounding box center [65, 205] width 105 height 60
type textarea "Las TIC son definidas como herramientas tecnológicas que facilitan la comunicac…"
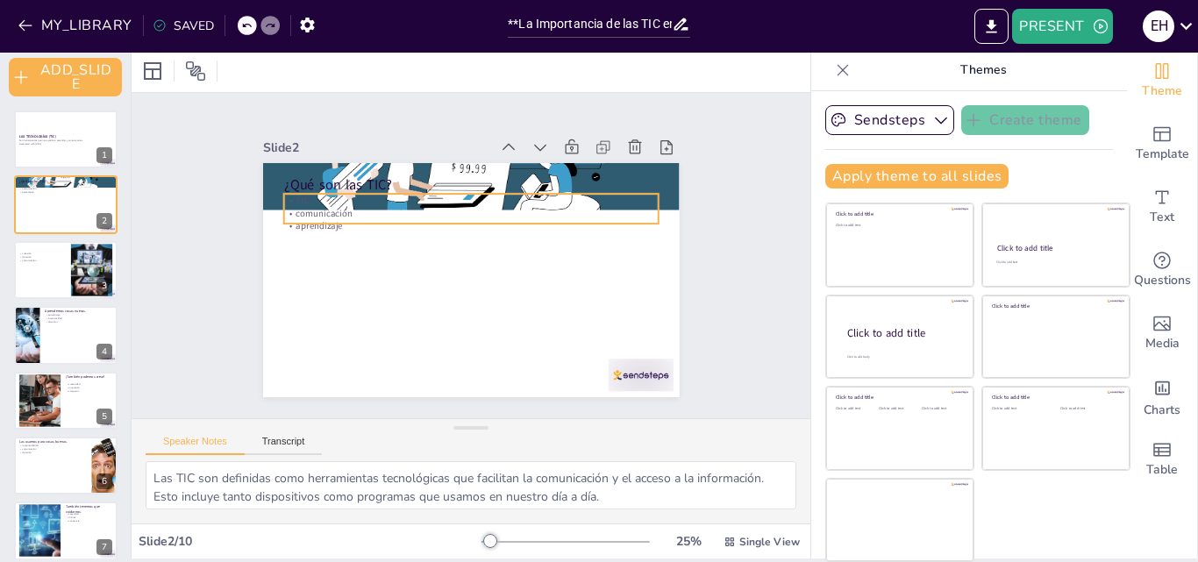
click at [319, 207] on p "comunicación" at bounding box center [470, 213] width 375 height 13
click at [305, 224] on div at bounding box center [470, 231] width 375 height 14
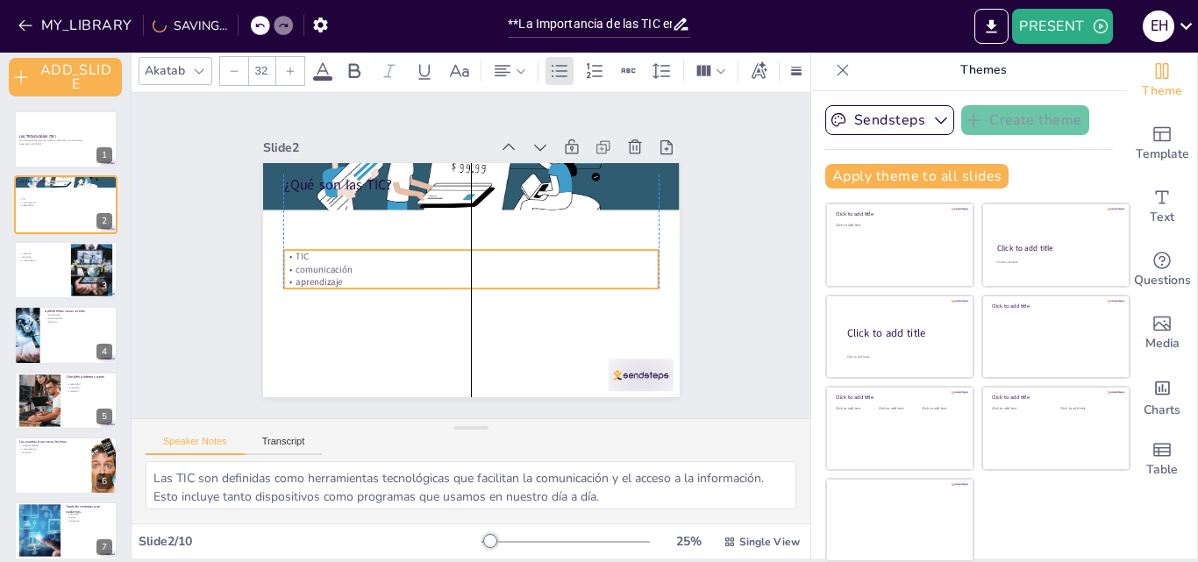
drag, startPoint x: 393, startPoint y: 223, endPoint x: 389, endPoint y: 279, distance: 56.3
click at [389, 279] on p "aprendizaje" at bounding box center [470, 282] width 375 height 13
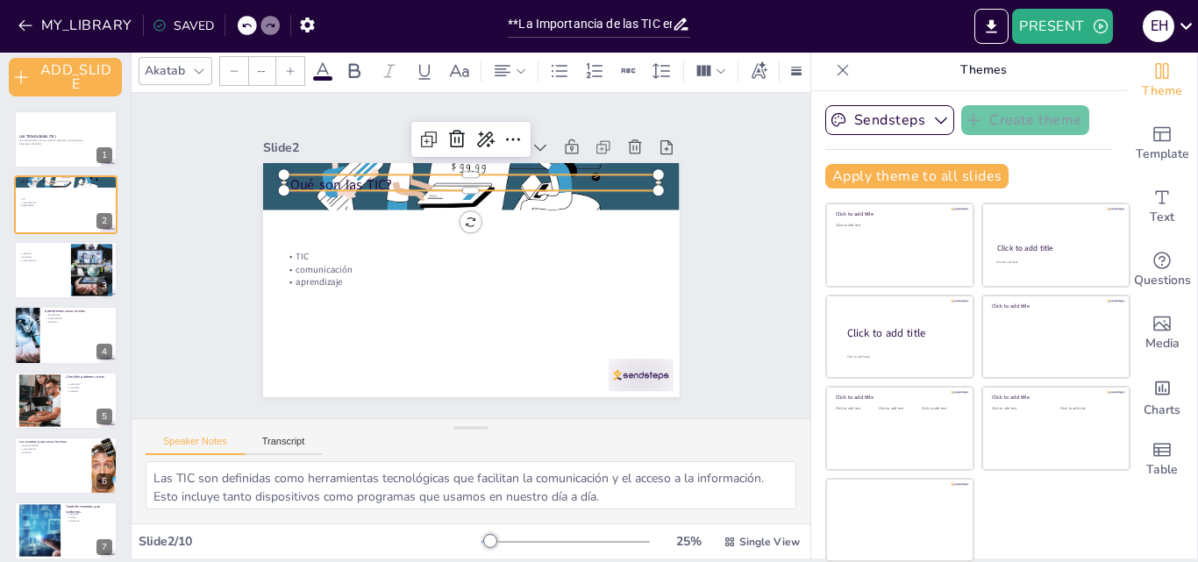
click at [344, 173] on p "¿Qué son las TIC?" at bounding box center [478, 185] width 375 height 59
type input "48"
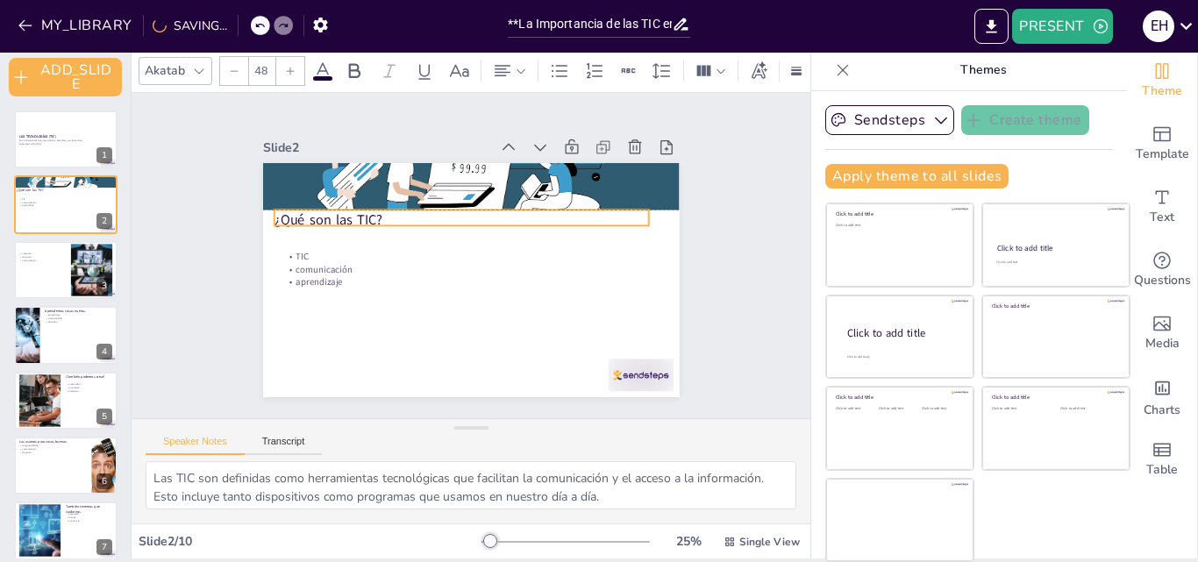
drag, startPoint x: 364, startPoint y: 181, endPoint x: 354, endPoint y: 218, distance: 38.1
click at [354, 218] on p "¿Qué son las TIC?" at bounding box center [465, 218] width 375 height 59
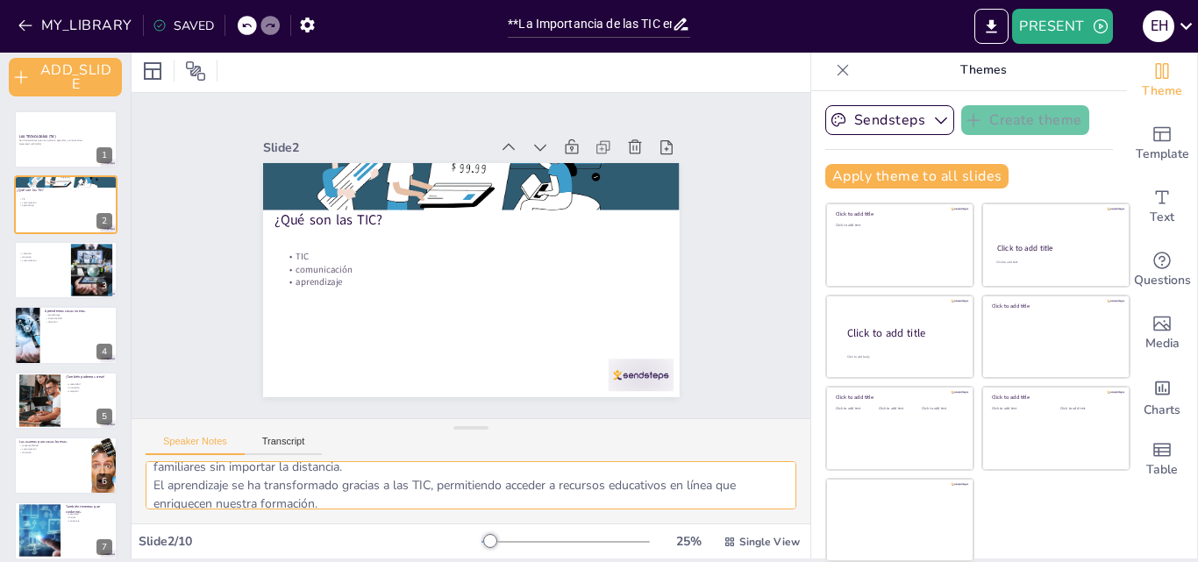
scroll to position [78, 0]
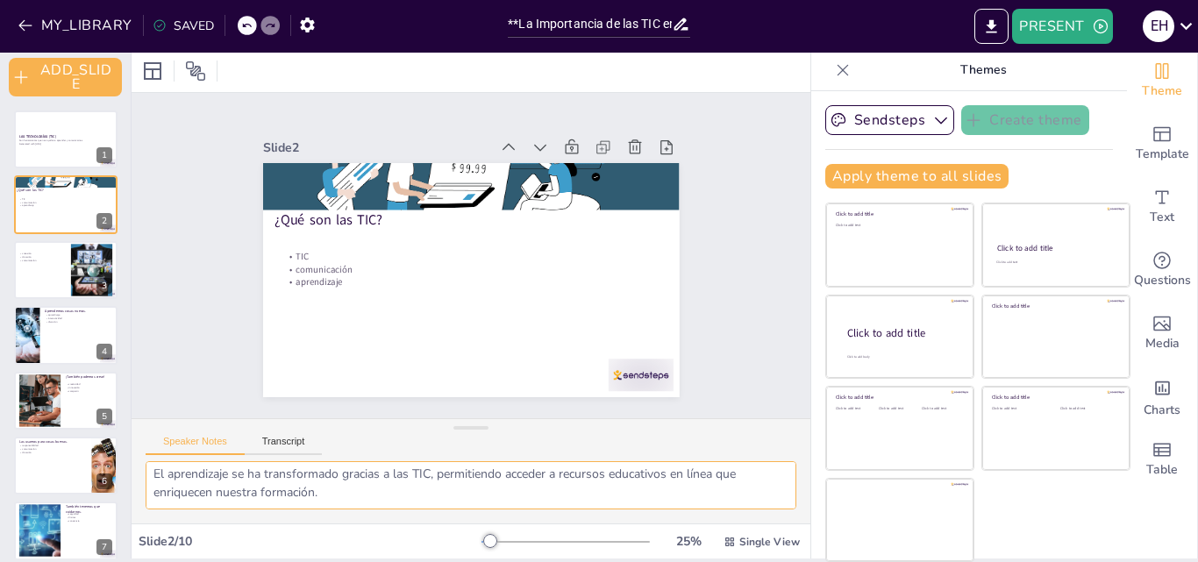
drag, startPoint x: 154, startPoint y: 479, endPoint x: 404, endPoint y: 503, distance: 250.3
click at [404, 503] on textarea "Las TIC son definidas como herramientas tecnológicas que facilitan la comunicac…" at bounding box center [471, 485] width 651 height 48
click at [61, 268] on div at bounding box center [65, 270] width 105 height 60
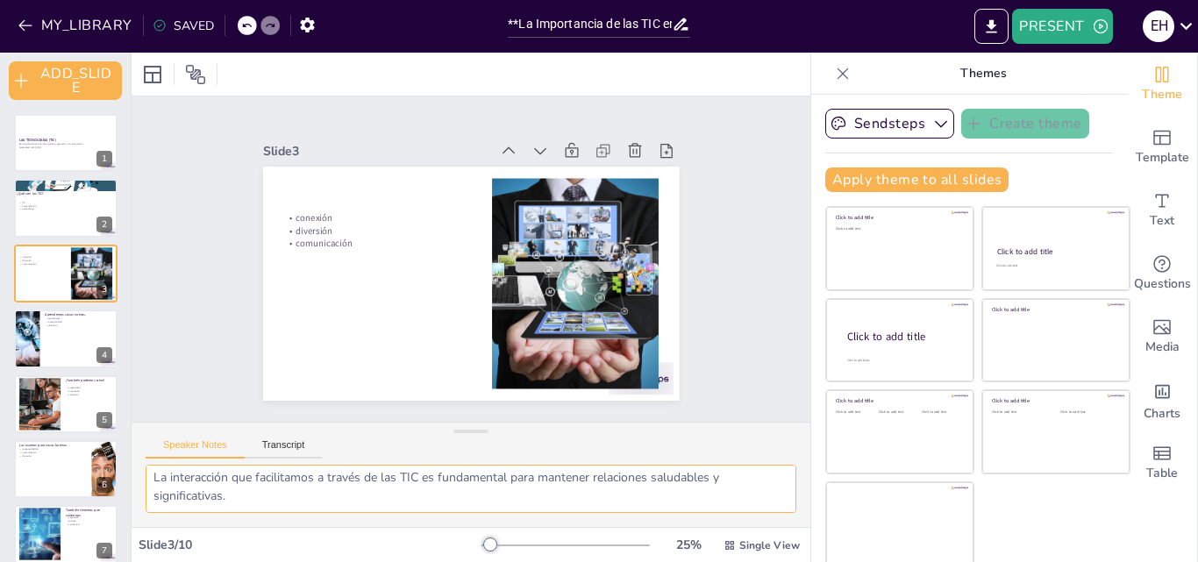
scroll to position [4, 0]
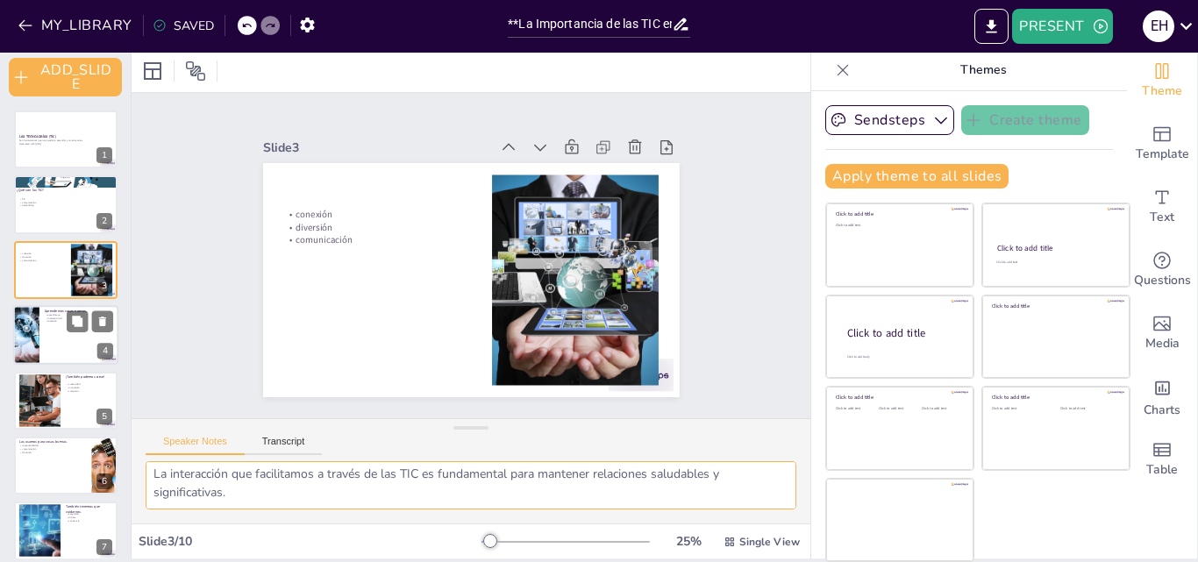
click at [50, 348] on div at bounding box center [65, 335] width 105 height 60
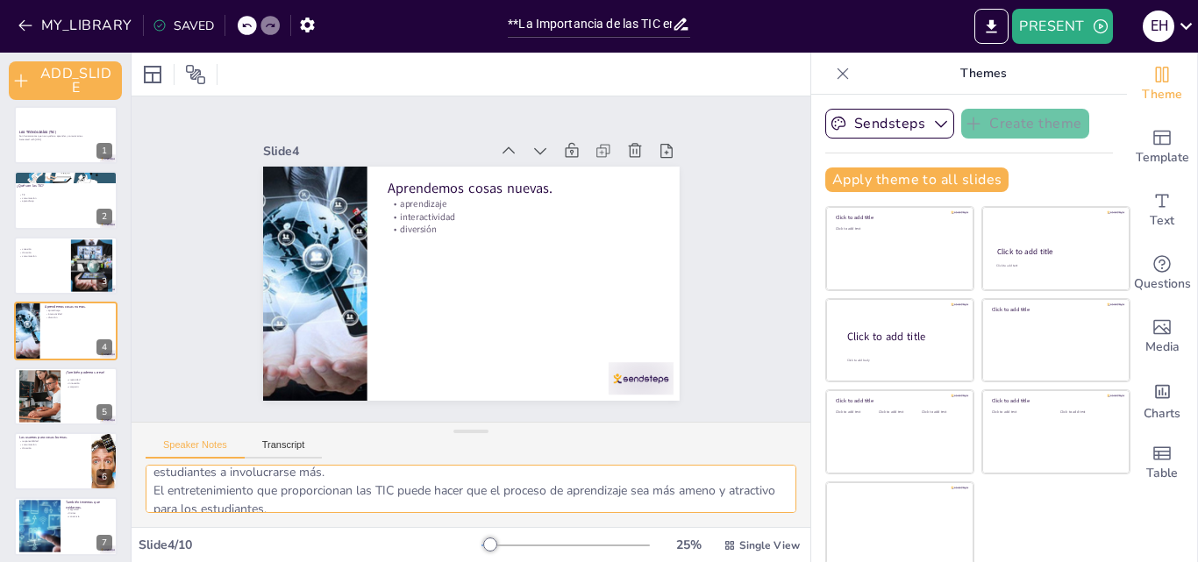
scroll to position [78, 0]
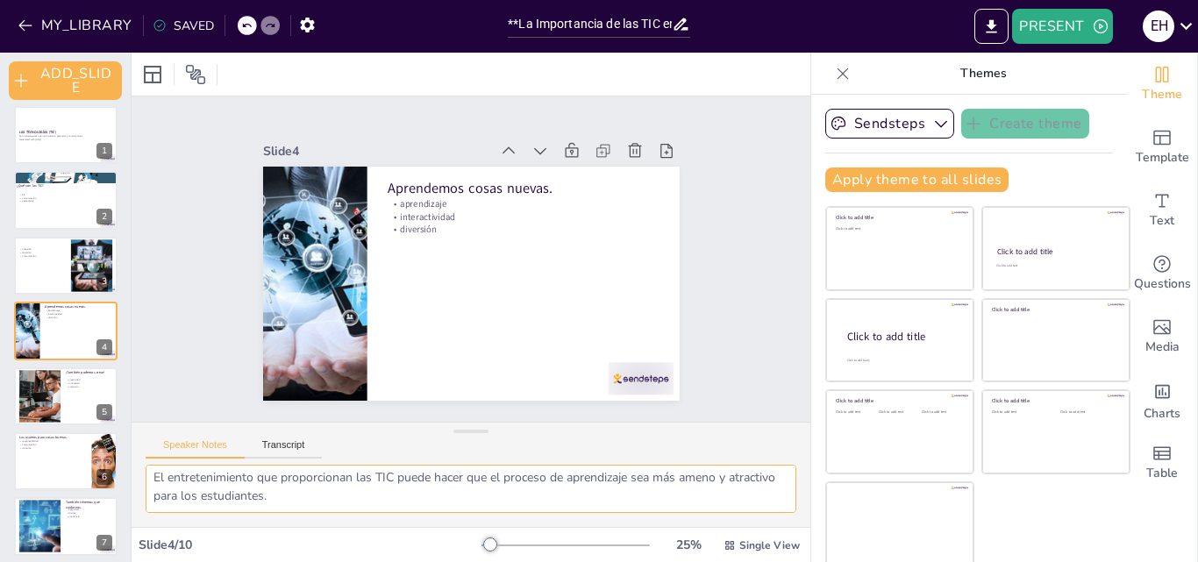
drag, startPoint x: 150, startPoint y: 481, endPoint x: 352, endPoint y: 507, distance: 203.5
click at [352, 507] on textarea "El aprendizaje se enriquece con el uso de TIC, ya que nos permite acceder a rec…" at bounding box center [471, 489] width 651 height 48
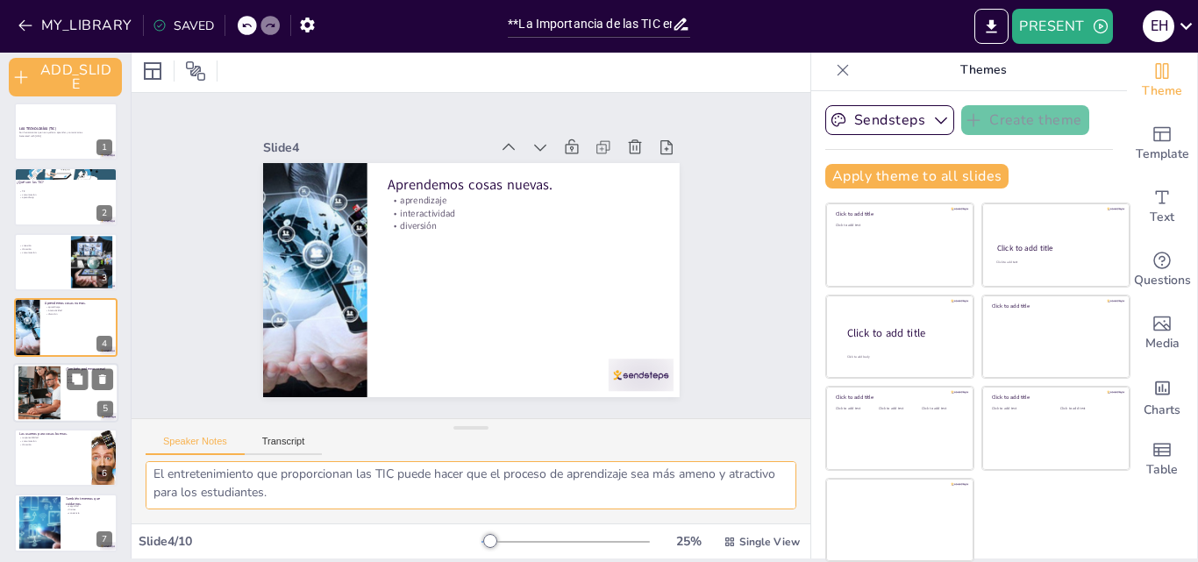
click at [94, 393] on div at bounding box center [65, 393] width 105 height 60
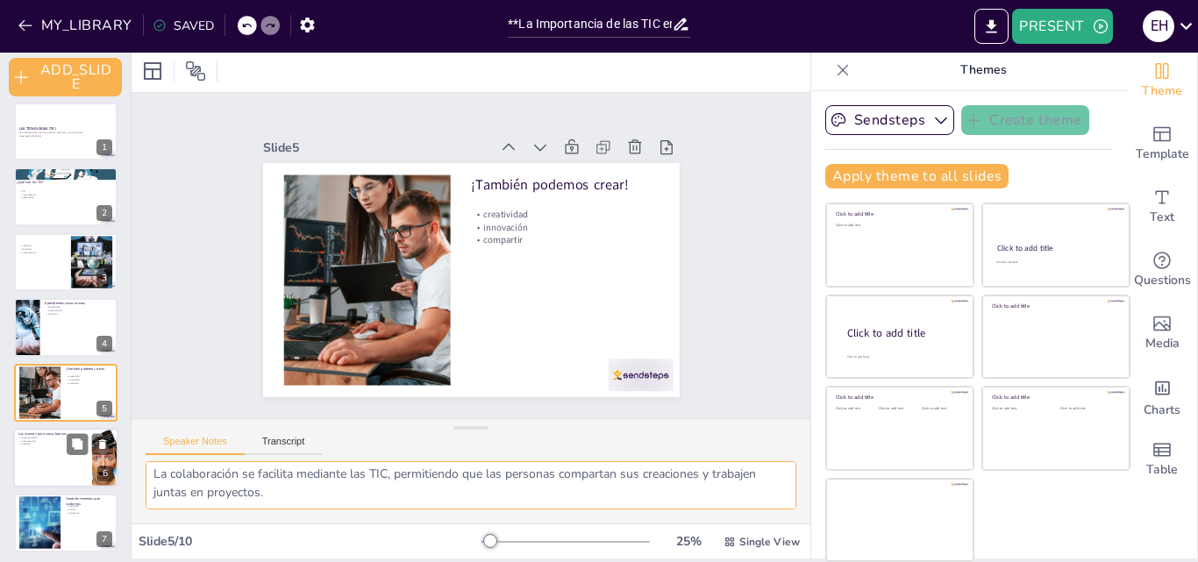
scroll to position [73, 0]
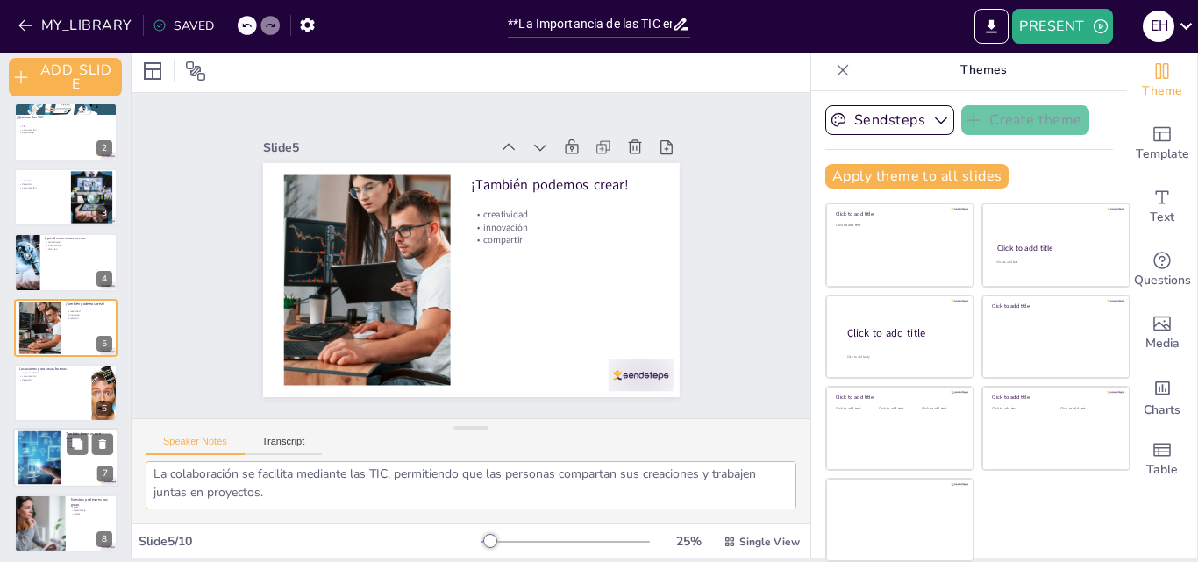
click at [70, 475] on div at bounding box center [65, 459] width 105 height 60
type textarea "La seguridad es crucial en el uso de TIC, ya que nos protege de posibles riesgo…"
